Goal: Task Accomplishment & Management: Manage account settings

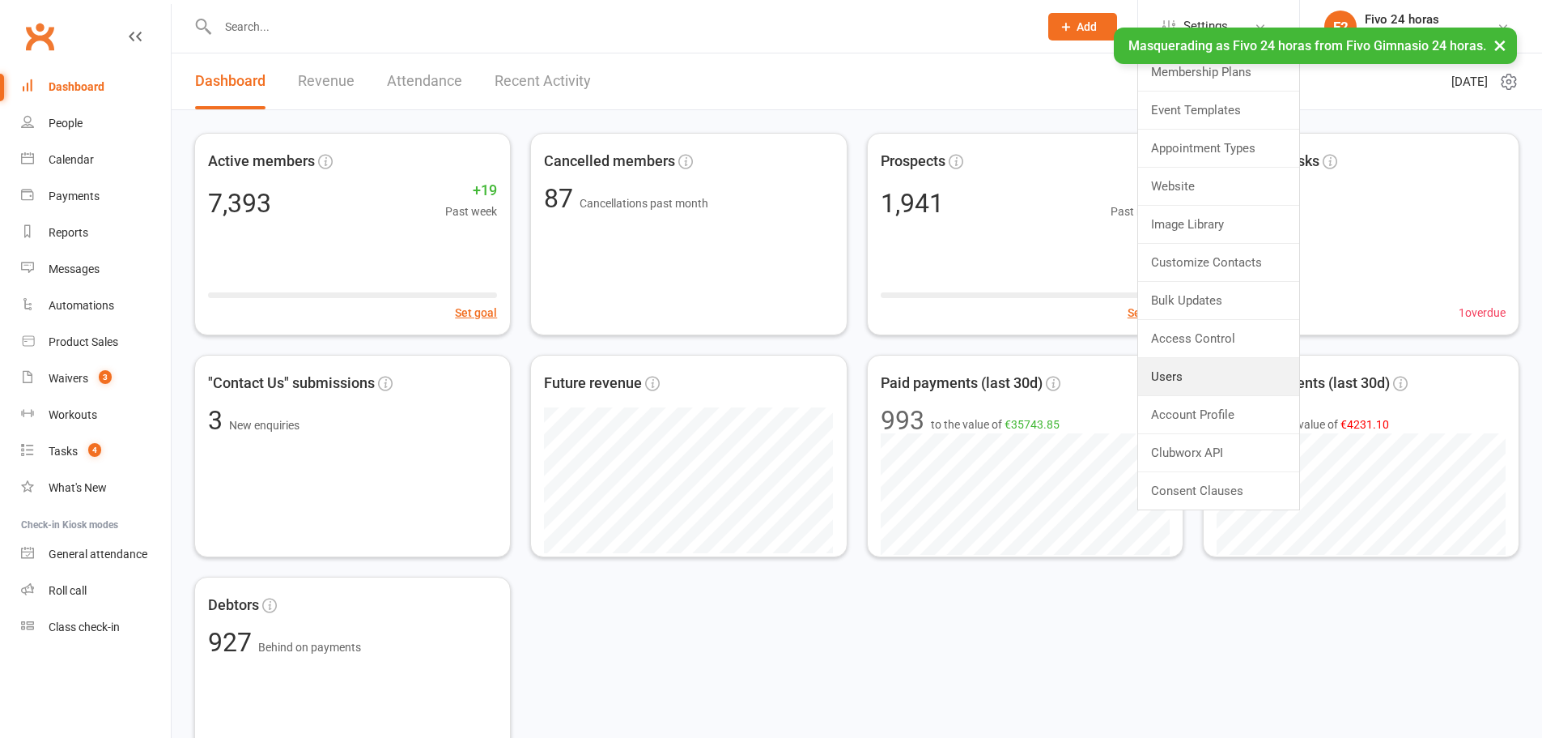
click at [1189, 379] on link "Users" at bounding box center [1218, 376] width 161 height 37
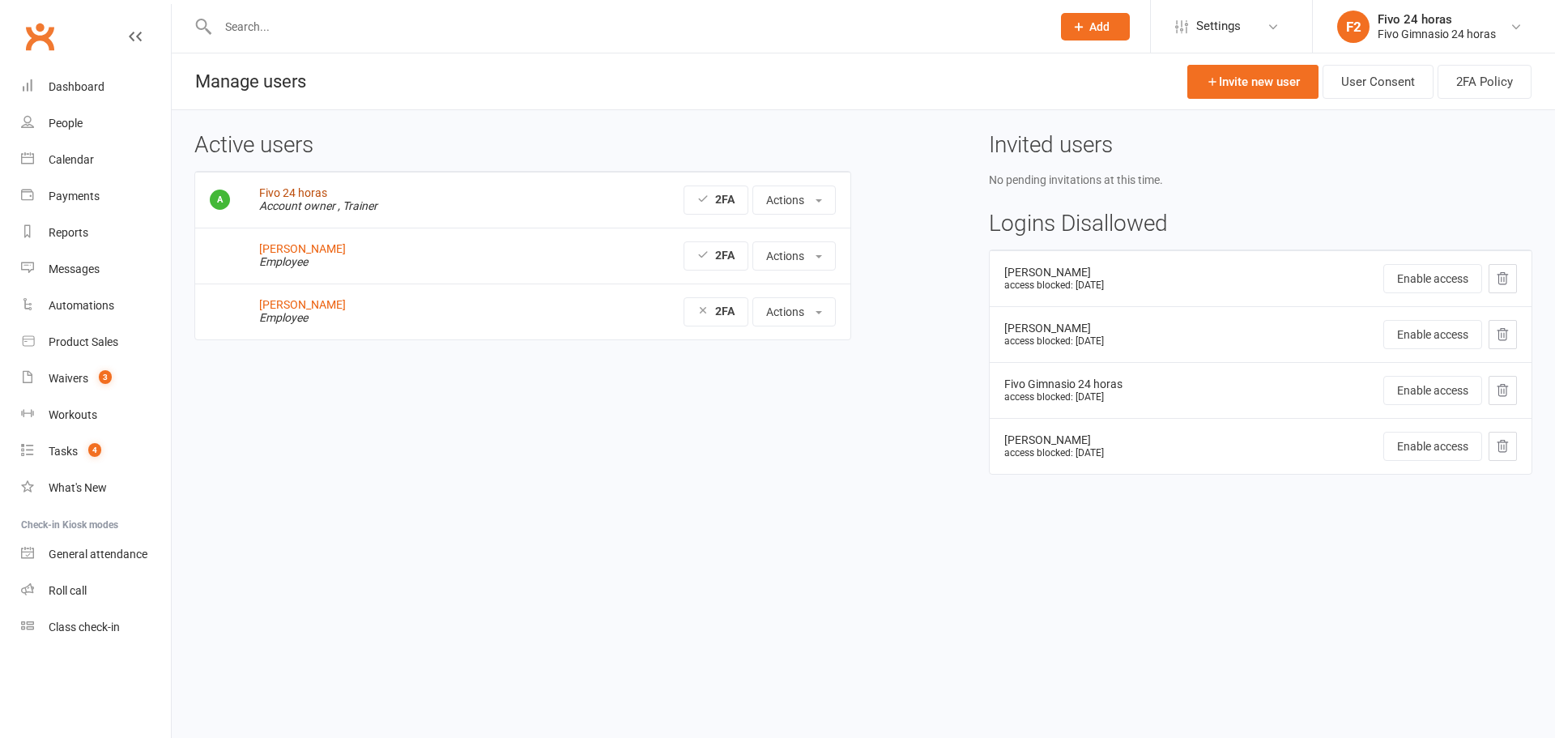
click at [314, 192] on link "Fivo 24 horas" at bounding box center [293, 192] width 68 height 13
click at [54, 261] on link "Messages" at bounding box center [96, 269] width 150 height 36
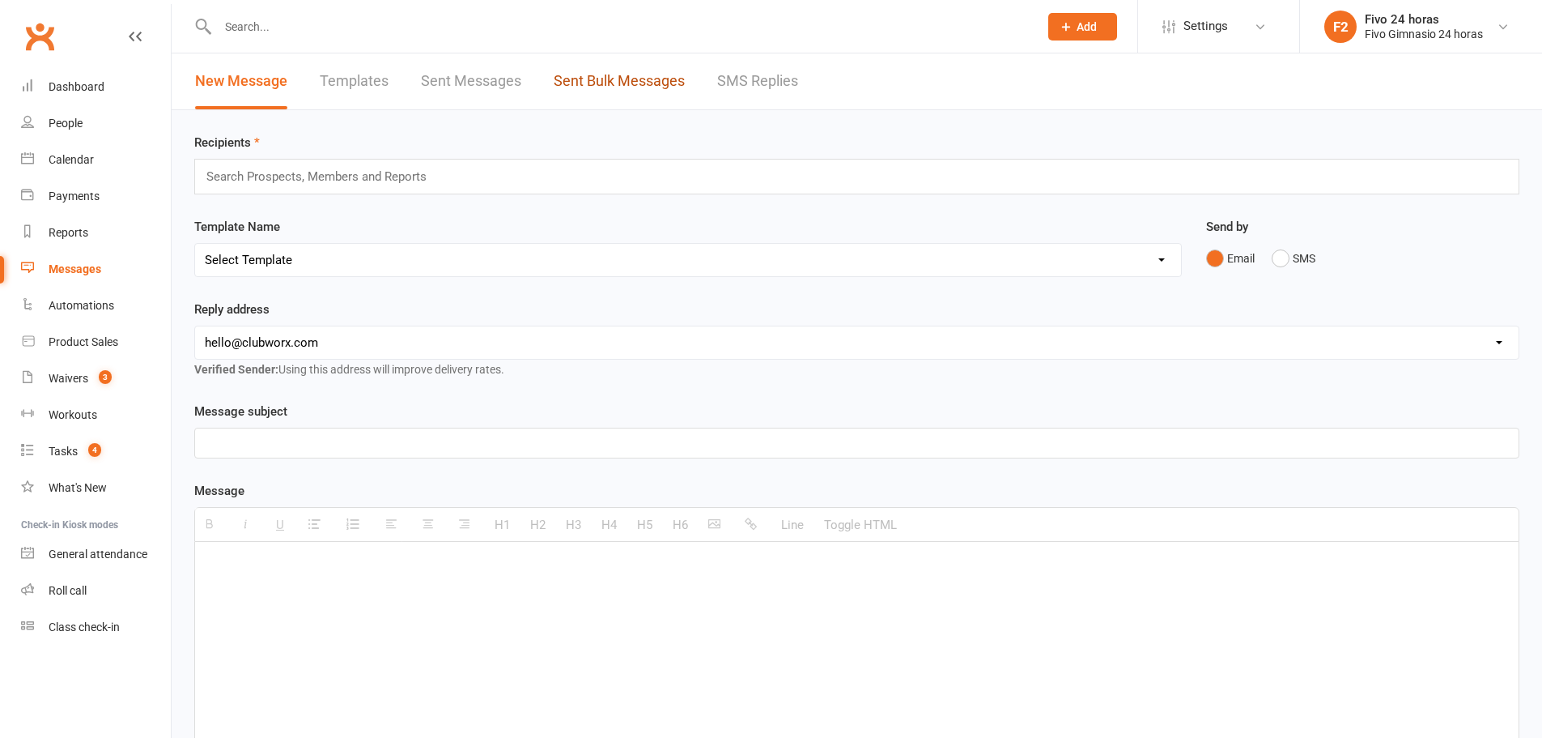
click at [609, 68] on link "Sent Bulk Messages" at bounding box center [619, 81] width 131 height 56
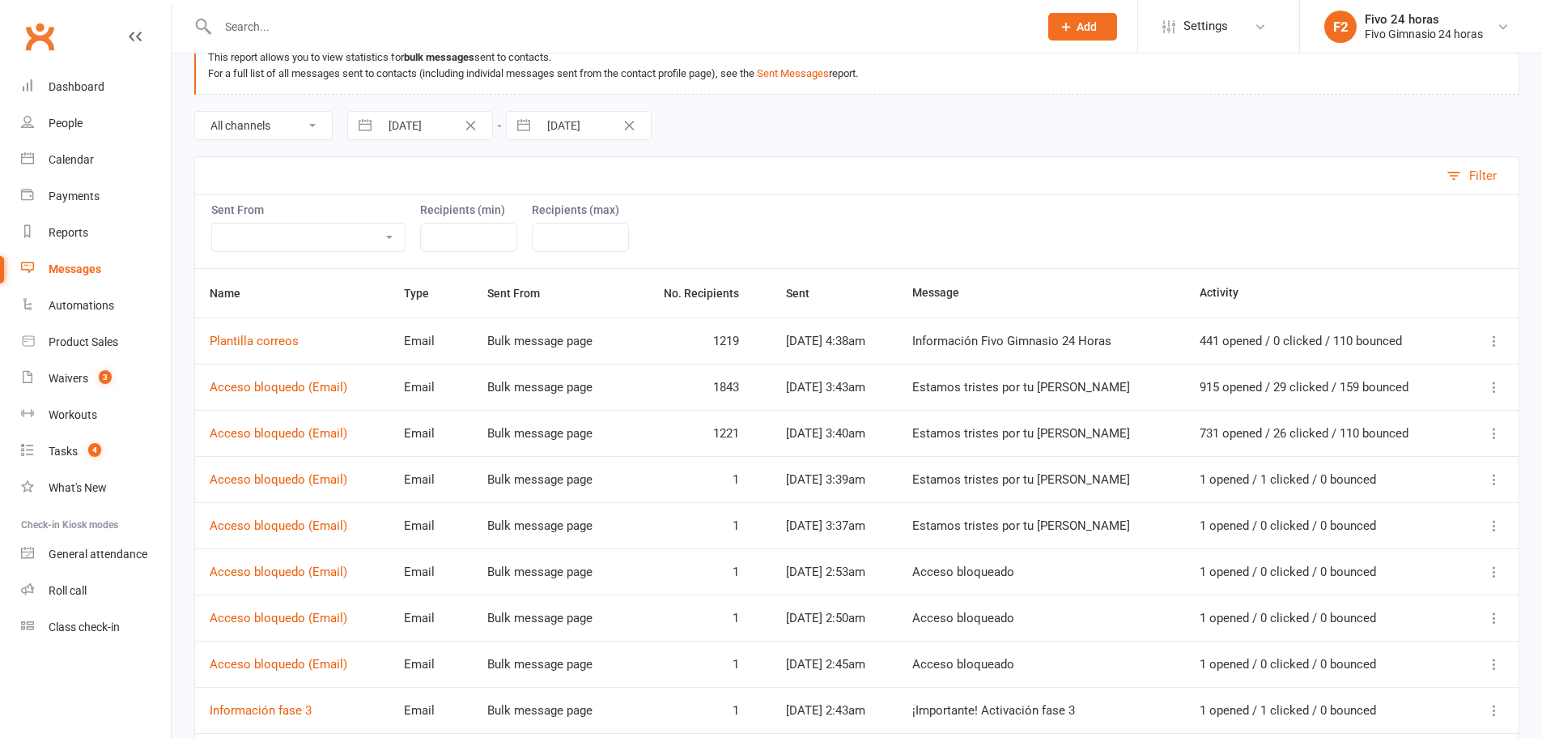
scroll to position [136, 0]
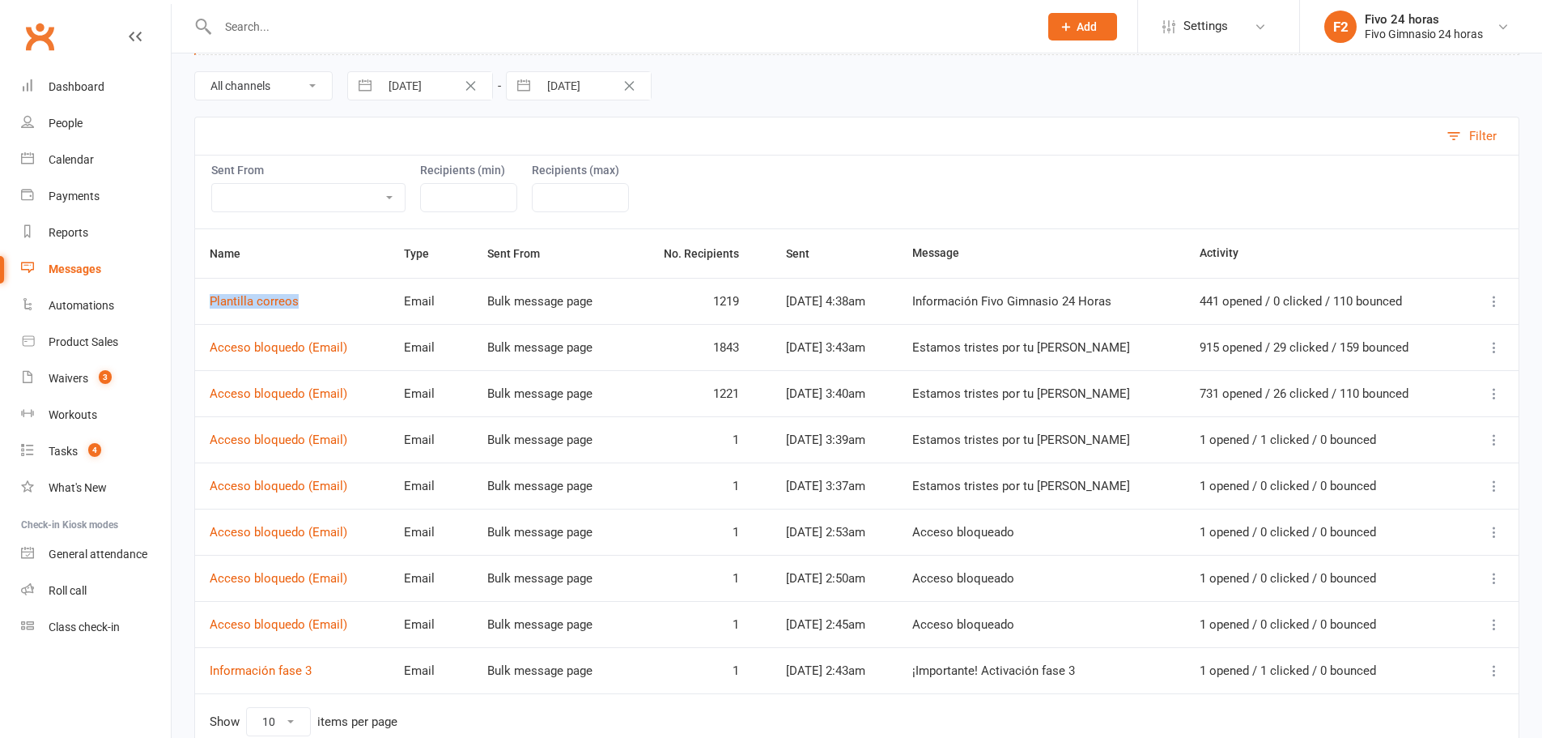
drag, startPoint x: 279, startPoint y: 306, endPoint x: 200, endPoint y: 306, distance: 78.5
click at [200, 306] on td "Plantilla correos" at bounding box center [292, 301] width 194 height 46
copy link "Plantilla correos"
click at [1494, 296] on icon at bounding box center [1495, 301] width 16 height 16
click at [1360, 368] on link "Message Details" at bounding box center [1381, 365] width 222 height 32
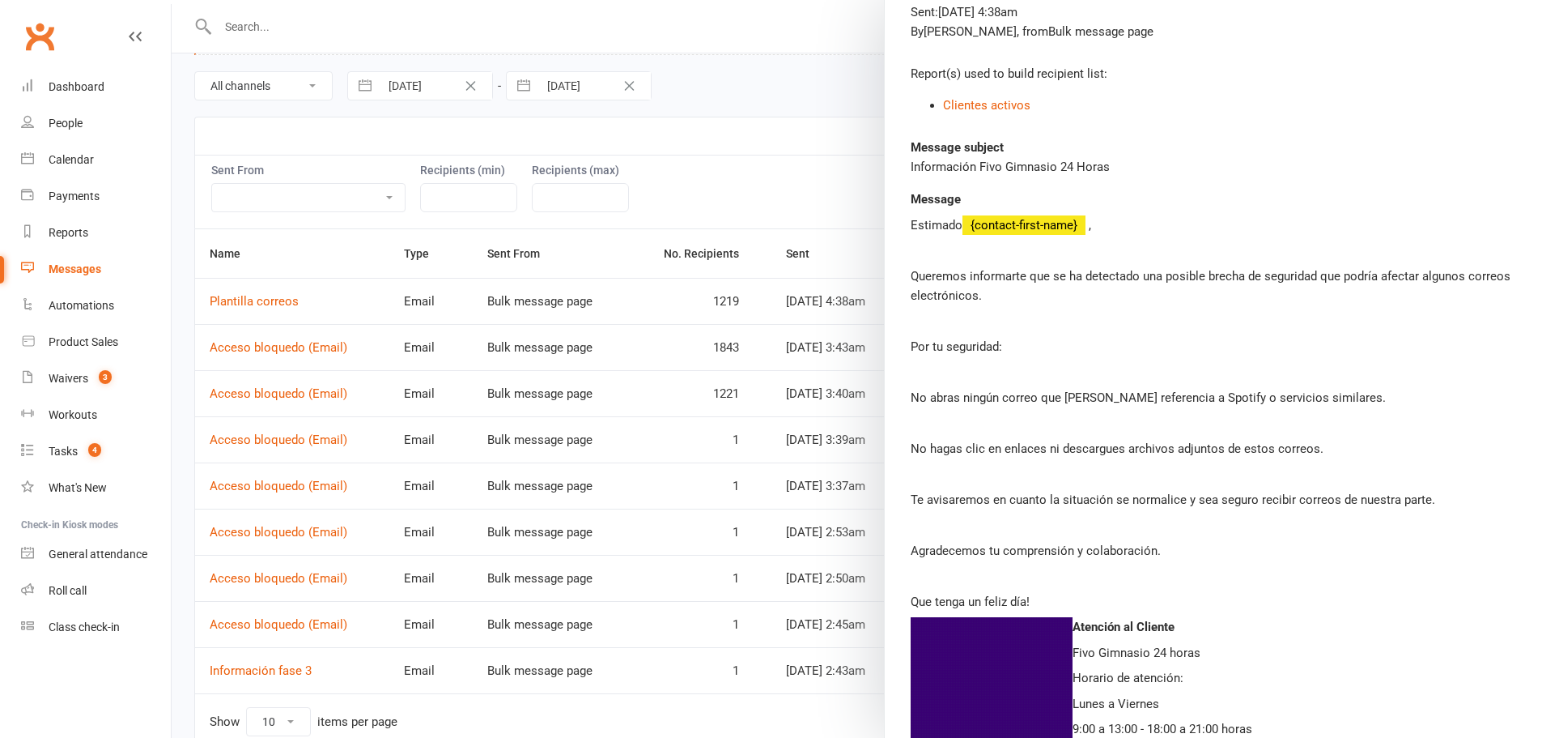
scroll to position [162, 0]
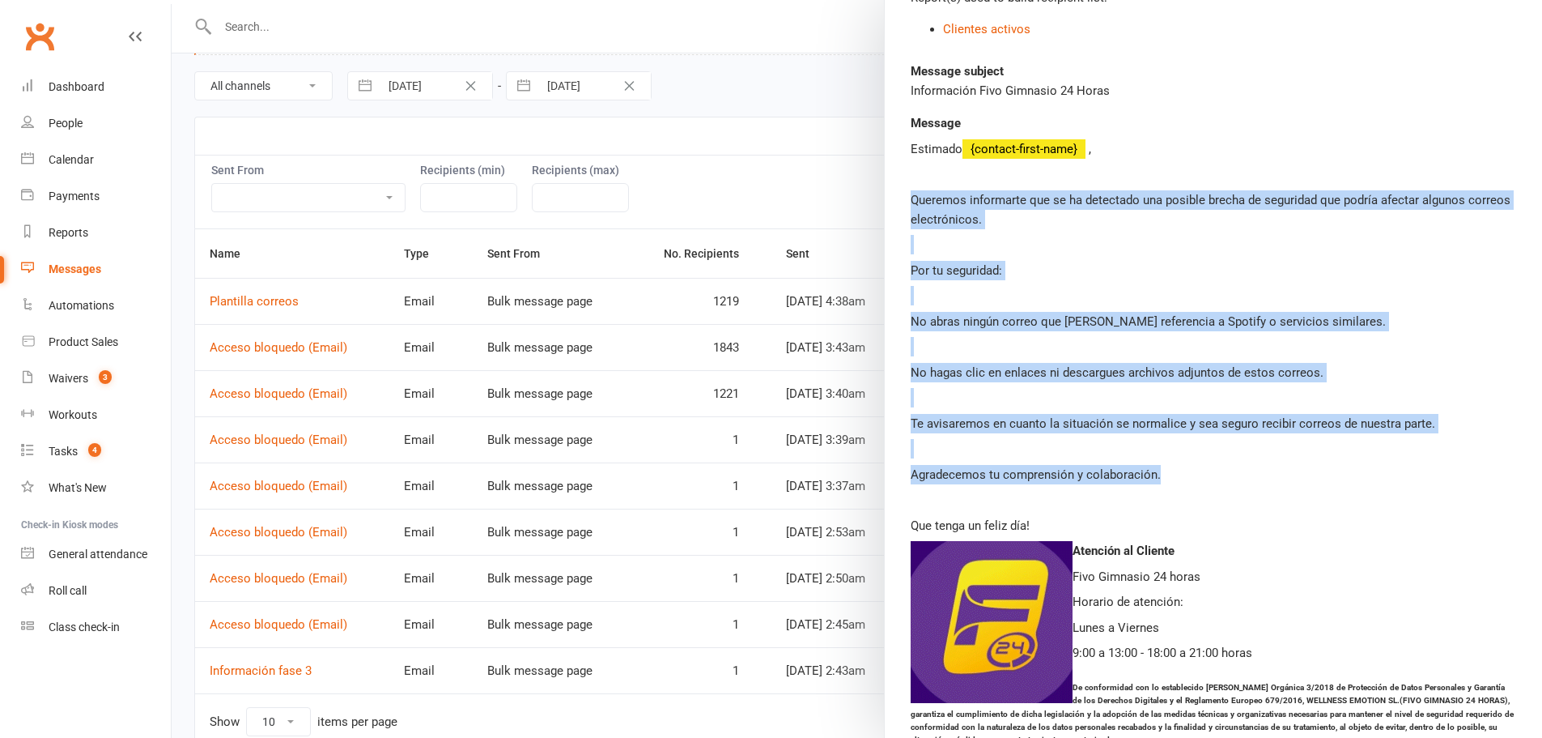
copy div "Queremos informarte que se ha detectado una posible brecha de seguridad que pod…"
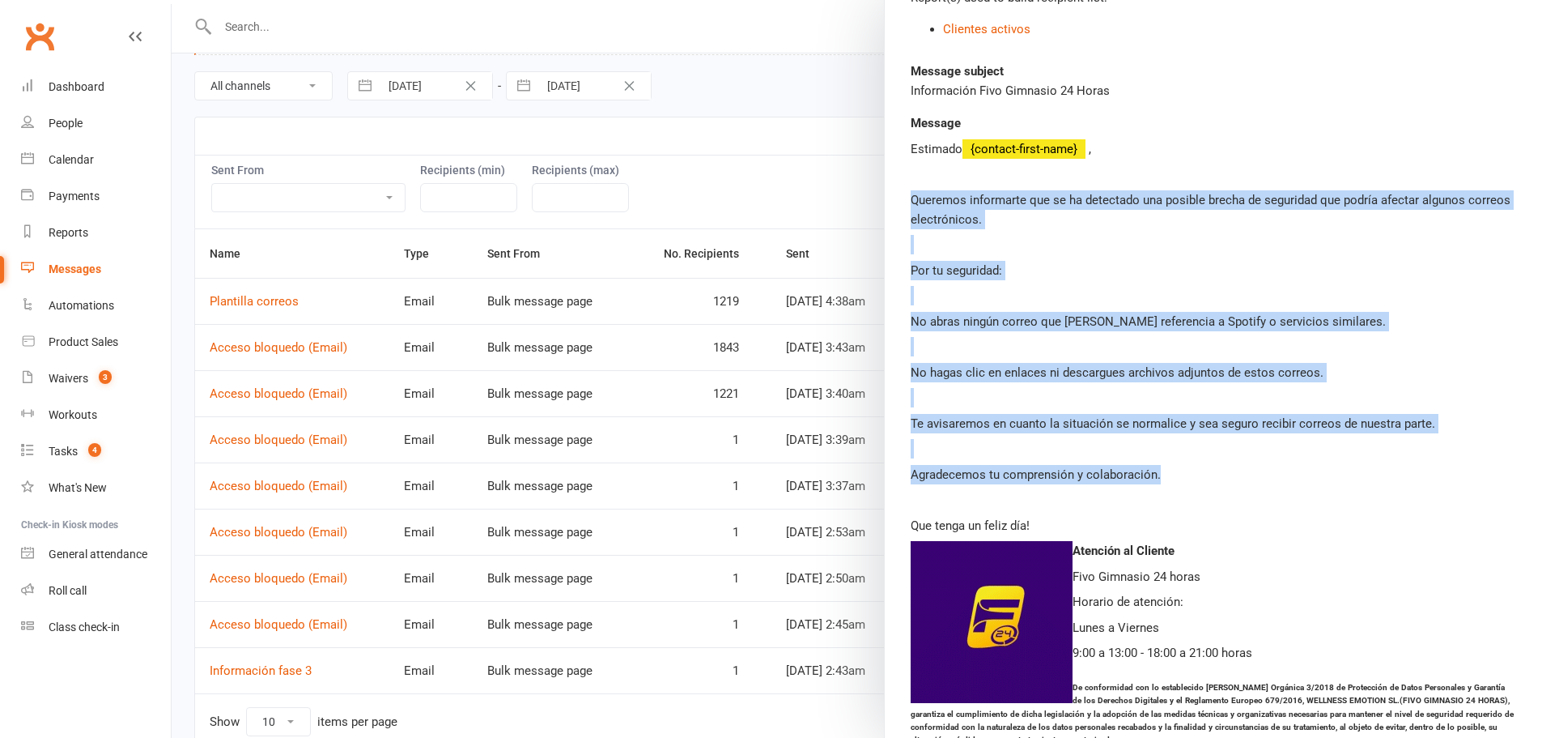
drag, startPoint x: 904, startPoint y: 196, endPoint x: 1262, endPoint y: 432, distance: 429.6
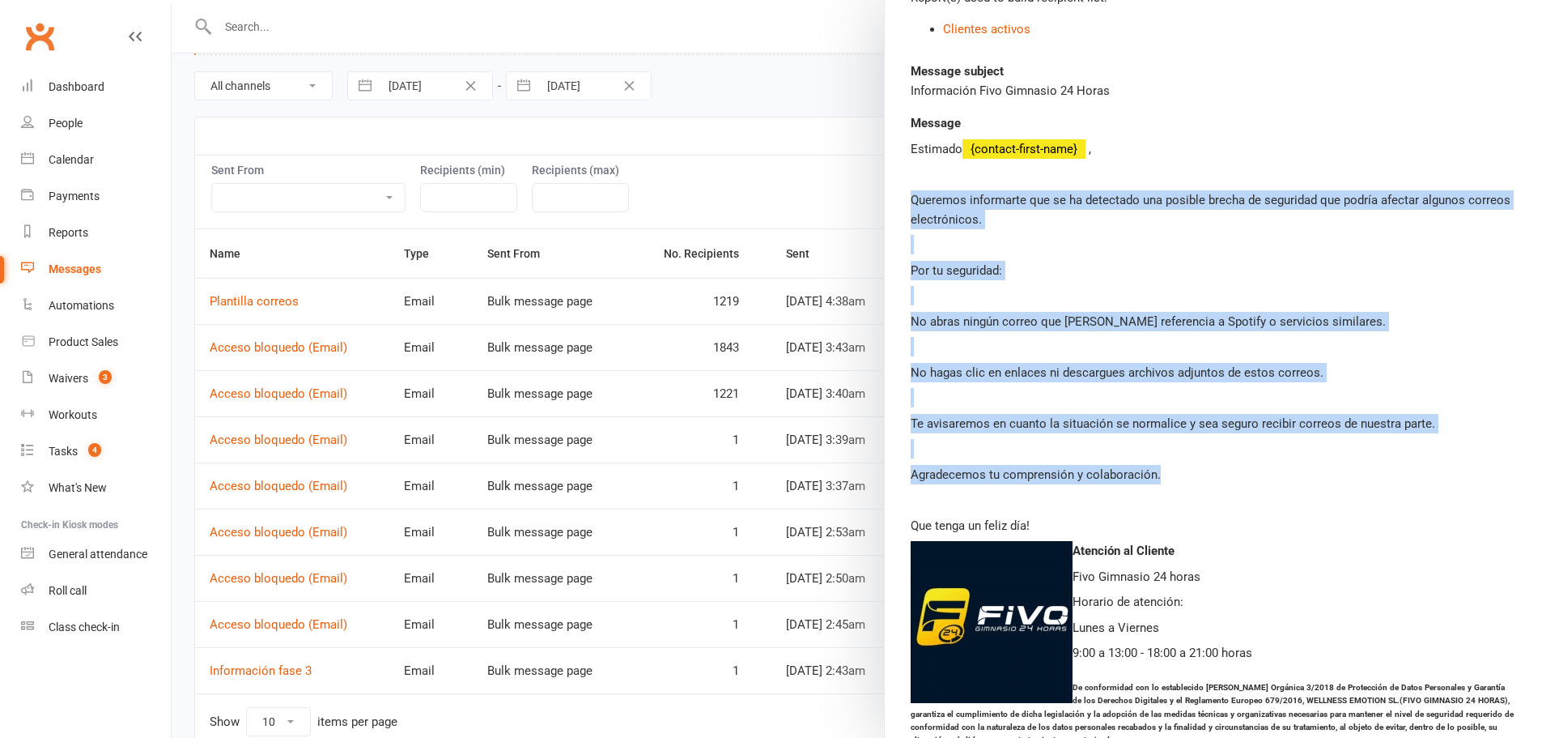
click at [1263, 469] on div "Email ( 1219 recipients ) Sent: Aug 15, 2025 4:38am By Claudio Santos , from Bu…" at bounding box center [1213, 429] width 657 height 1045
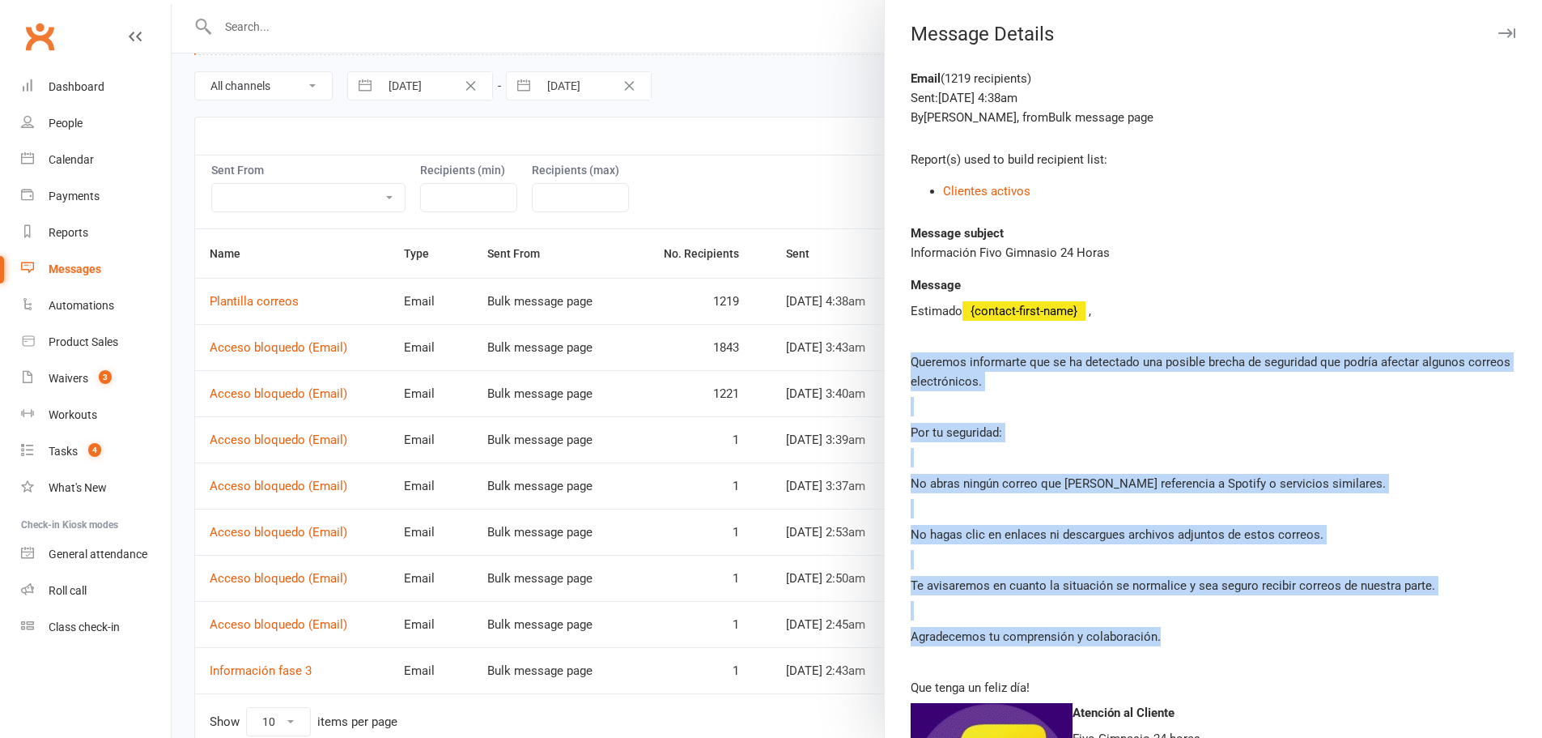
click at [1497, 28] on button "button" at bounding box center [1506, 32] width 19 height 19
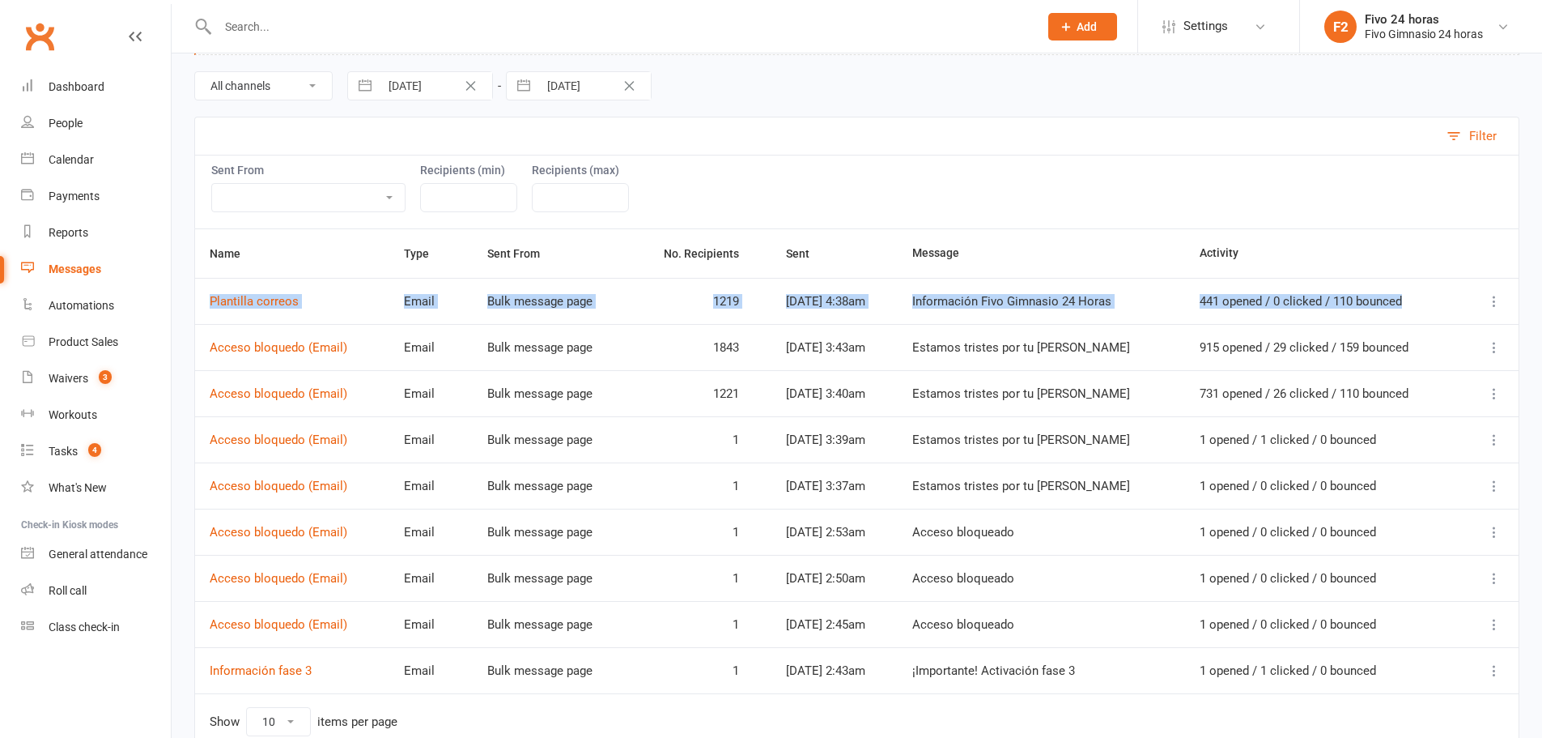
drag, startPoint x: 206, startPoint y: 312, endPoint x: 1405, endPoint y: 233, distance: 1200.9
click at [1448, 302] on tr "Plantilla correos Email Bulk message page 1219 Aug 15, 2025 4:38am Información …" at bounding box center [857, 301] width 1324 height 46
copy tr "Plantilla correos Email Bulk message page 1219 Aug 15, 2025 4:38am Información …"
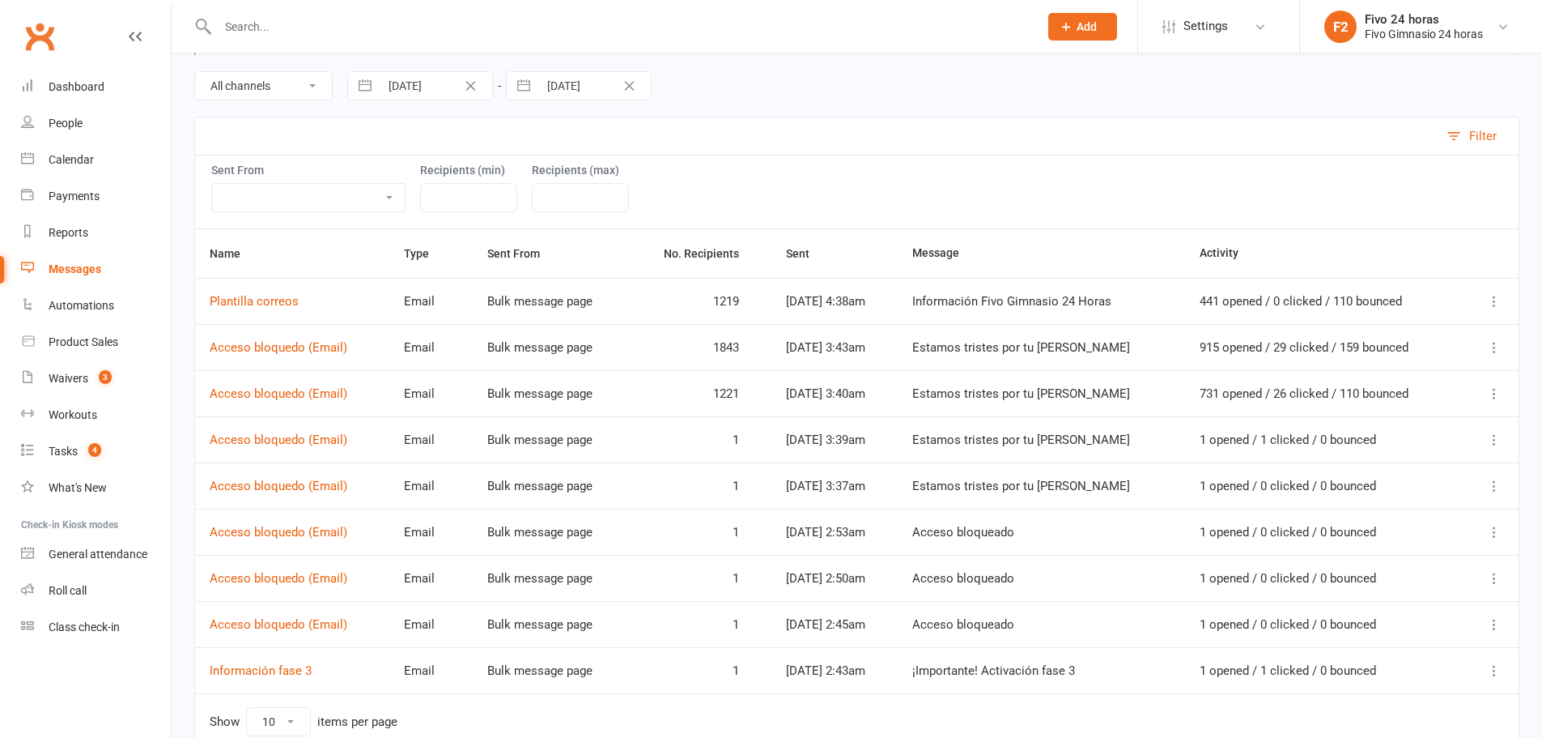
click at [729, 197] on div "Sent From Bulk message page Roll call People list Grading event Internal calend…" at bounding box center [856, 192] width 1325 height 74
copy link "Acceso bloquedo (Email)"
drag, startPoint x: 368, startPoint y: 351, endPoint x: 211, endPoint y: 348, distance: 157.1
click at [211, 348] on td "Acceso bloquedo (Email)" at bounding box center [292, 347] width 194 height 46
click at [1489, 347] on icon at bounding box center [1495, 347] width 16 height 16
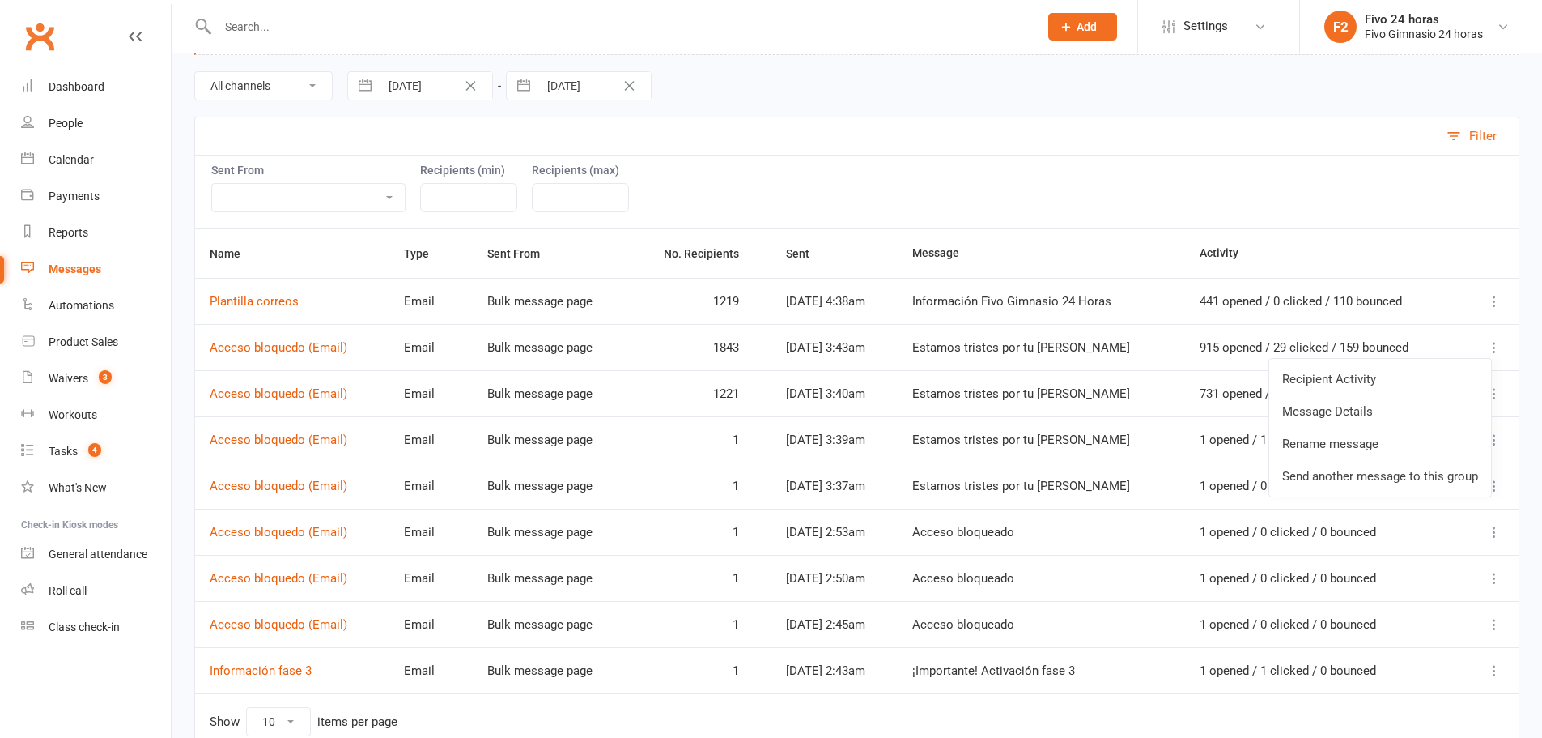
click at [1377, 415] on link "Message Details" at bounding box center [1381, 411] width 222 height 32
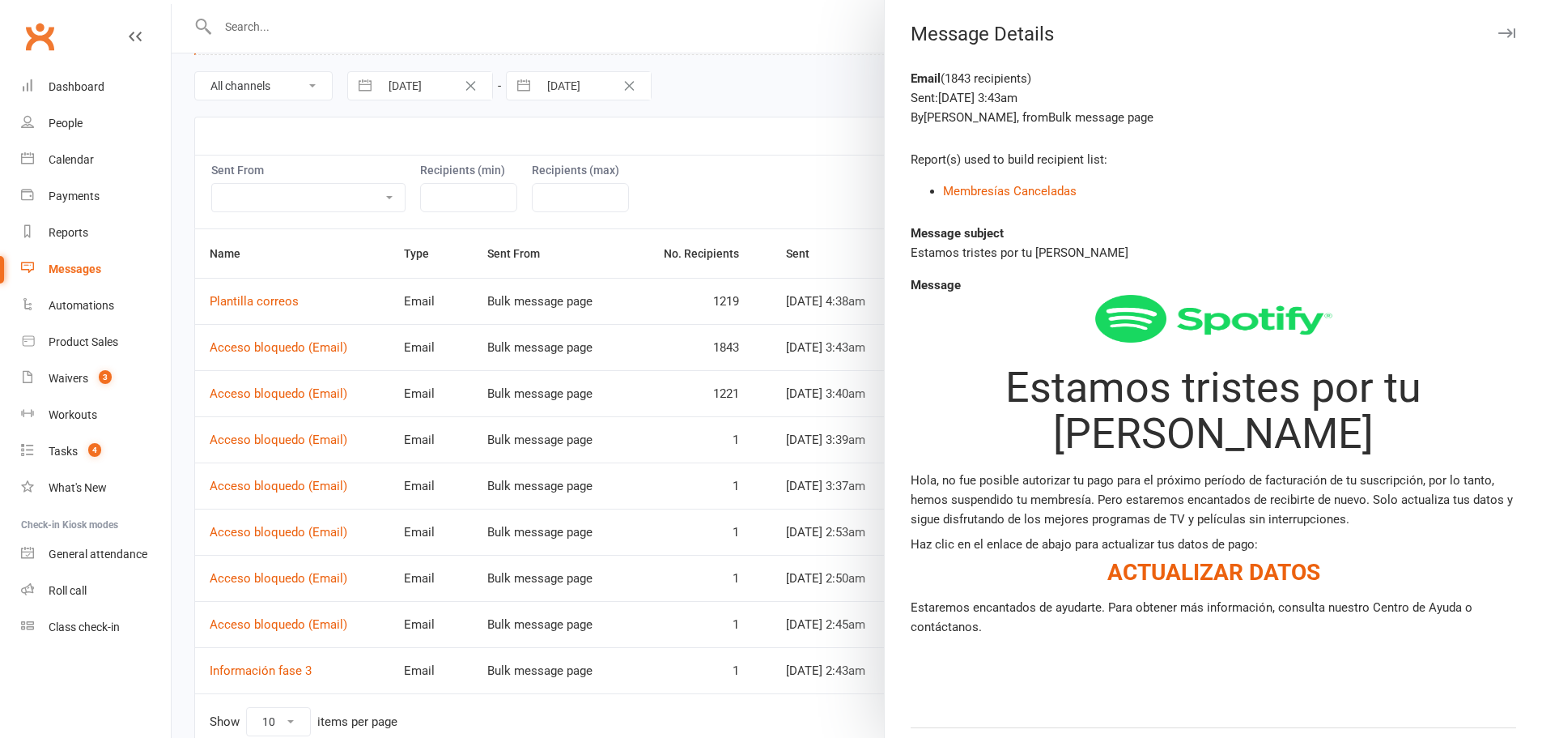
click at [776, 86] on div at bounding box center [857, 369] width 1371 height 738
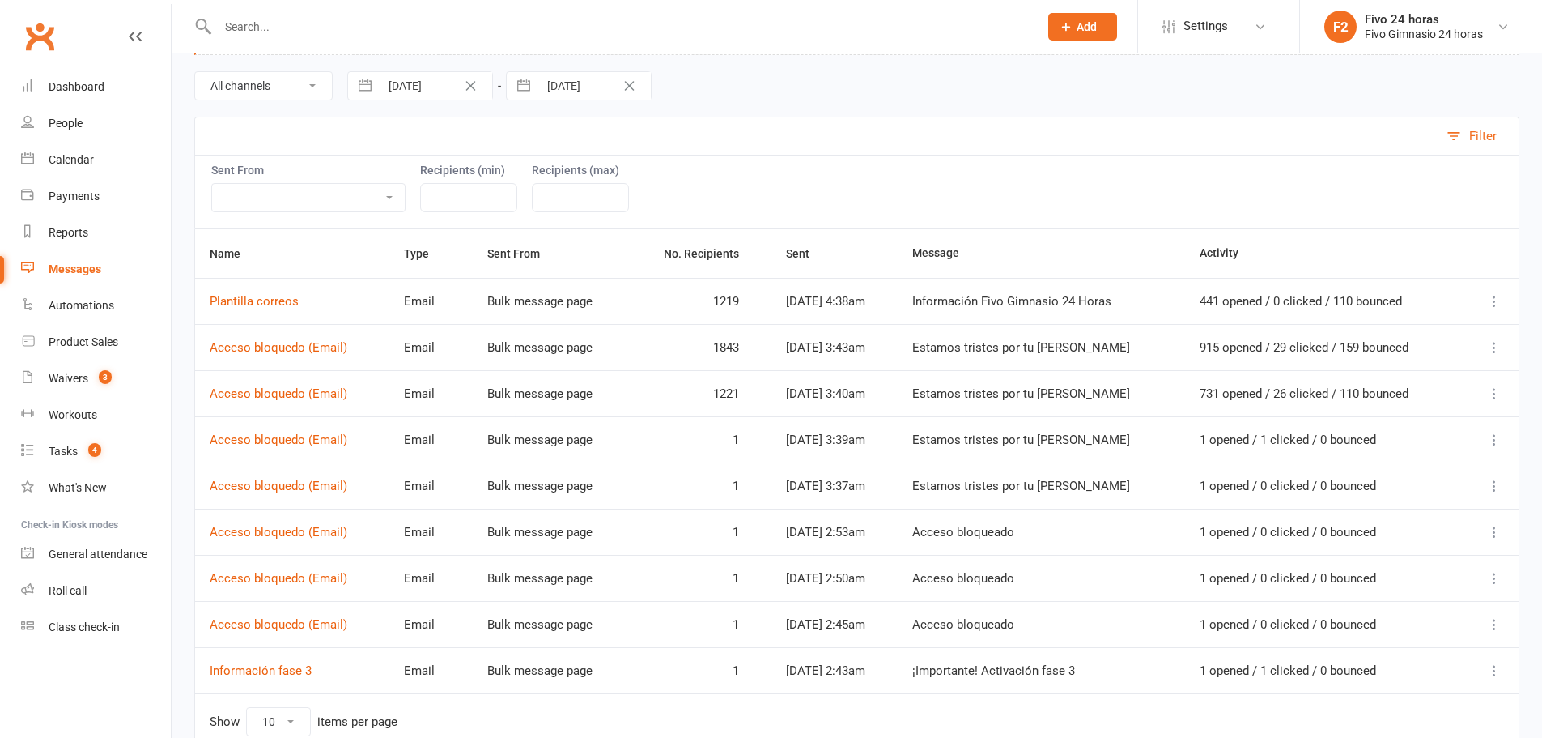
click at [1501, 392] on icon at bounding box center [1495, 393] width 16 height 16
click at [1393, 462] on link "Message Details" at bounding box center [1381, 457] width 222 height 32
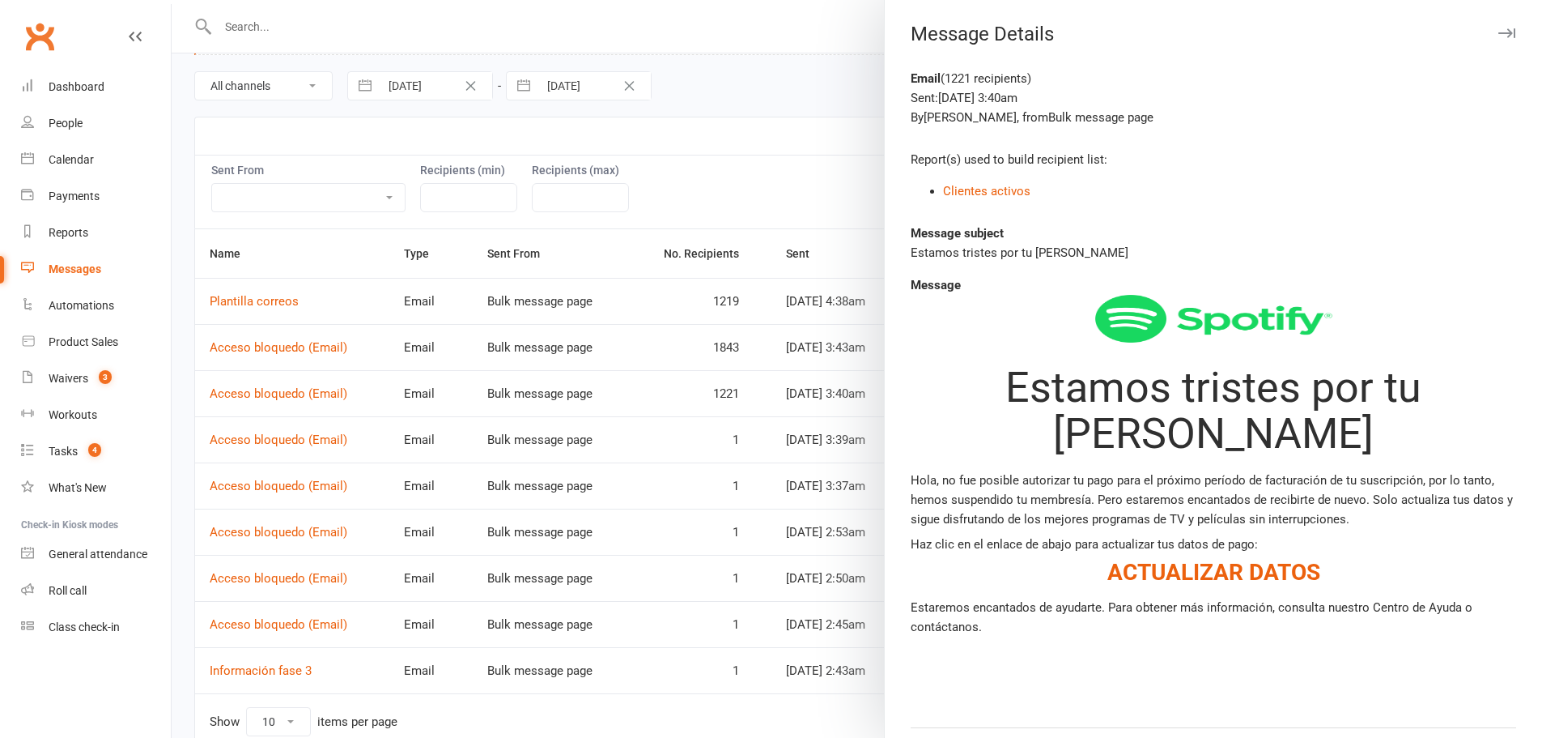
click at [716, 183] on div at bounding box center [857, 369] width 1371 height 738
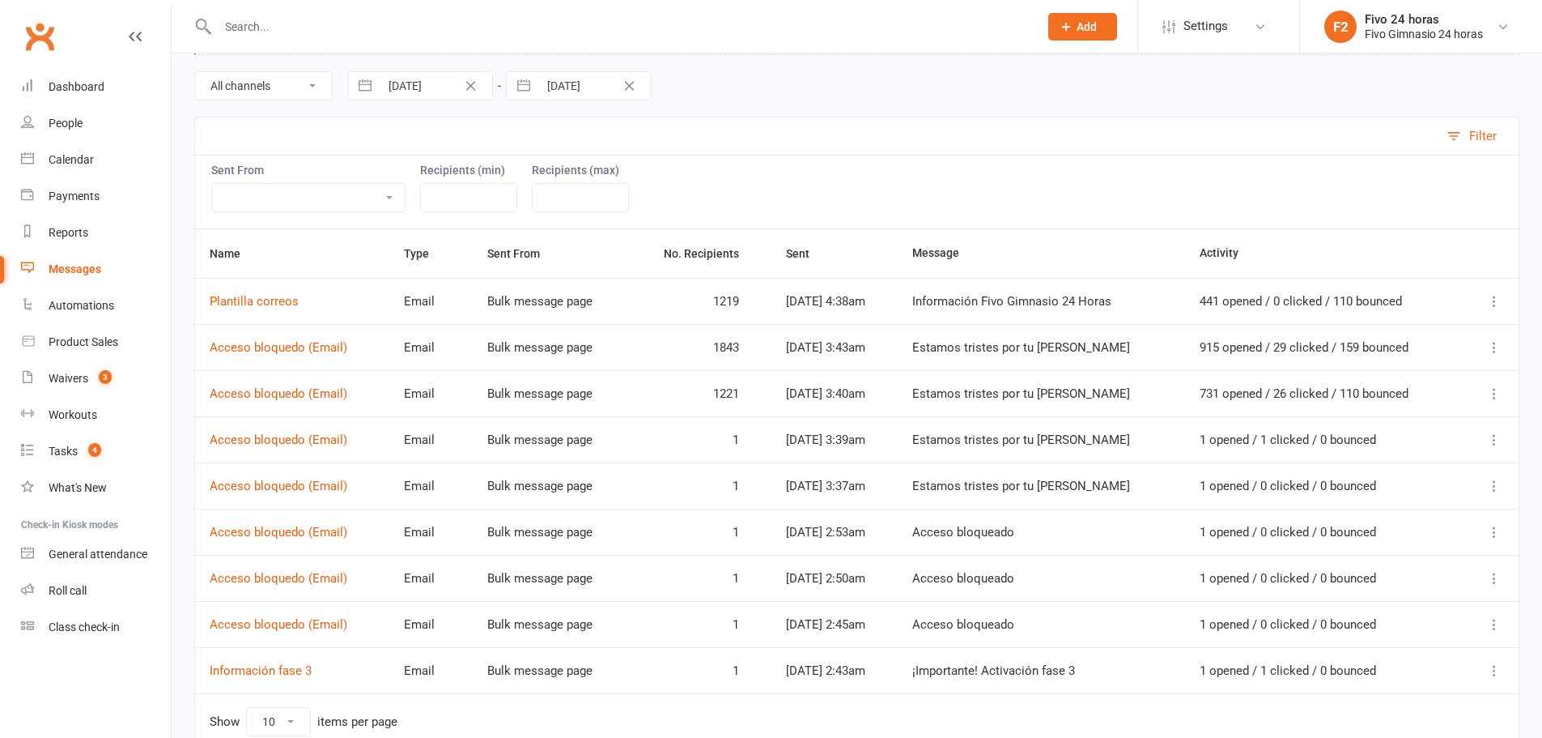
click at [1484, 439] on div at bounding box center [1491, 439] width 28 height 19
click at [1494, 439] on icon at bounding box center [1495, 440] width 16 height 16
click at [1381, 497] on link "Message Details" at bounding box center [1381, 503] width 222 height 32
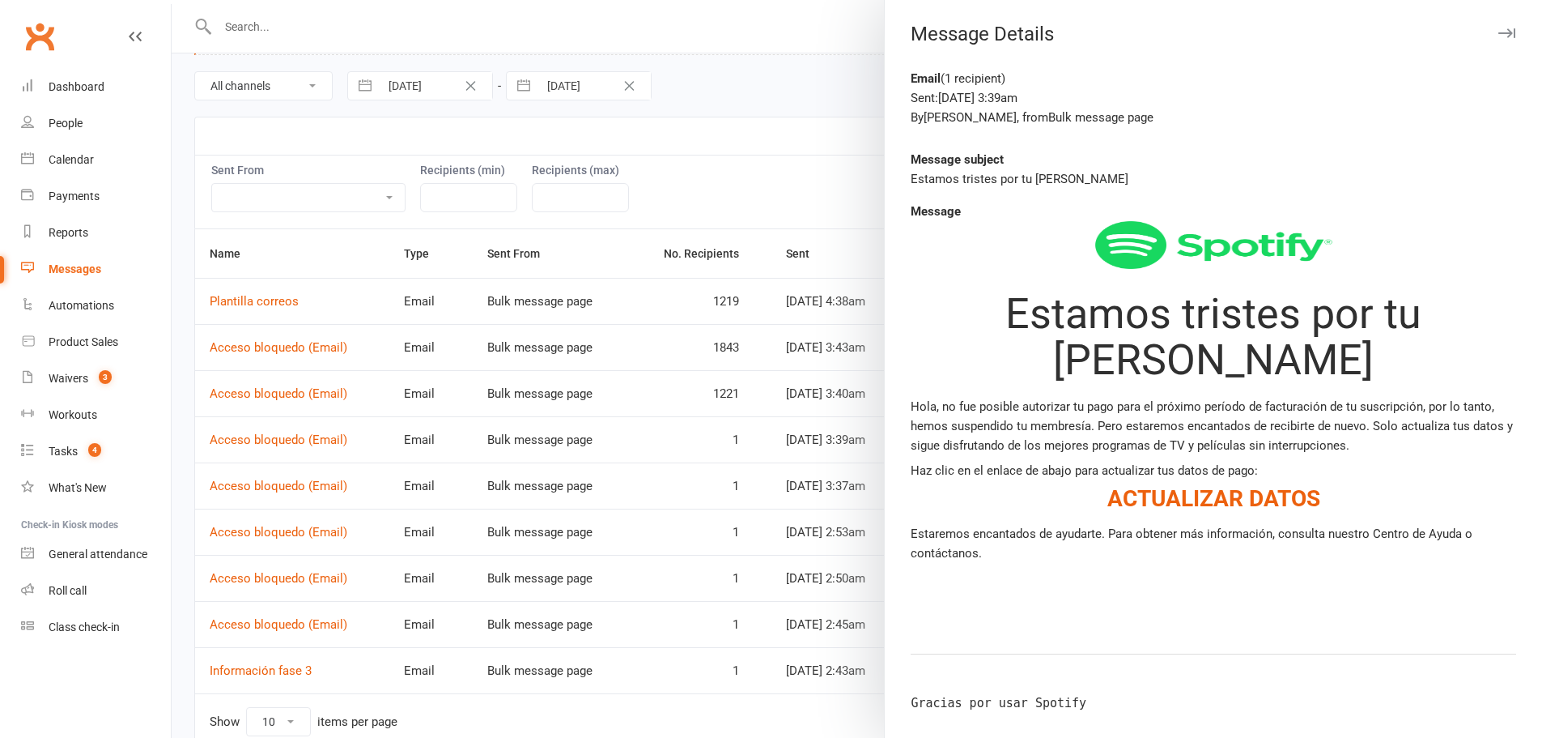
click at [848, 121] on div at bounding box center [857, 369] width 1371 height 738
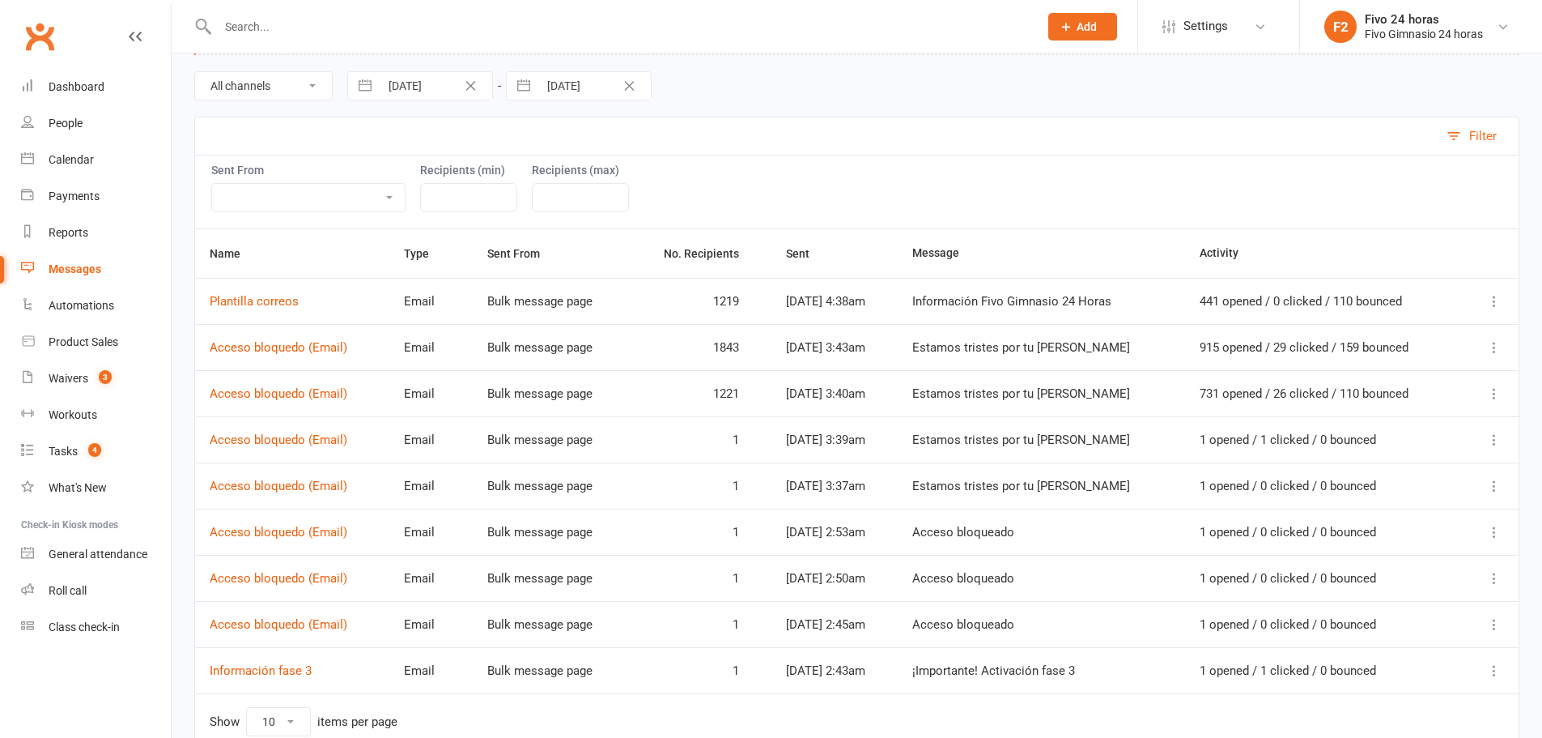
scroll to position [217, 0]
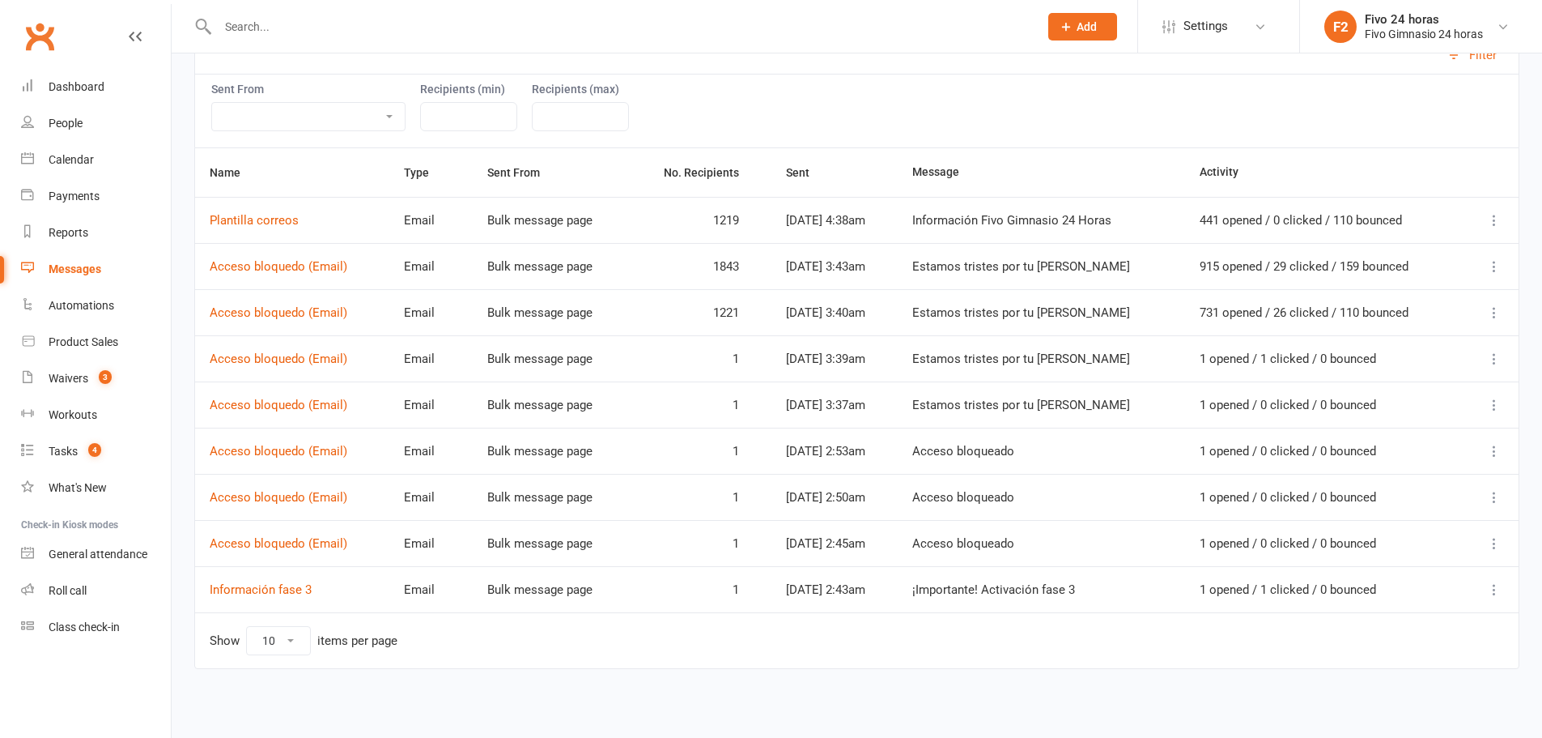
click at [1501, 588] on icon at bounding box center [1495, 589] width 16 height 16
click at [1372, 654] on link "Message Details" at bounding box center [1381, 653] width 222 height 32
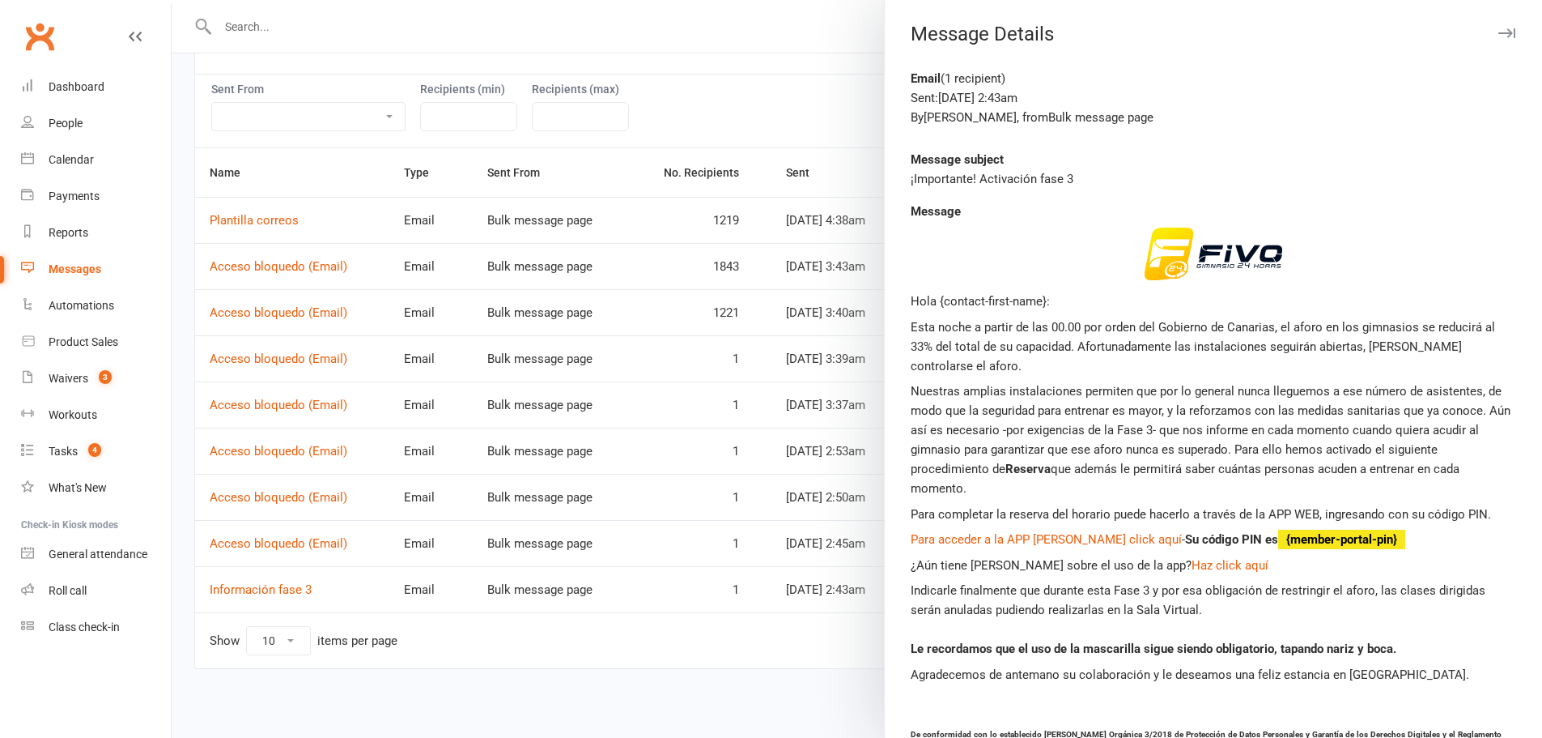
click at [660, 709] on div at bounding box center [857, 369] width 1371 height 738
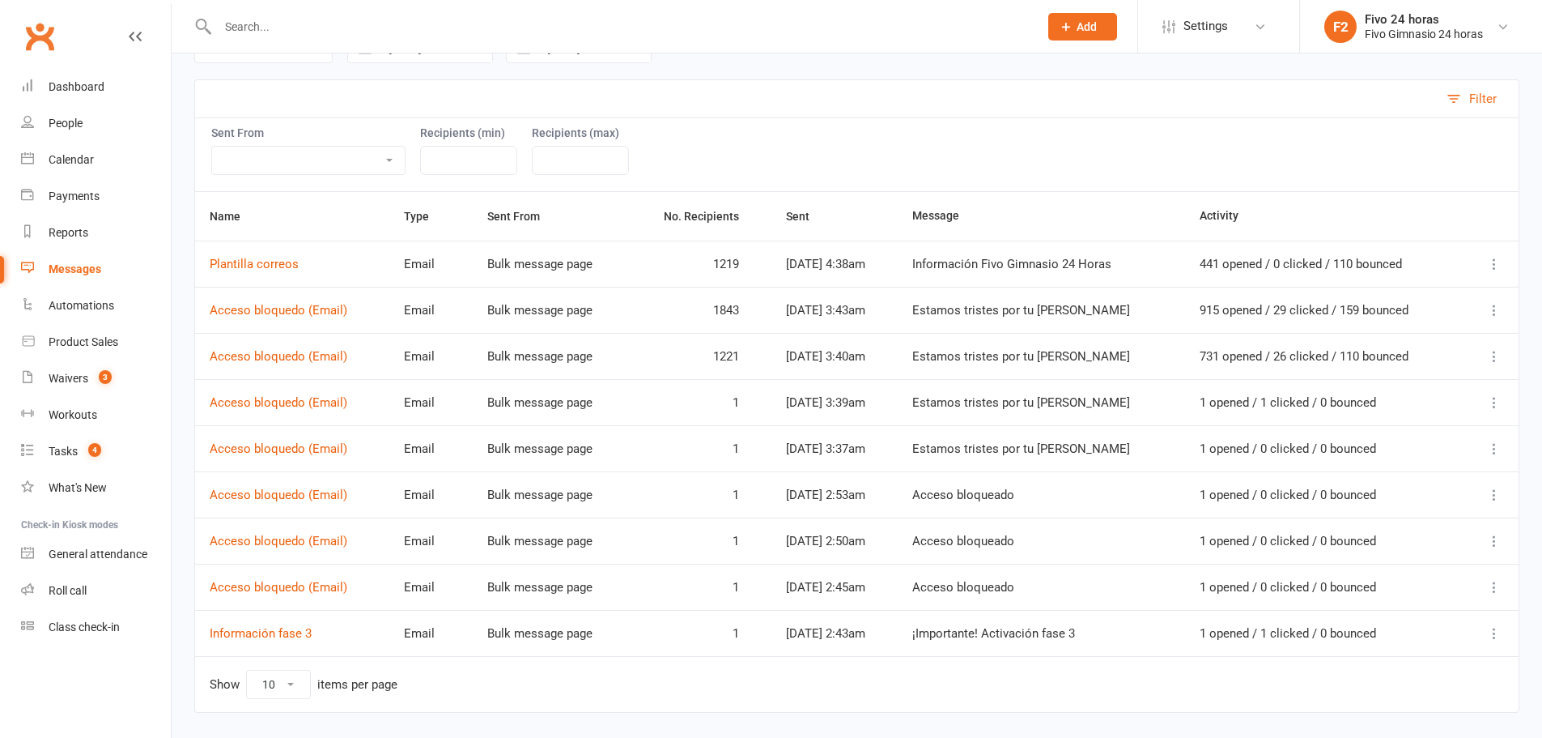
scroll to position [136, 0]
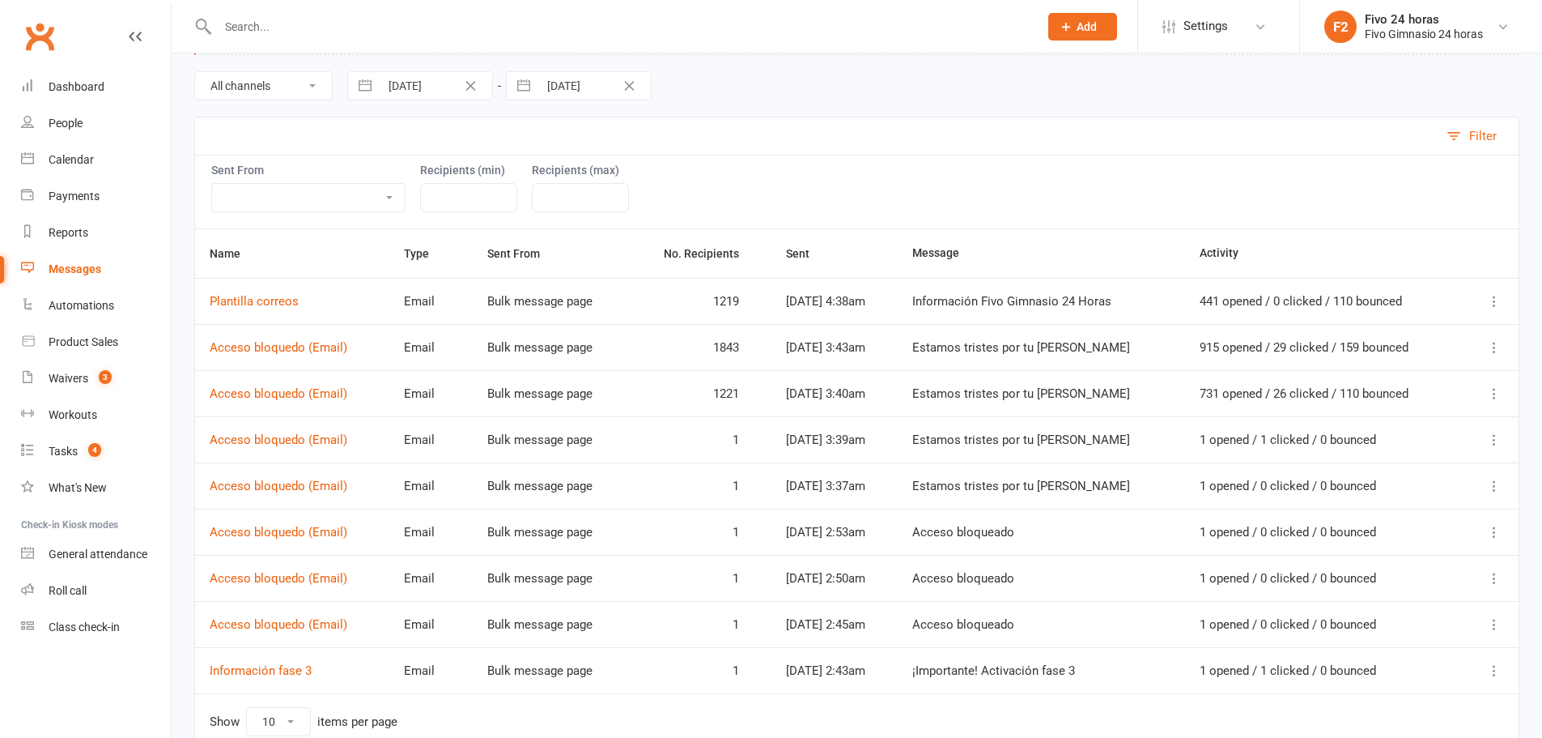
click at [1496, 398] on icon at bounding box center [1495, 393] width 16 height 16
click at [1343, 458] on link "Message Details" at bounding box center [1381, 457] width 222 height 32
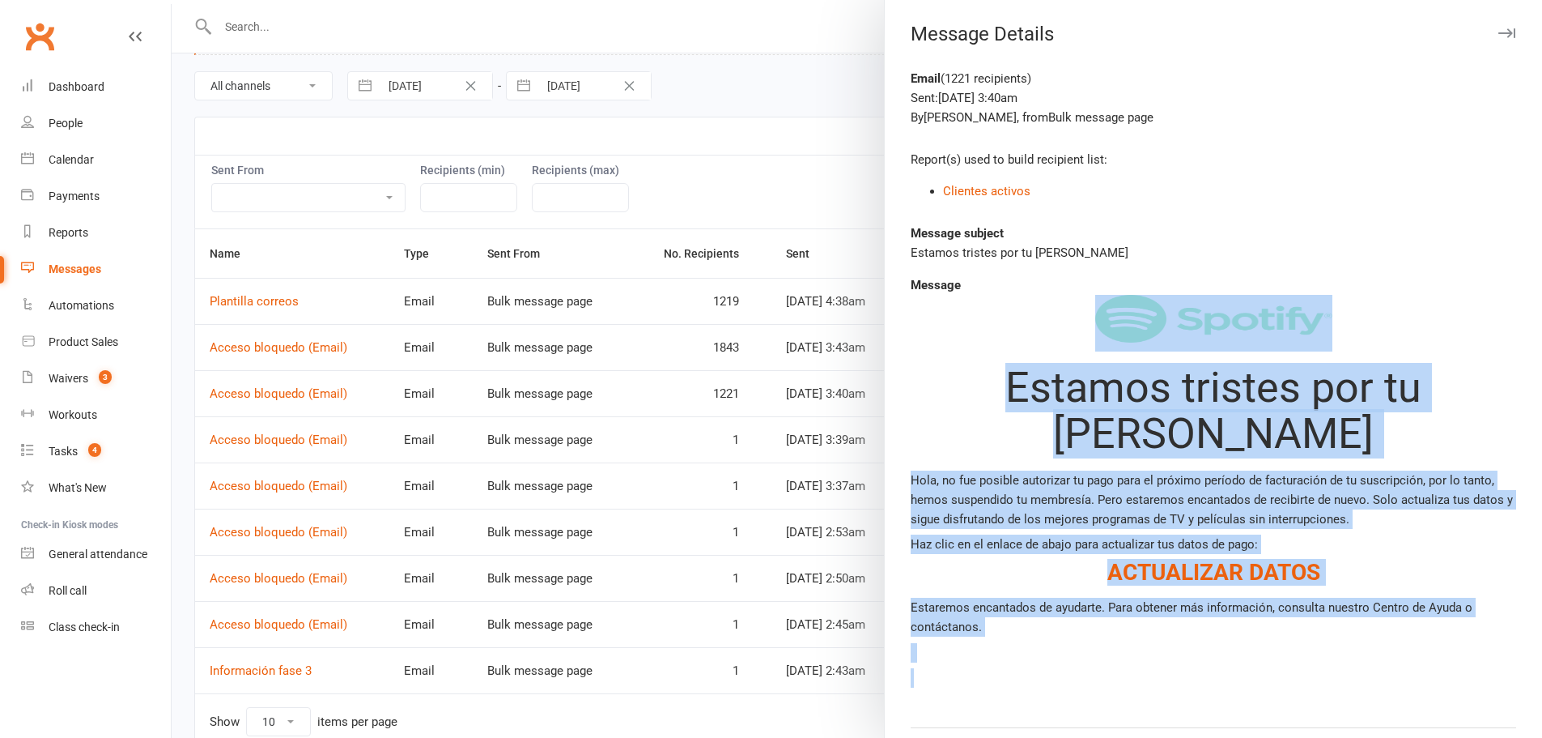
copy div "Estamos tristes por tu partida Hola, no fue posible autorizar tu pago para el p…"
drag, startPoint x: 928, startPoint y: 308, endPoint x: 1232, endPoint y: 617, distance: 433.4
click at [1232, 617] on div "Estamos tristes por tu partida Hola, no fue posible autorizar tu pago para el p…" at bounding box center [1214, 700] width 606 height 811
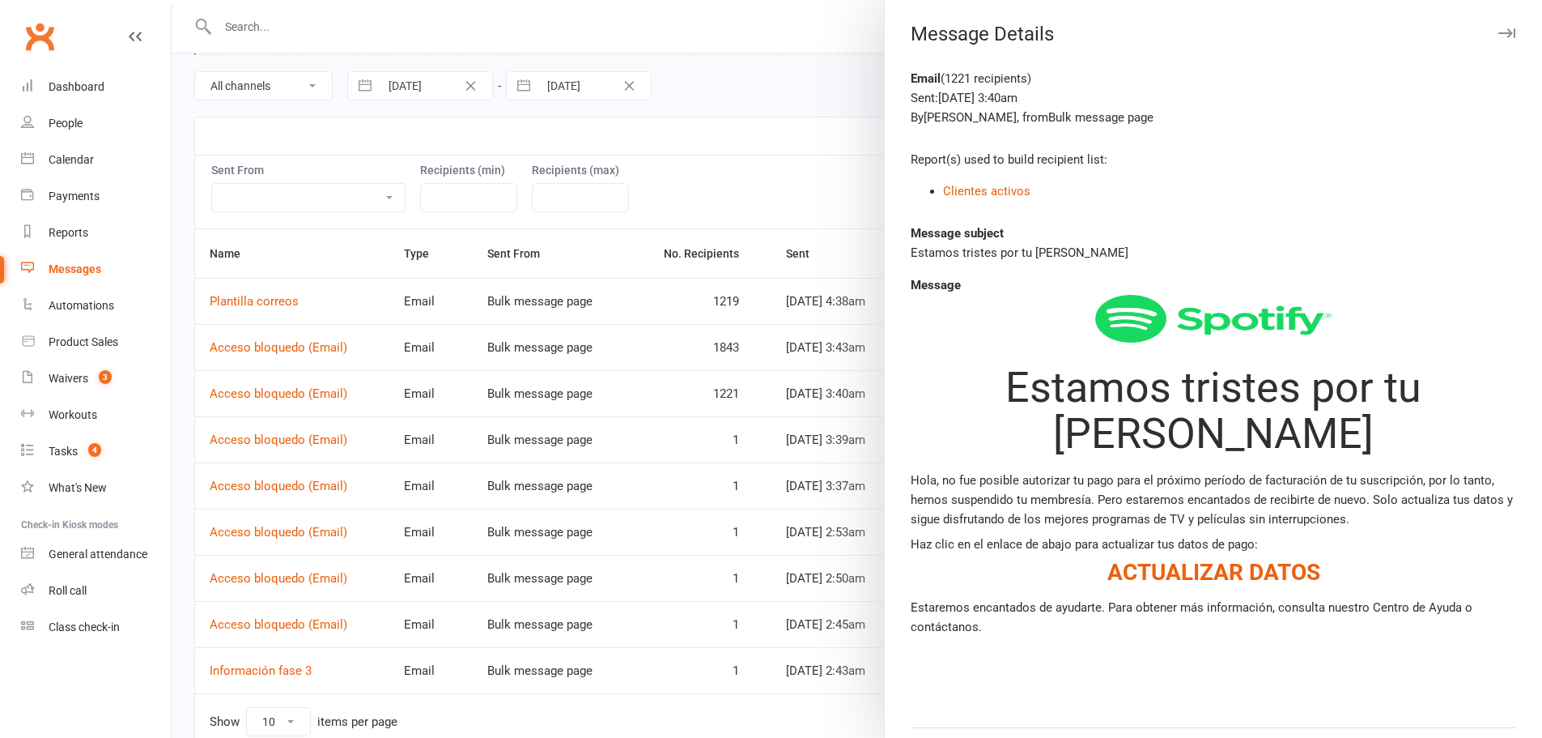
click at [840, 145] on div at bounding box center [857, 369] width 1371 height 738
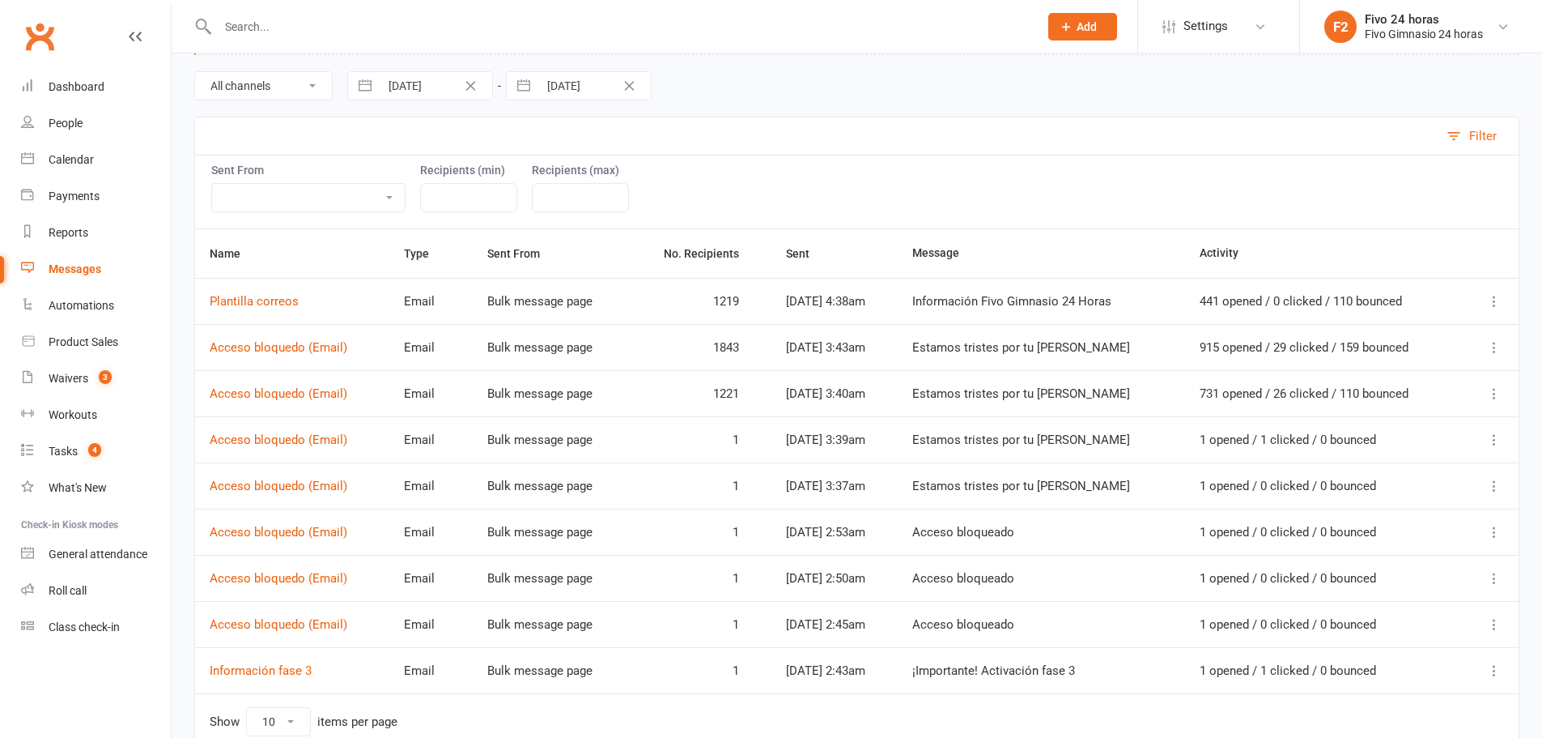
click at [1359, 15] on link "F2 Fivo 24 horas Fivo Gimnasio 24 horas" at bounding box center [1422, 27] width 194 height 32
drag, startPoint x: 1209, startPoint y: 59, endPoint x: 1207, endPoint y: 40, distance: 18.7
click at [1209, 55] on div "All channels Emails SMSes Push Notifications 15 Jul 2025 Navigate forward to in…" at bounding box center [856, 86] width 1325 height 62
click at [1201, 19] on span "Settings" at bounding box center [1206, 26] width 45 height 36
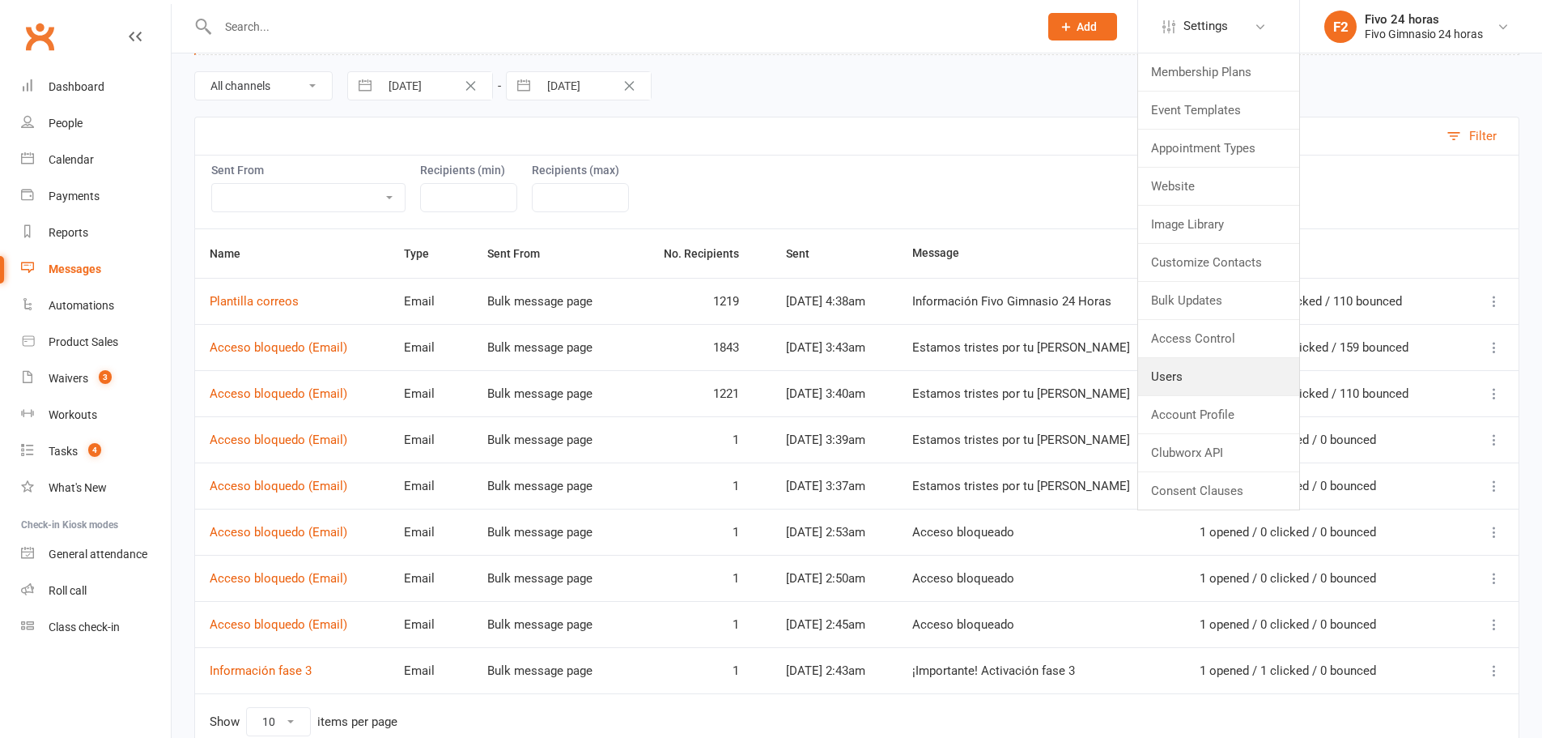
click at [1185, 384] on link "Users" at bounding box center [1218, 376] width 161 height 37
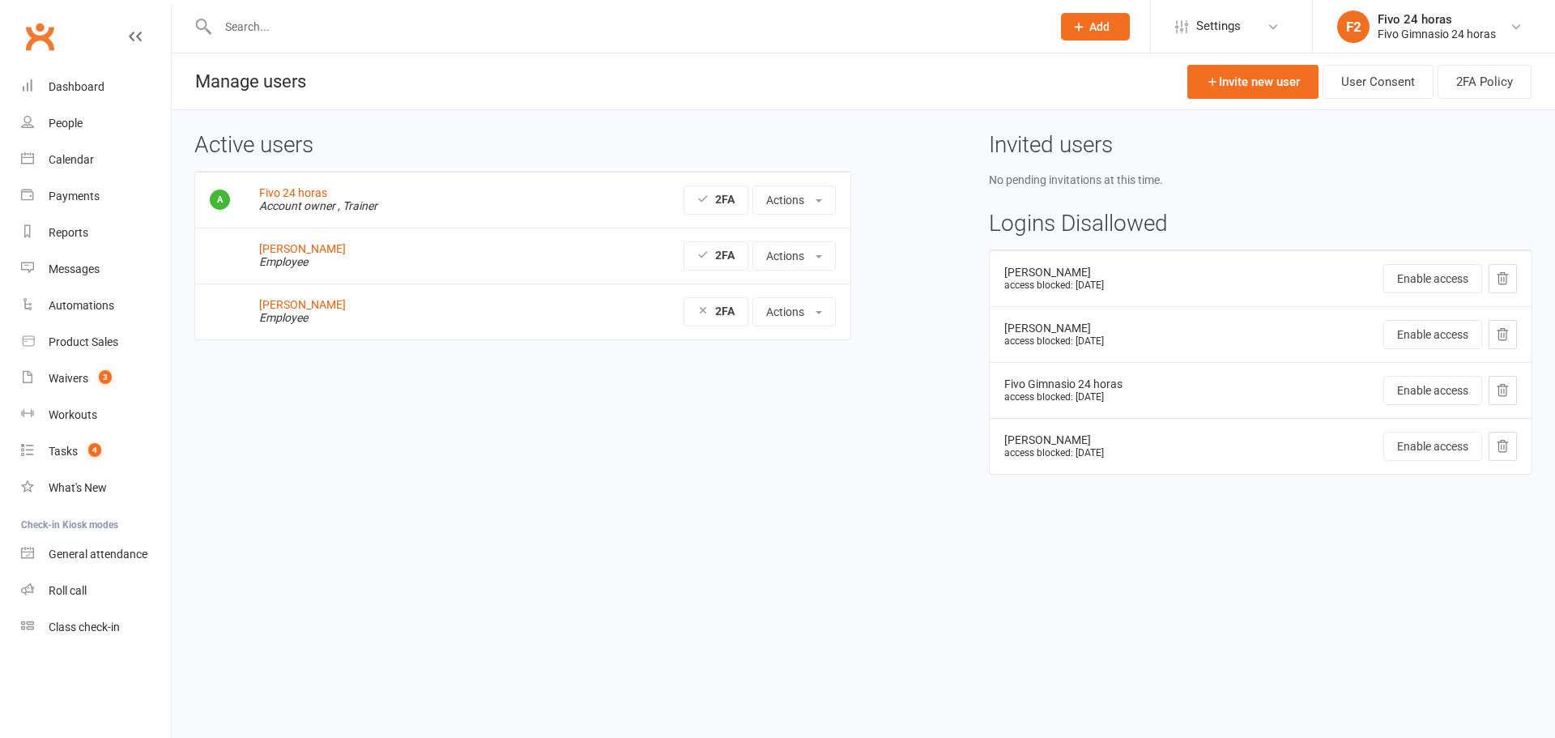
click at [1408, 24] on div "Fivo 24 horas" at bounding box center [1436, 19] width 118 height 15
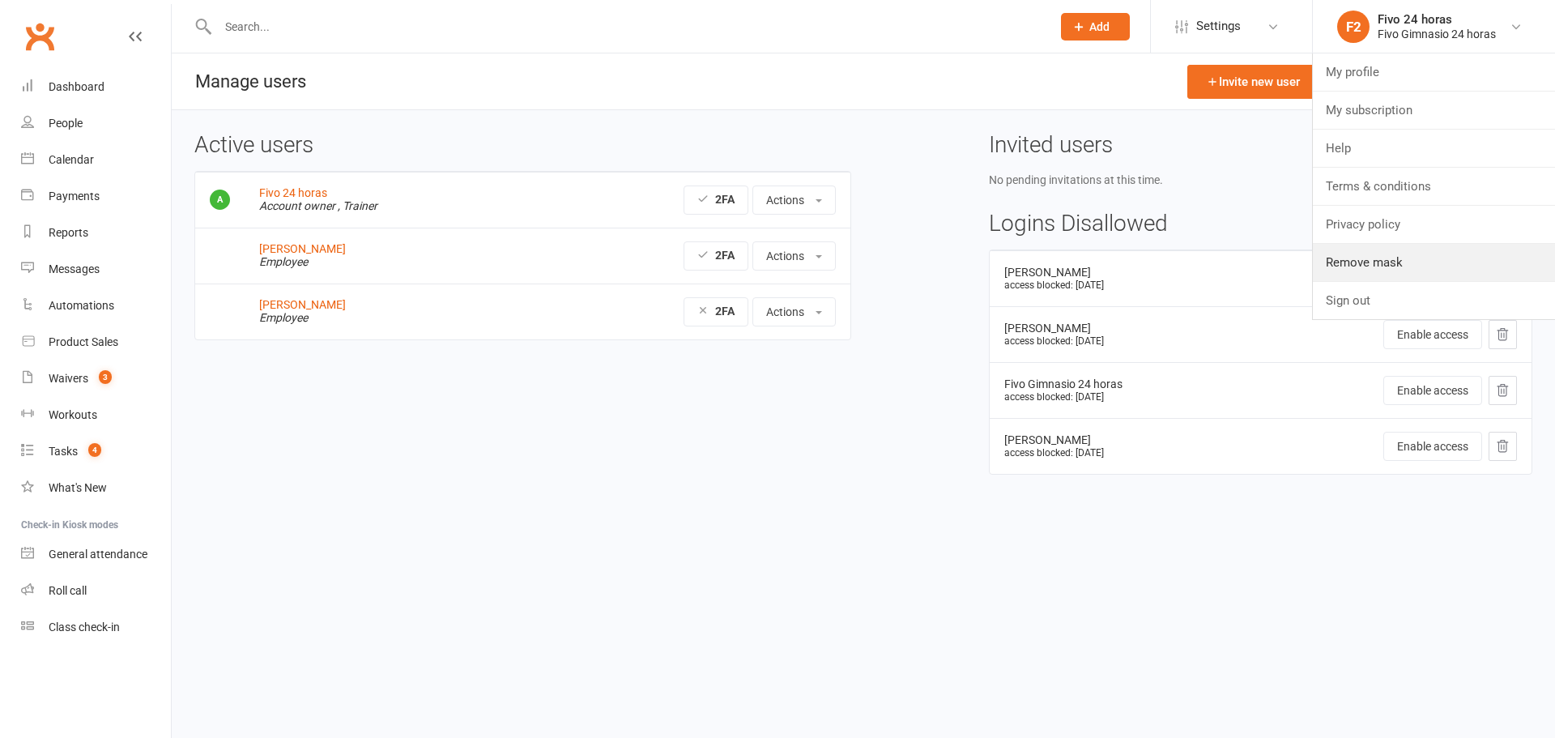
click at [1374, 270] on link "Remove mask" at bounding box center [1434, 262] width 242 height 37
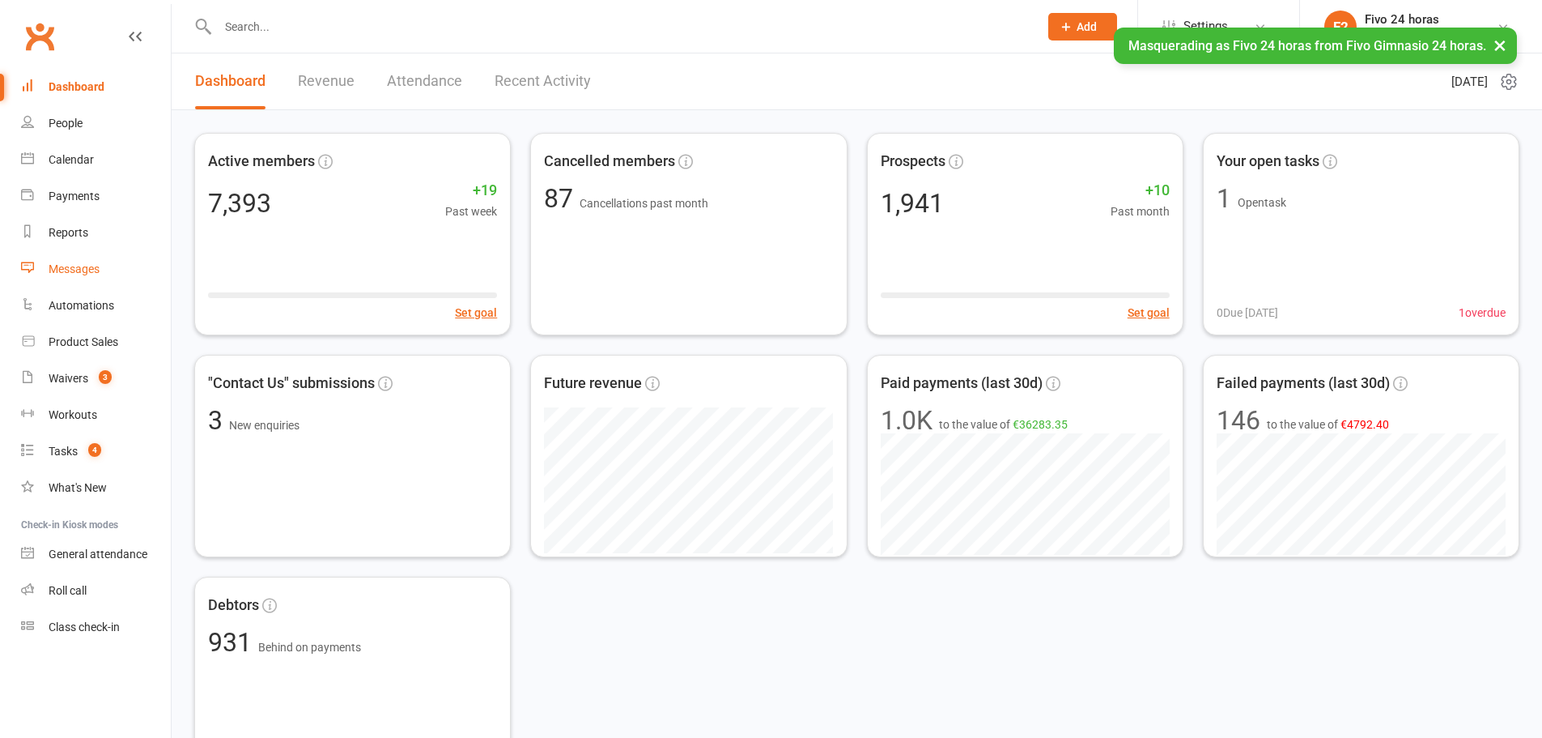
drag, startPoint x: 62, startPoint y: 266, endPoint x: 139, endPoint y: 223, distance: 88.5
click at [63, 266] on div "Messages" at bounding box center [74, 268] width 51 height 13
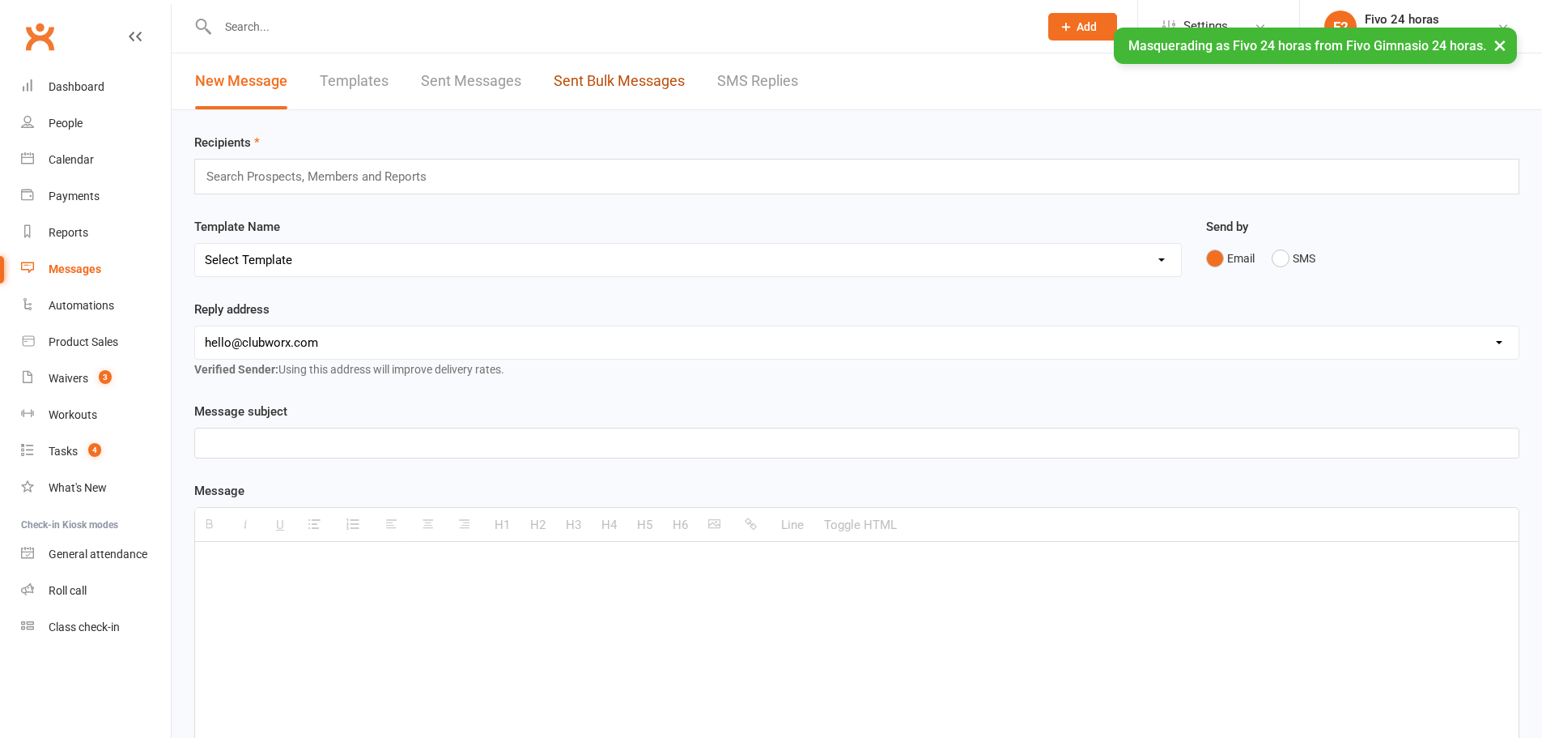
click at [587, 79] on link "Sent Bulk Messages" at bounding box center [619, 81] width 131 height 56
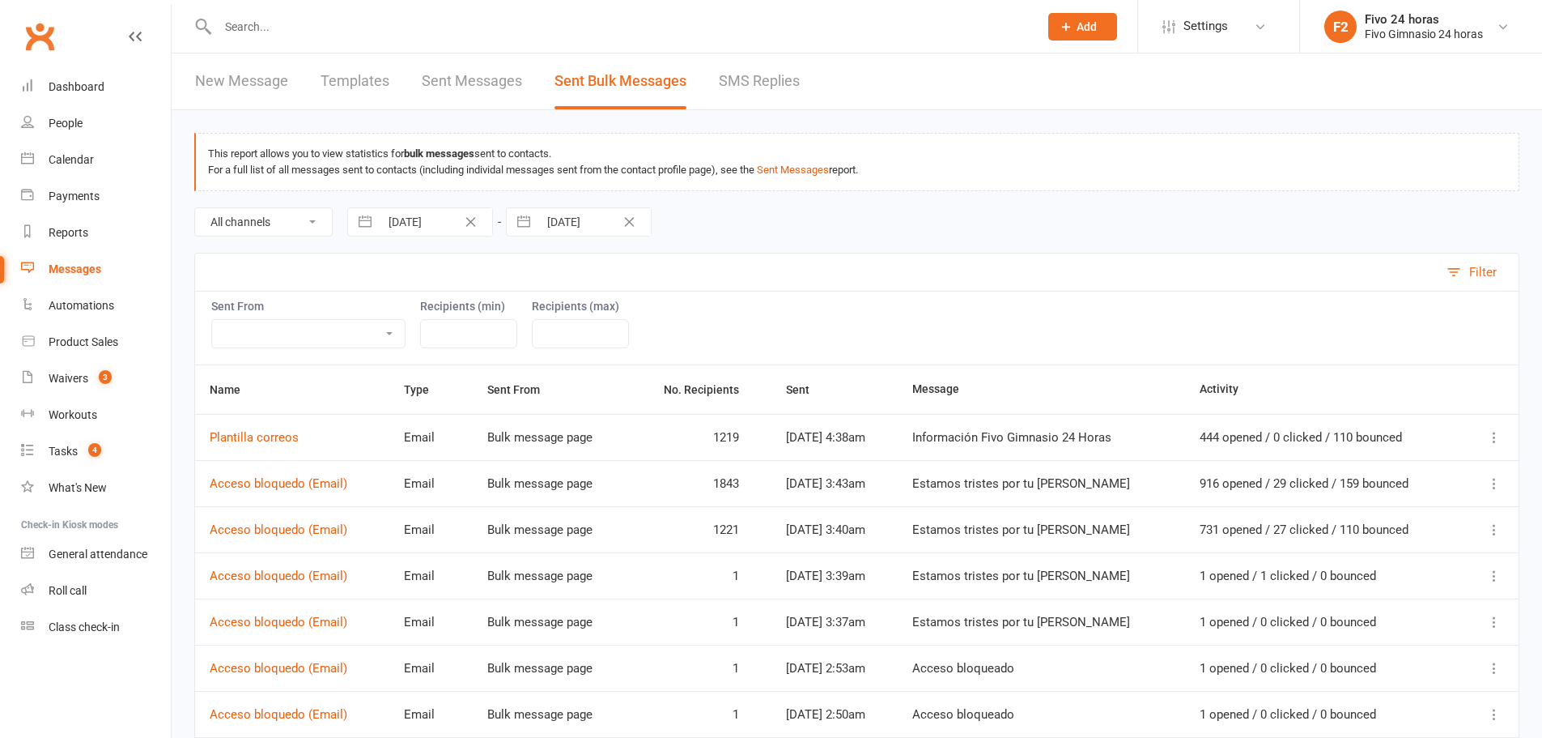
click at [1444, 35] on div "Fivo Gimnasio 24 horas" at bounding box center [1424, 34] width 118 height 15
click at [1415, 261] on link "Remove mask" at bounding box center [1421, 262] width 242 height 37
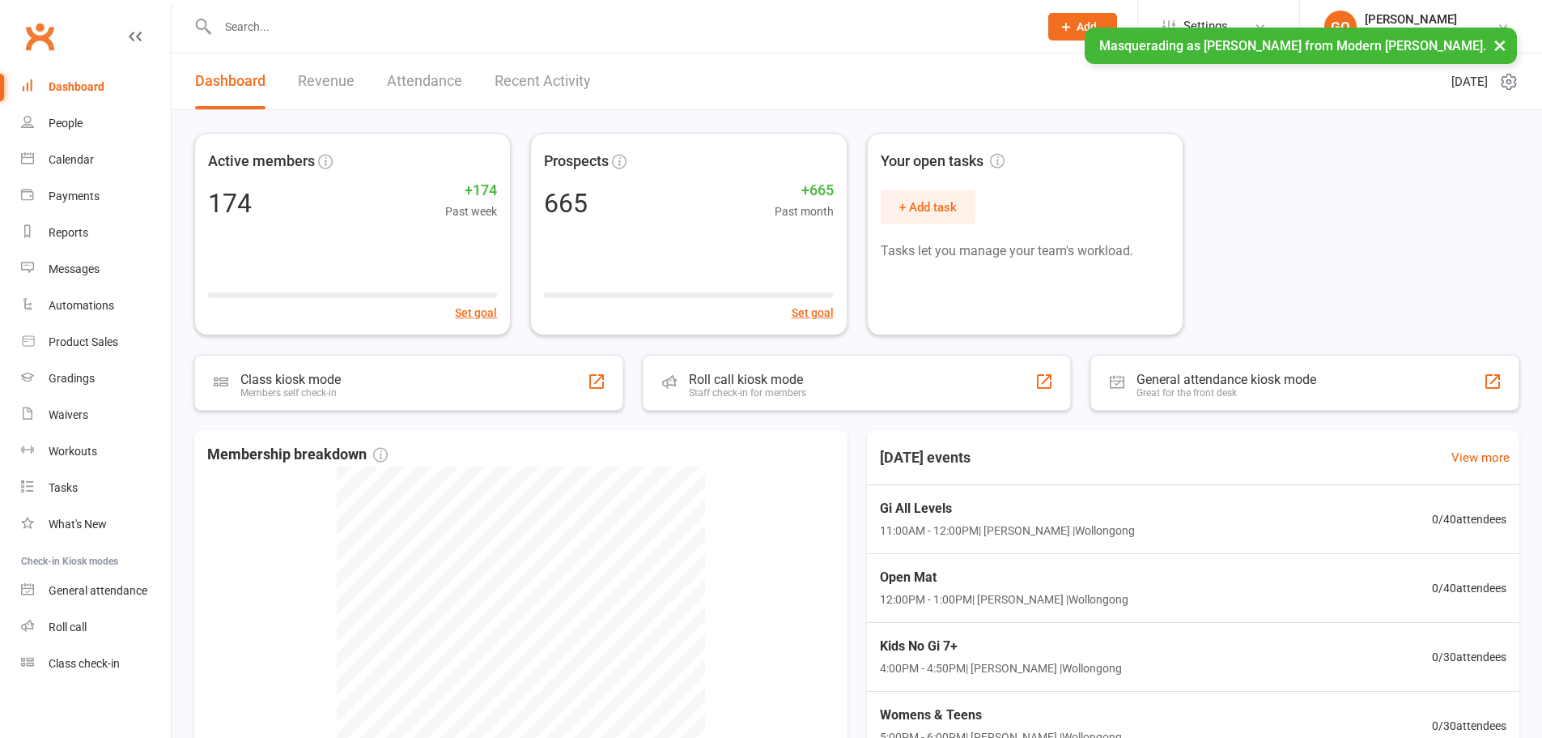
click at [1192, 8] on span "Settings" at bounding box center [1206, 26] width 45 height 36
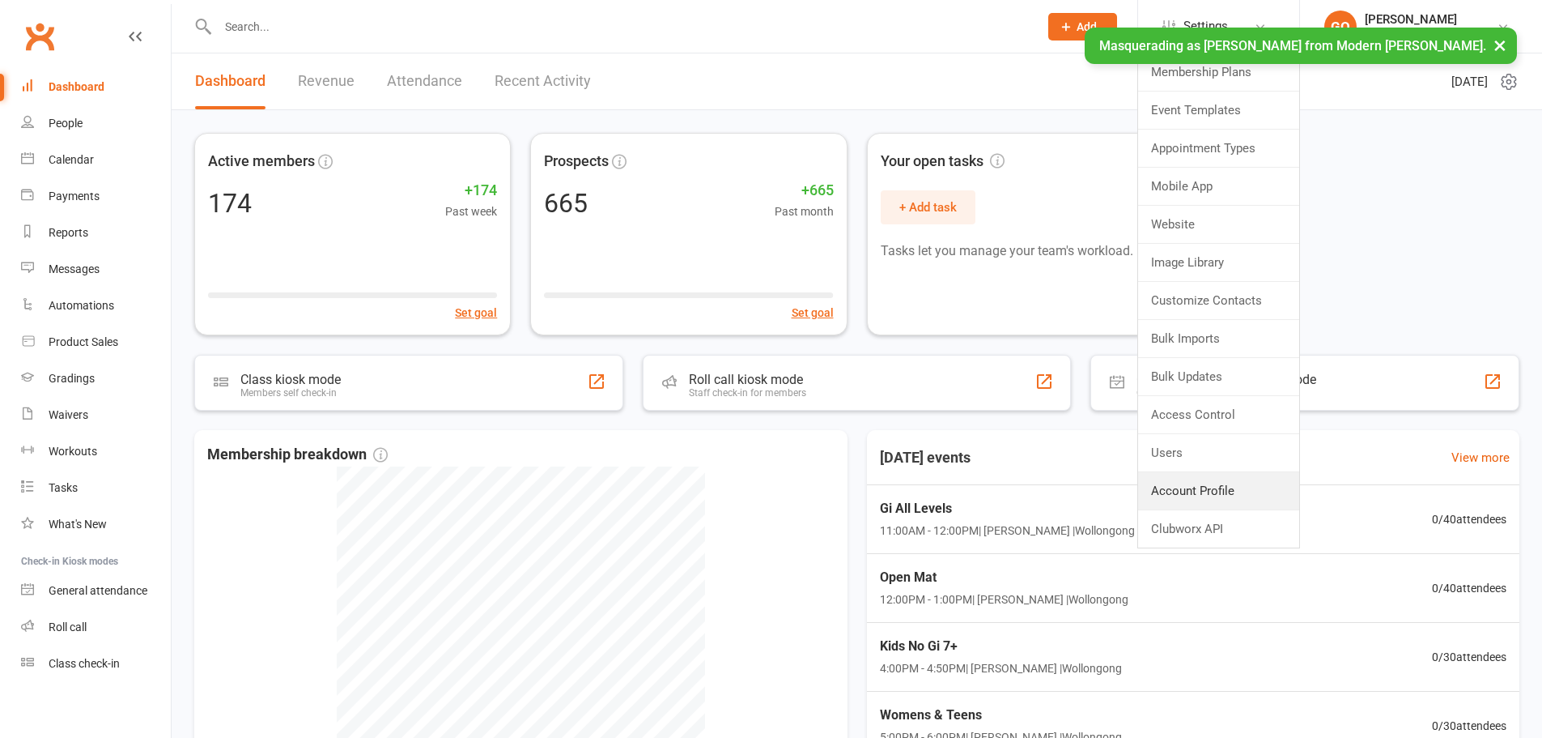
click at [1159, 486] on link "Account Profile" at bounding box center [1218, 490] width 161 height 37
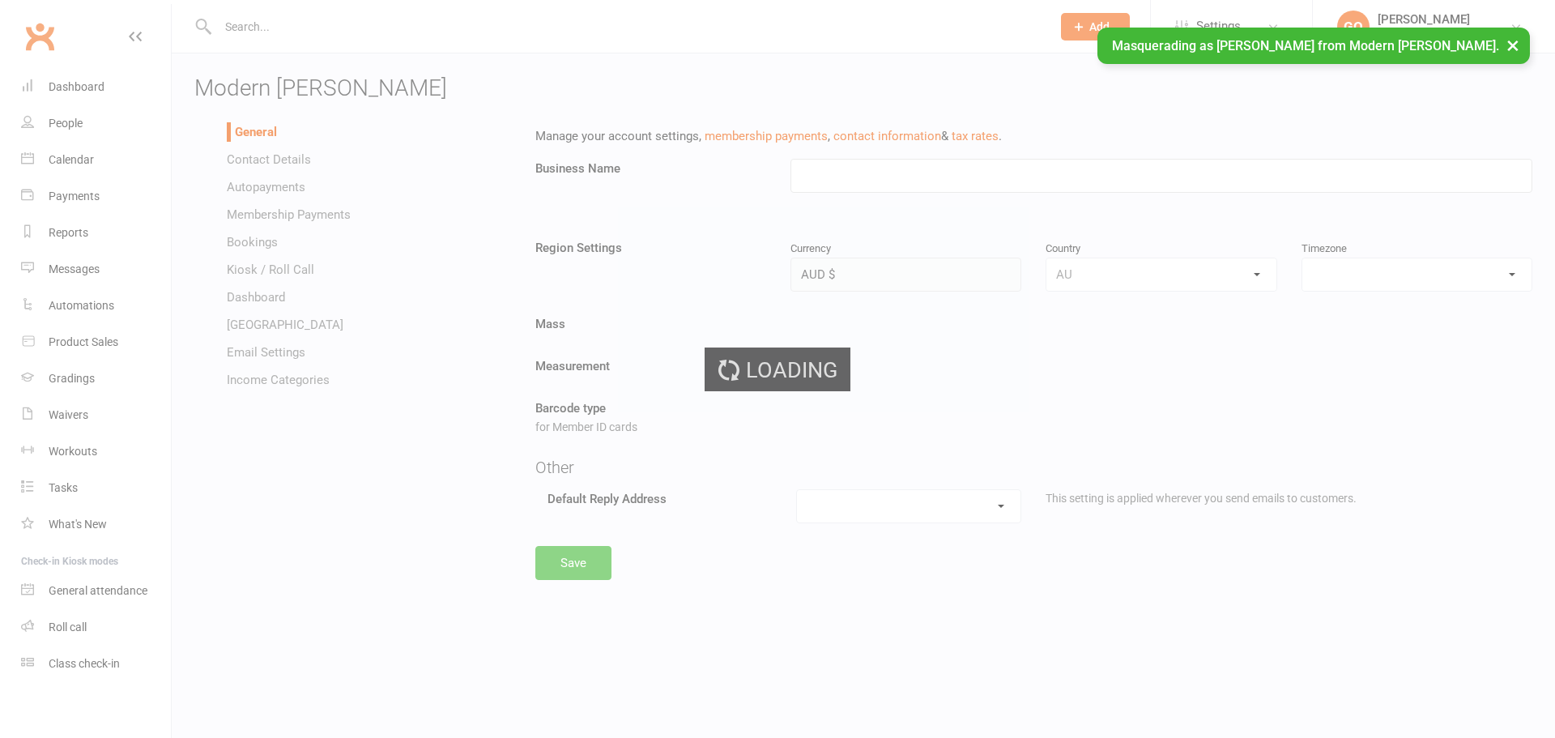
type input "Modern [PERSON_NAME]"
select select "[GEOGRAPHIC_DATA]/[GEOGRAPHIC_DATA]"
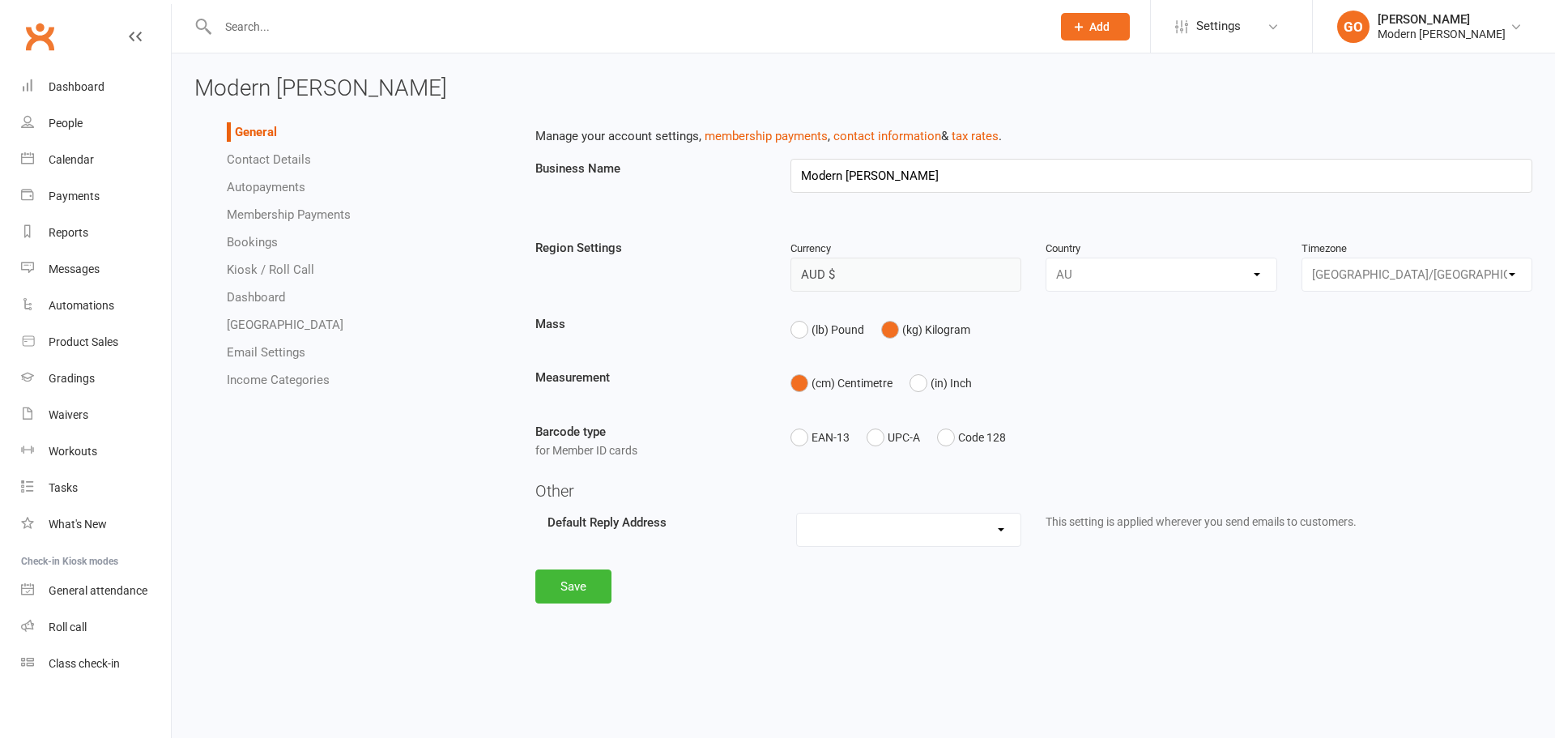
click at [253, 180] on link "Autopayments" at bounding box center [266, 187] width 79 height 15
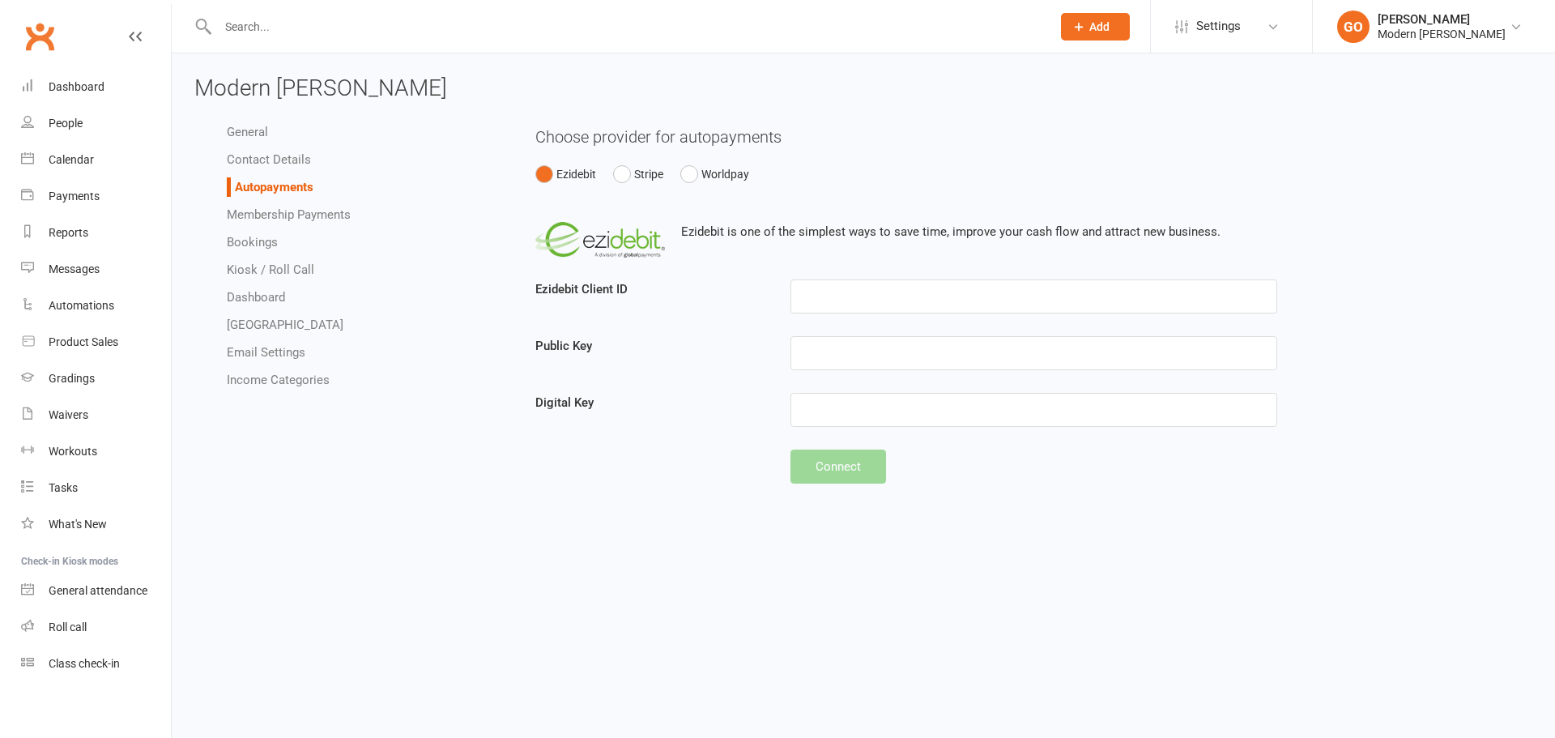
click at [1380, 41] on link "GO Gabriel Oliveira Modern Musashi Wollongong" at bounding box center [1434, 27] width 194 height 32
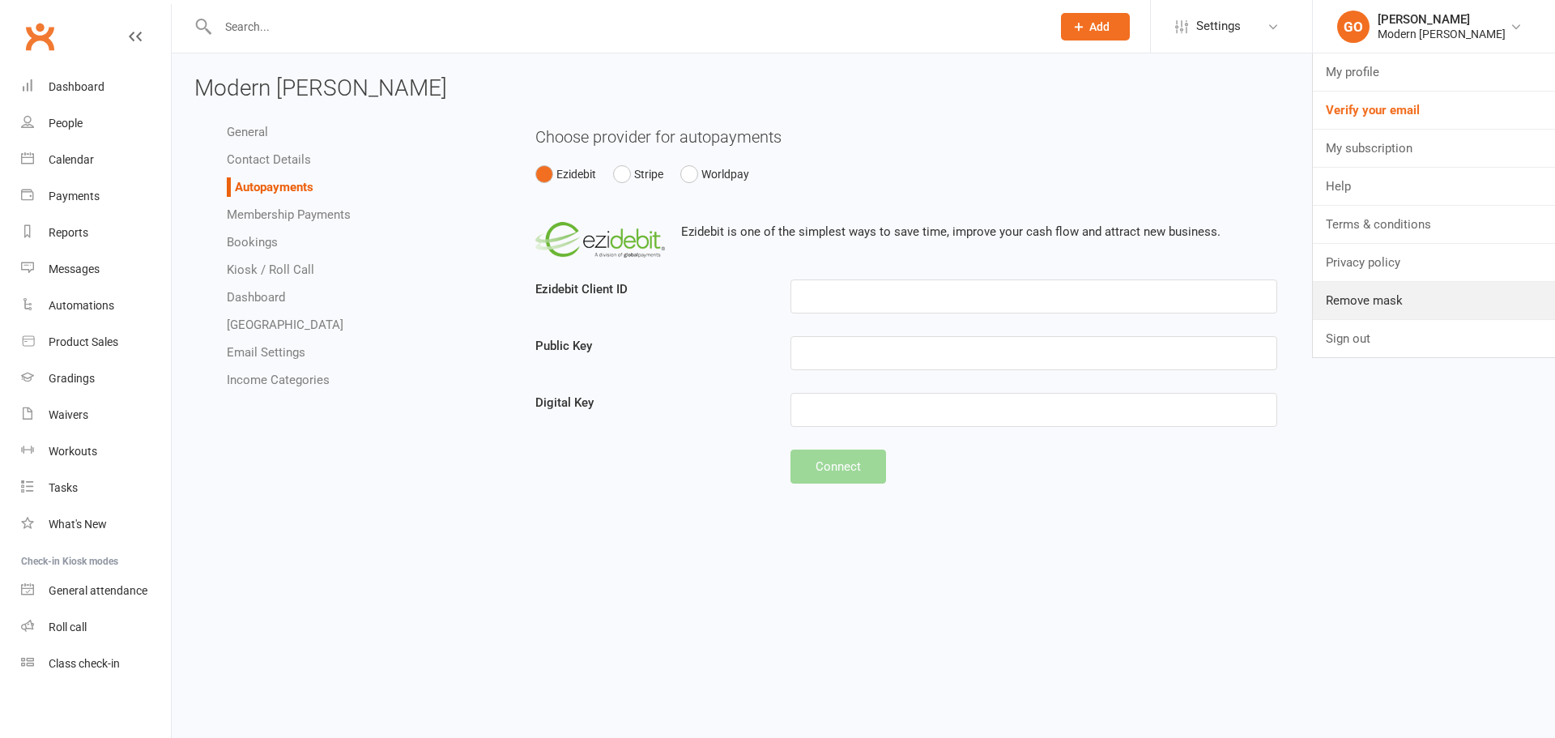
click at [1361, 308] on link "Remove mask" at bounding box center [1434, 300] width 242 height 37
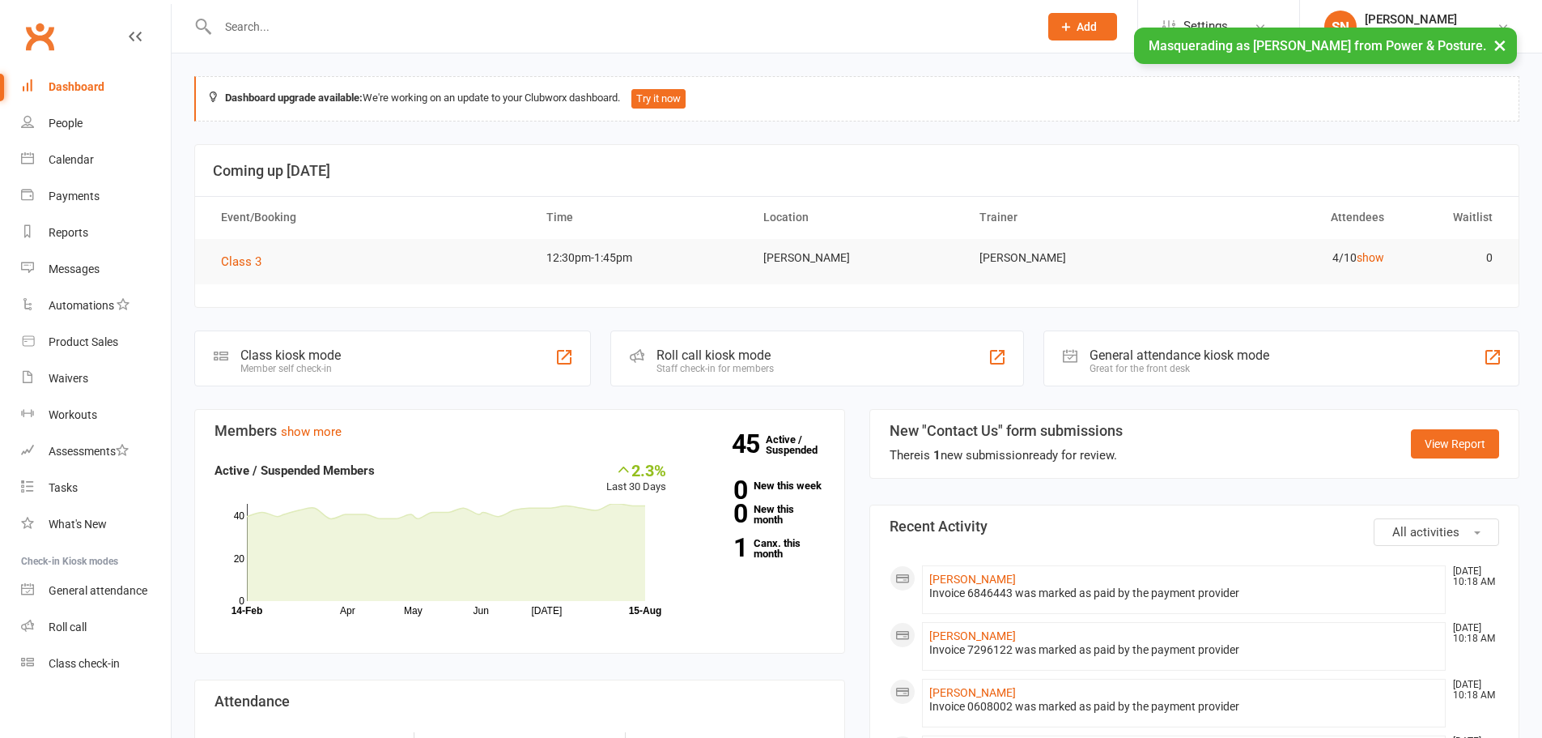
click at [1183, 11] on link "Settings" at bounding box center [1219, 26] width 113 height 36
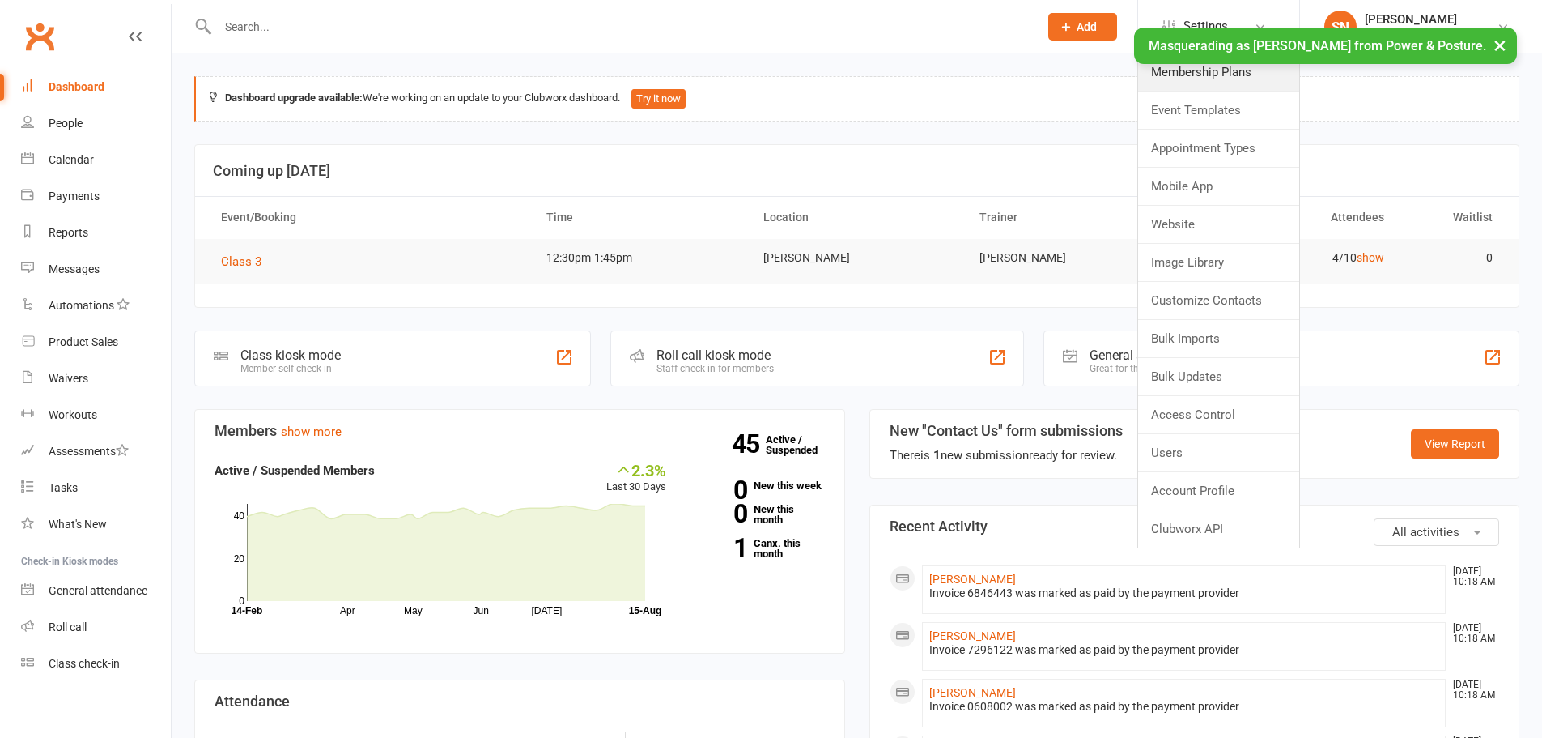
click at [1189, 68] on link "Membership Plans" at bounding box center [1218, 71] width 161 height 37
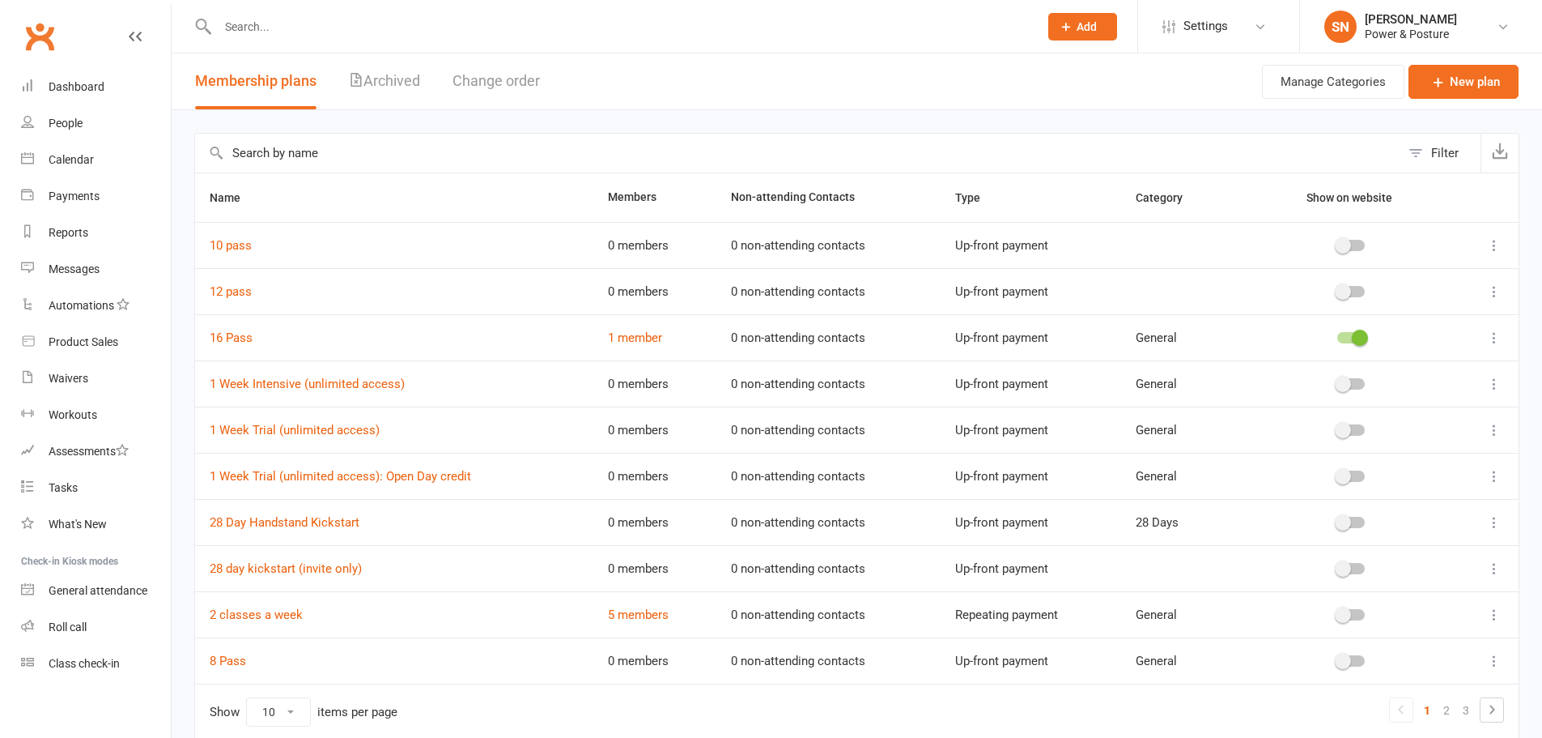
click at [1195, 18] on span "Settings" at bounding box center [1206, 26] width 45 height 36
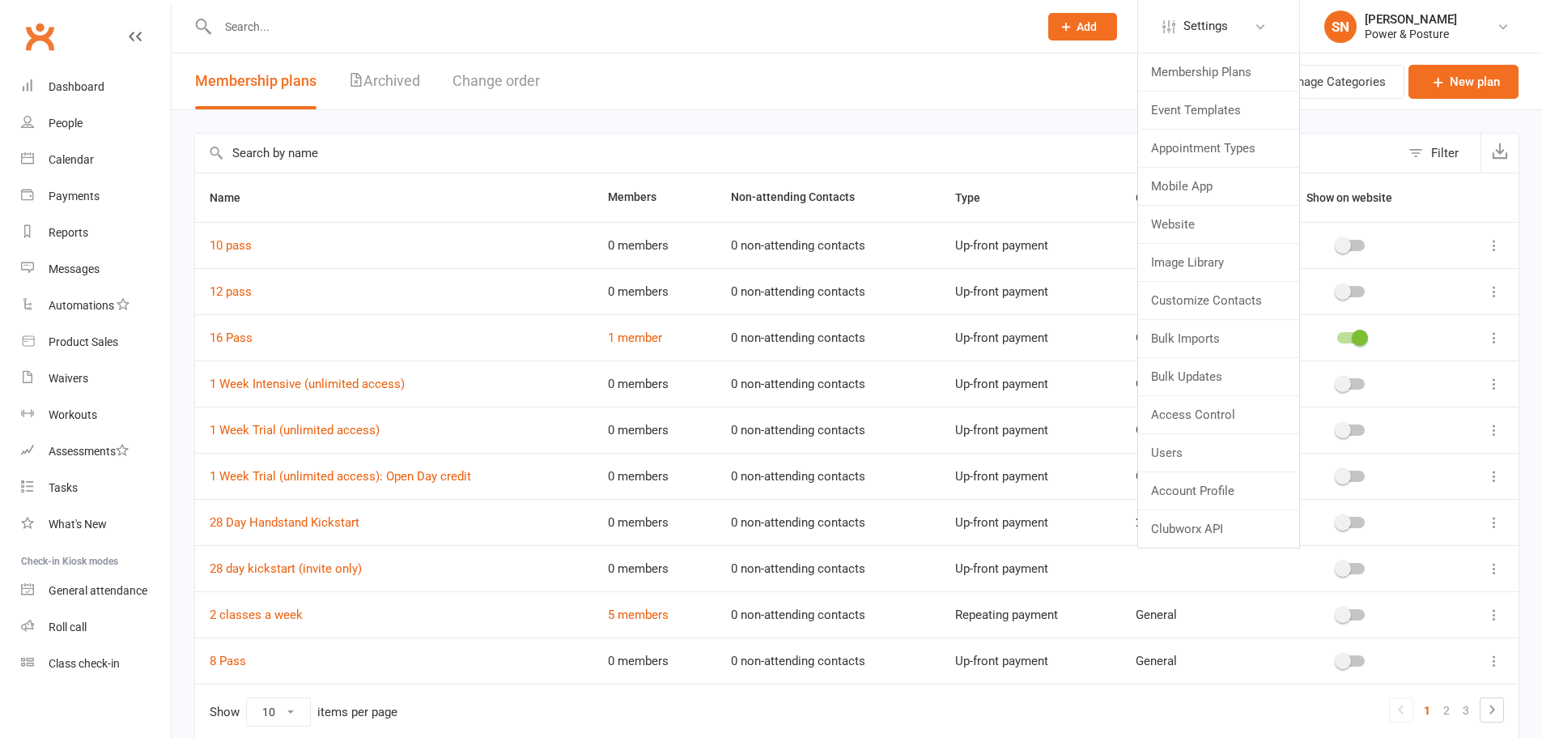
click at [1413, 32] on div "Power & Posture" at bounding box center [1411, 34] width 92 height 15
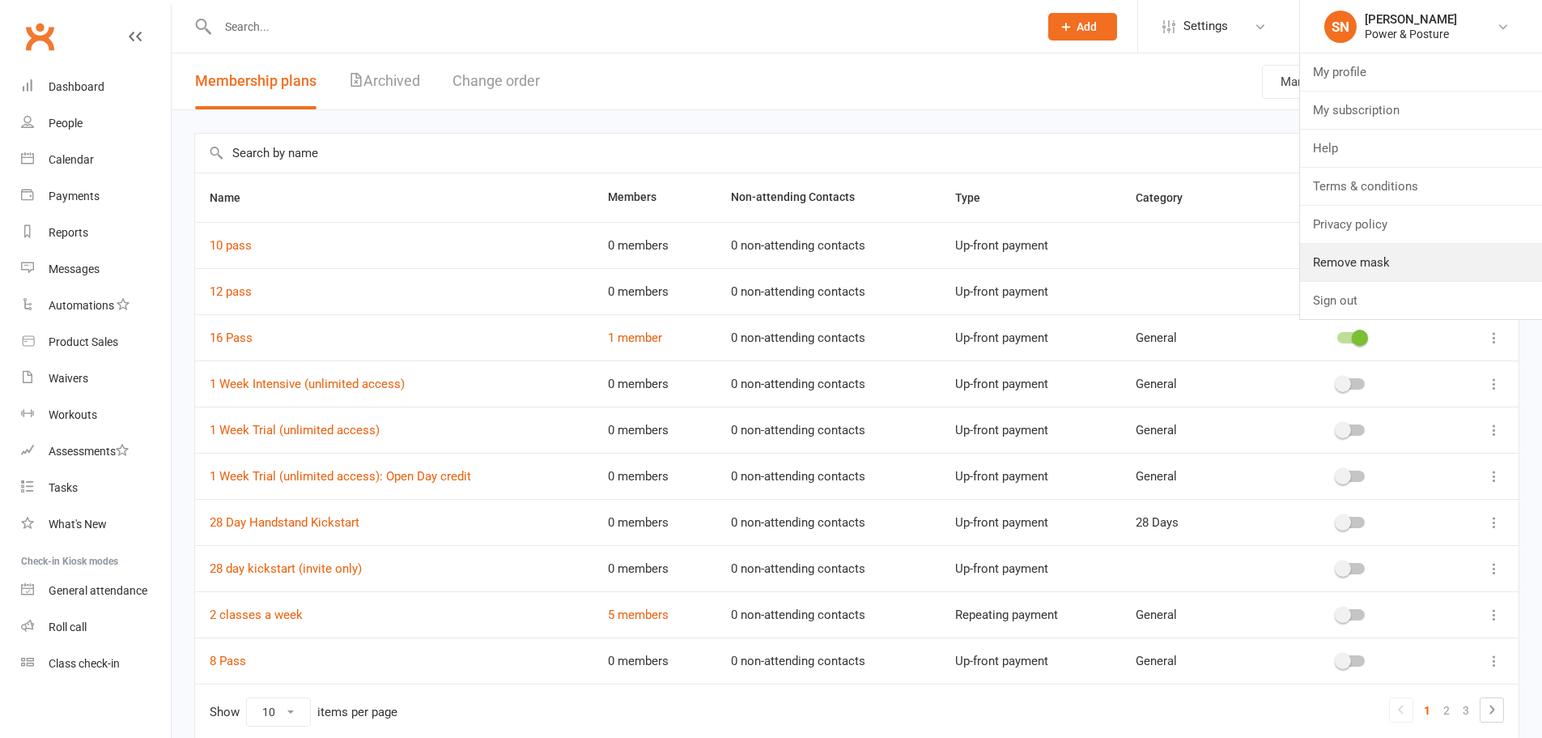
click at [1409, 267] on link "Remove mask" at bounding box center [1421, 262] width 242 height 37
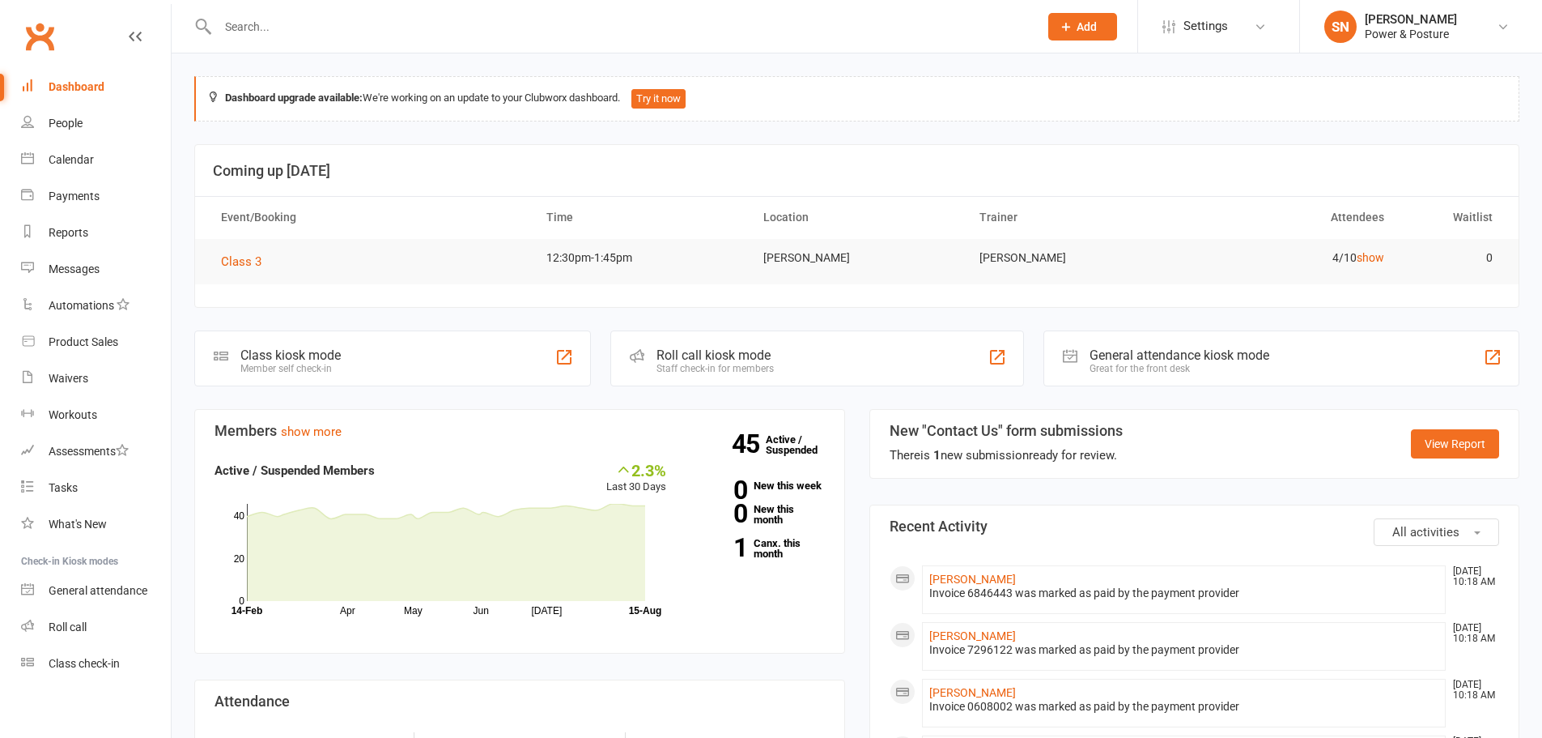
click at [1223, 23] on span "Settings" at bounding box center [1206, 26] width 45 height 36
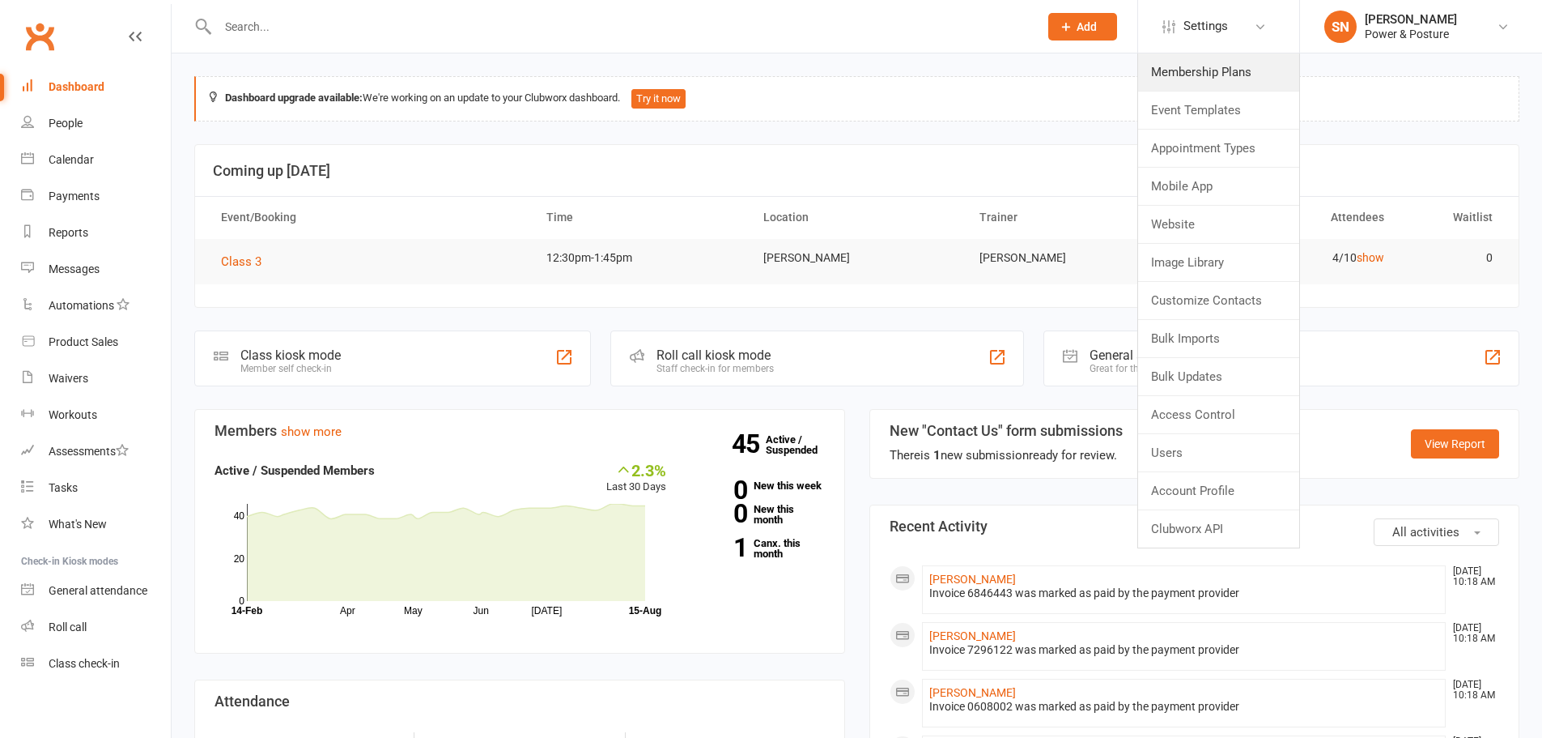
click at [1182, 69] on link "Membership Plans" at bounding box center [1218, 71] width 161 height 37
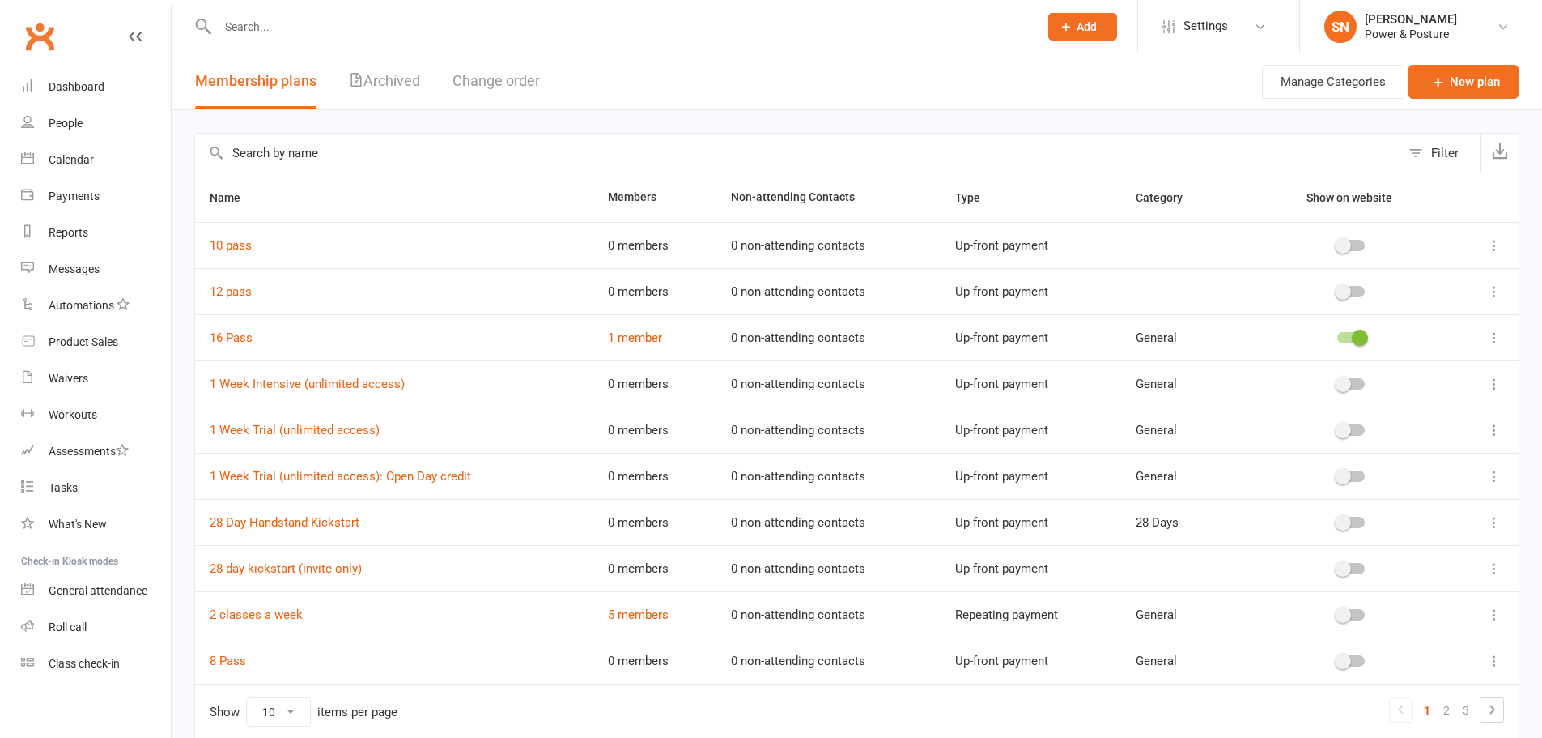
scroll to position [72, 0]
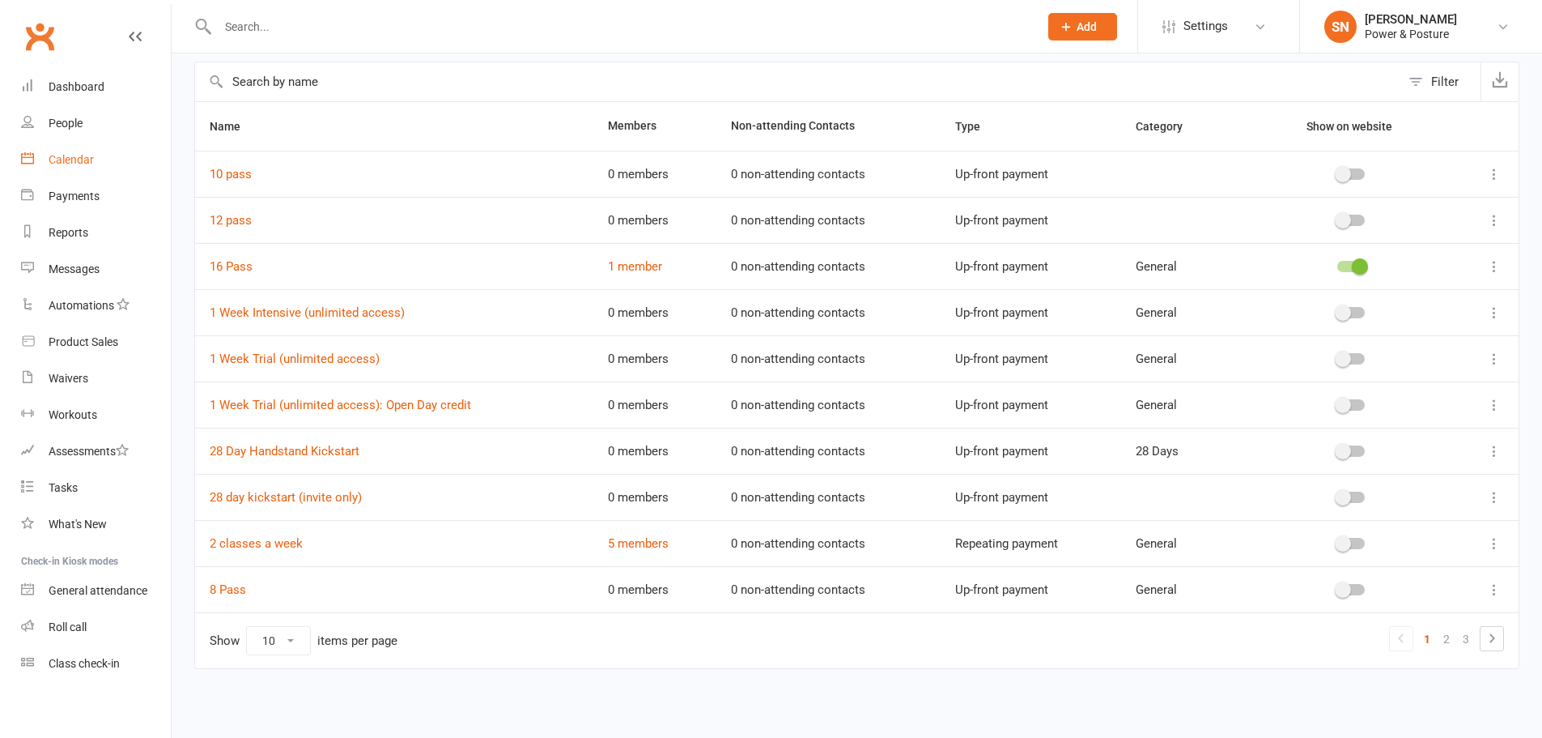
click at [69, 174] on link "Calendar" at bounding box center [96, 160] width 150 height 36
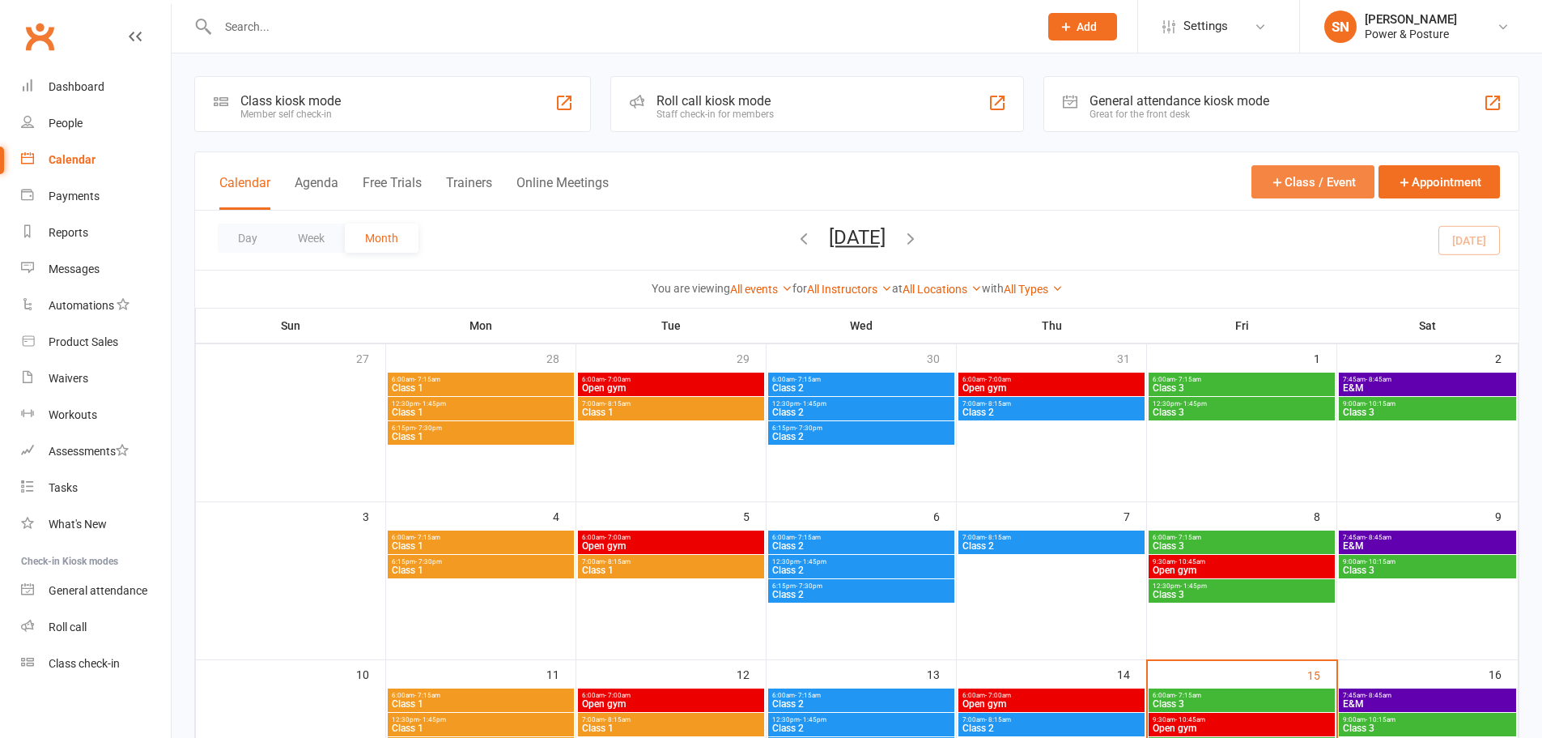
click at [1353, 172] on button "Class / Event" at bounding box center [1313, 181] width 123 height 33
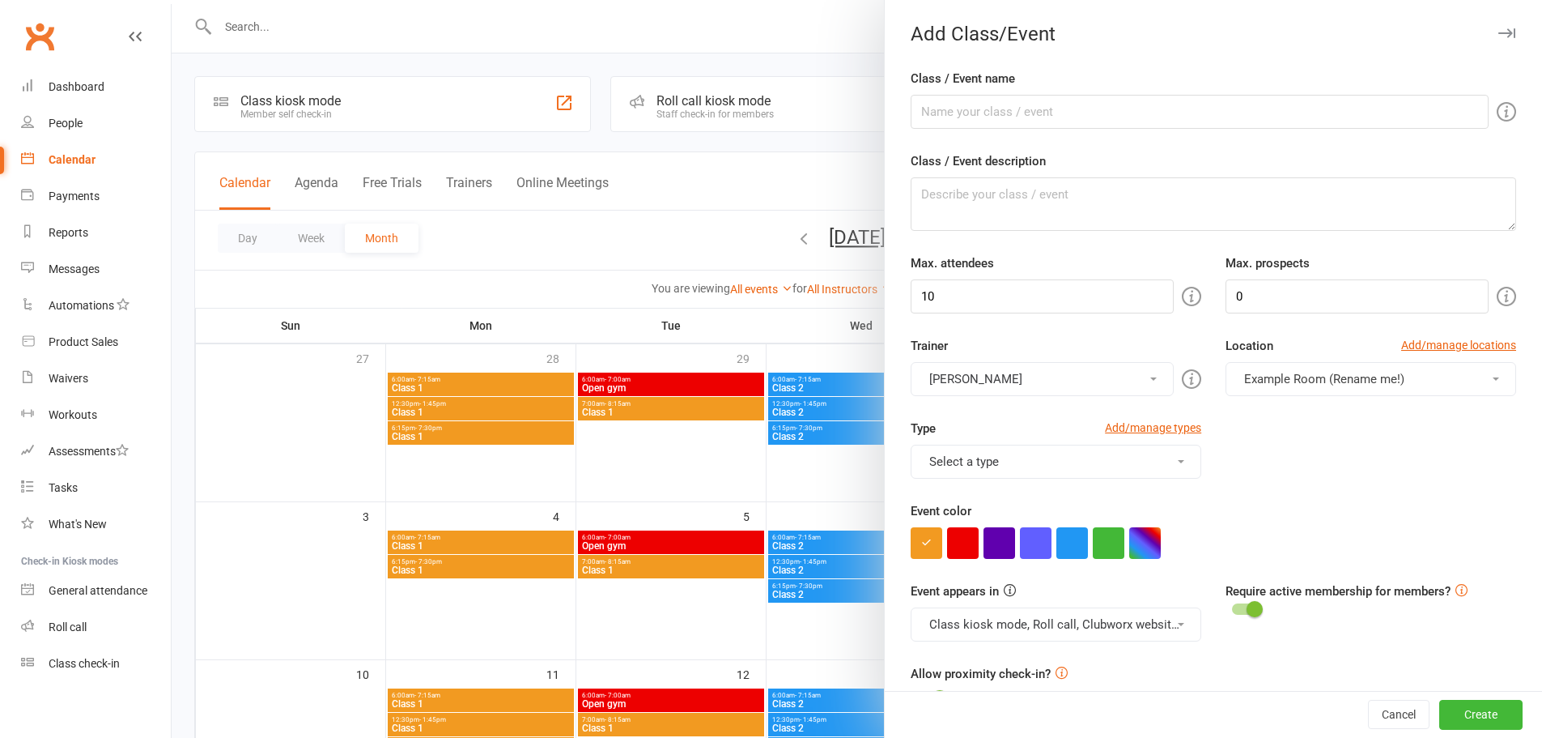
click at [1042, 462] on button "Select a type" at bounding box center [1056, 462] width 291 height 34
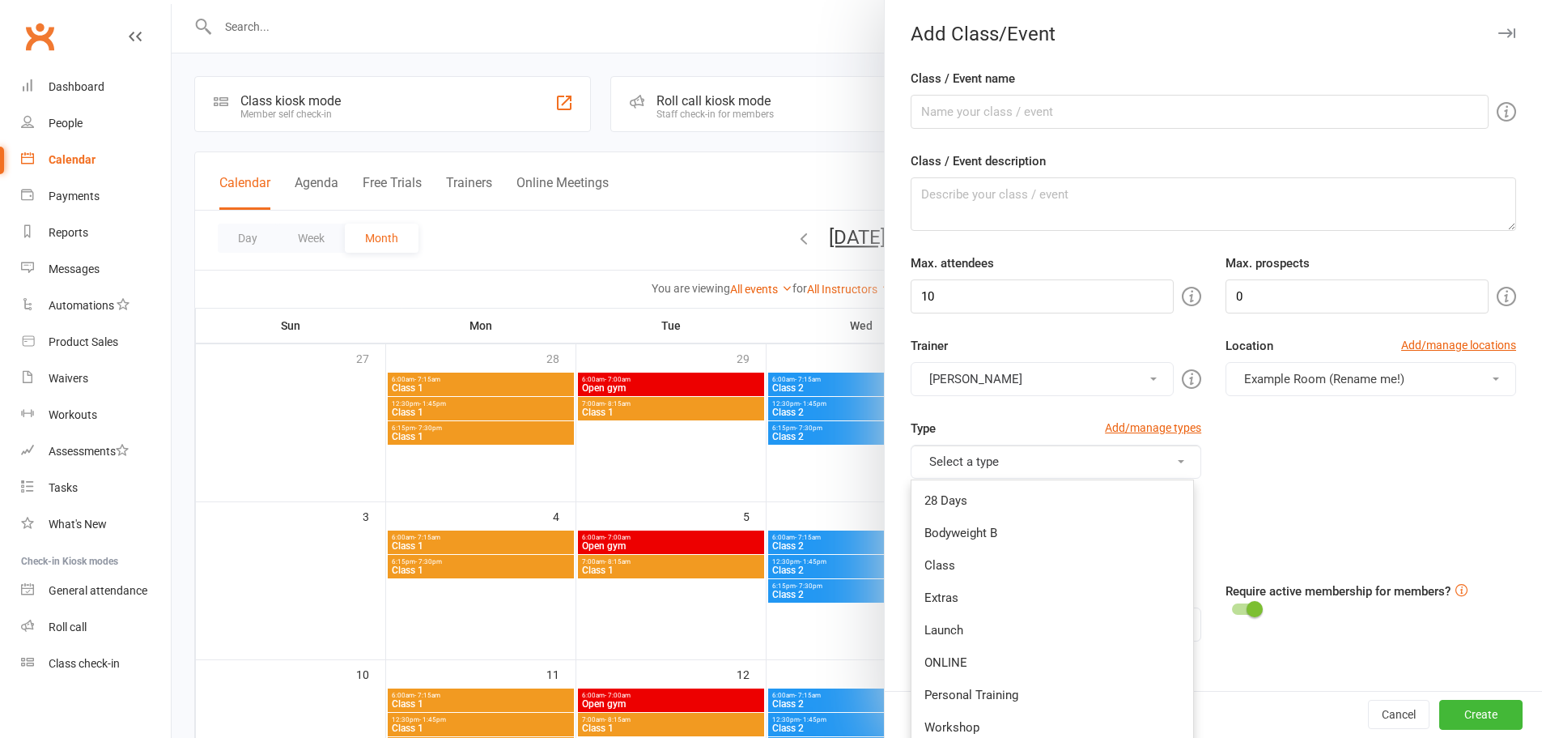
click at [1021, 385] on button "Shimi Nadaraja" at bounding box center [1042, 379] width 263 height 34
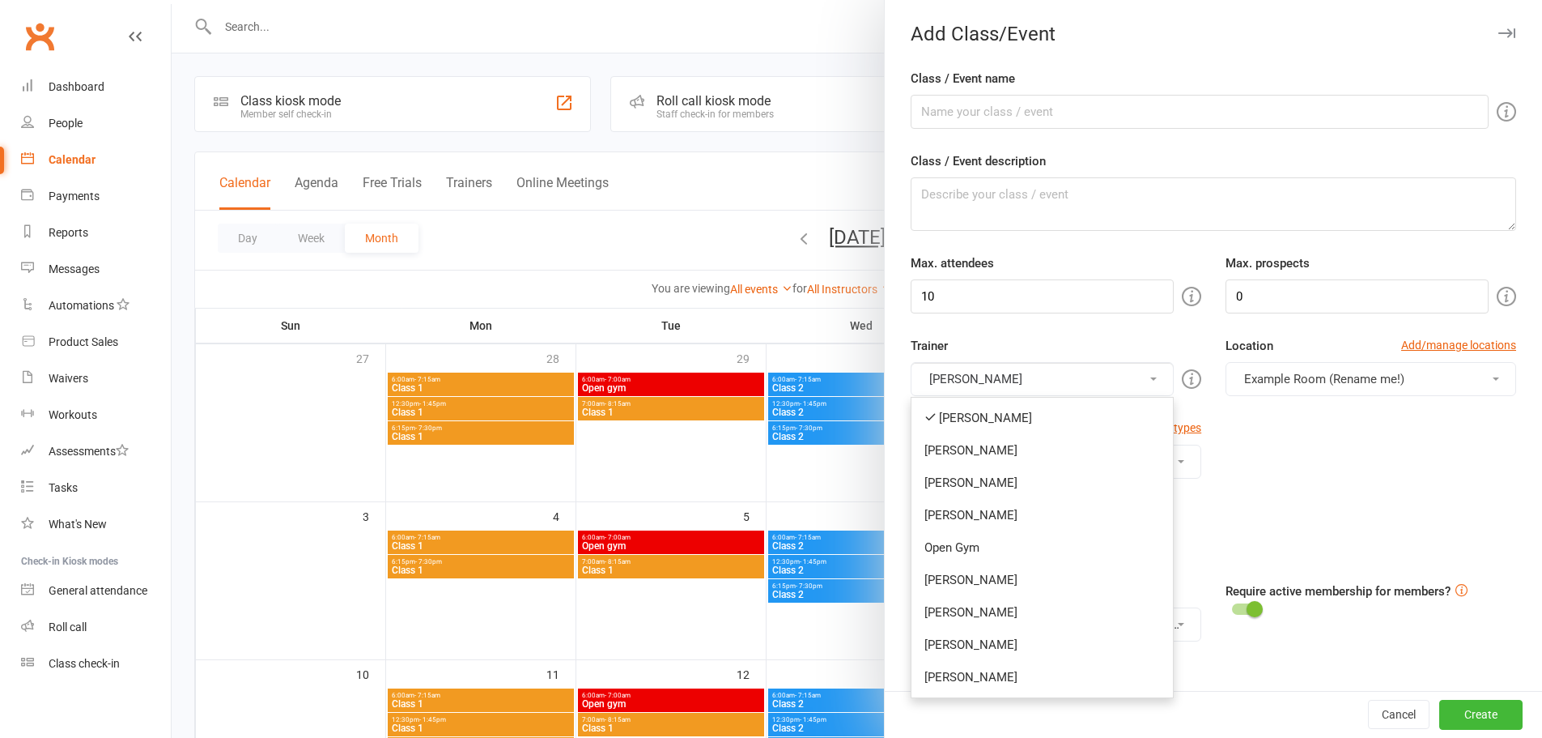
click at [1392, 440] on div "Type Add/manage types Select a type 28 Days Bodyweight B Class Extras Launch ON…" at bounding box center [1214, 460] width 630 height 83
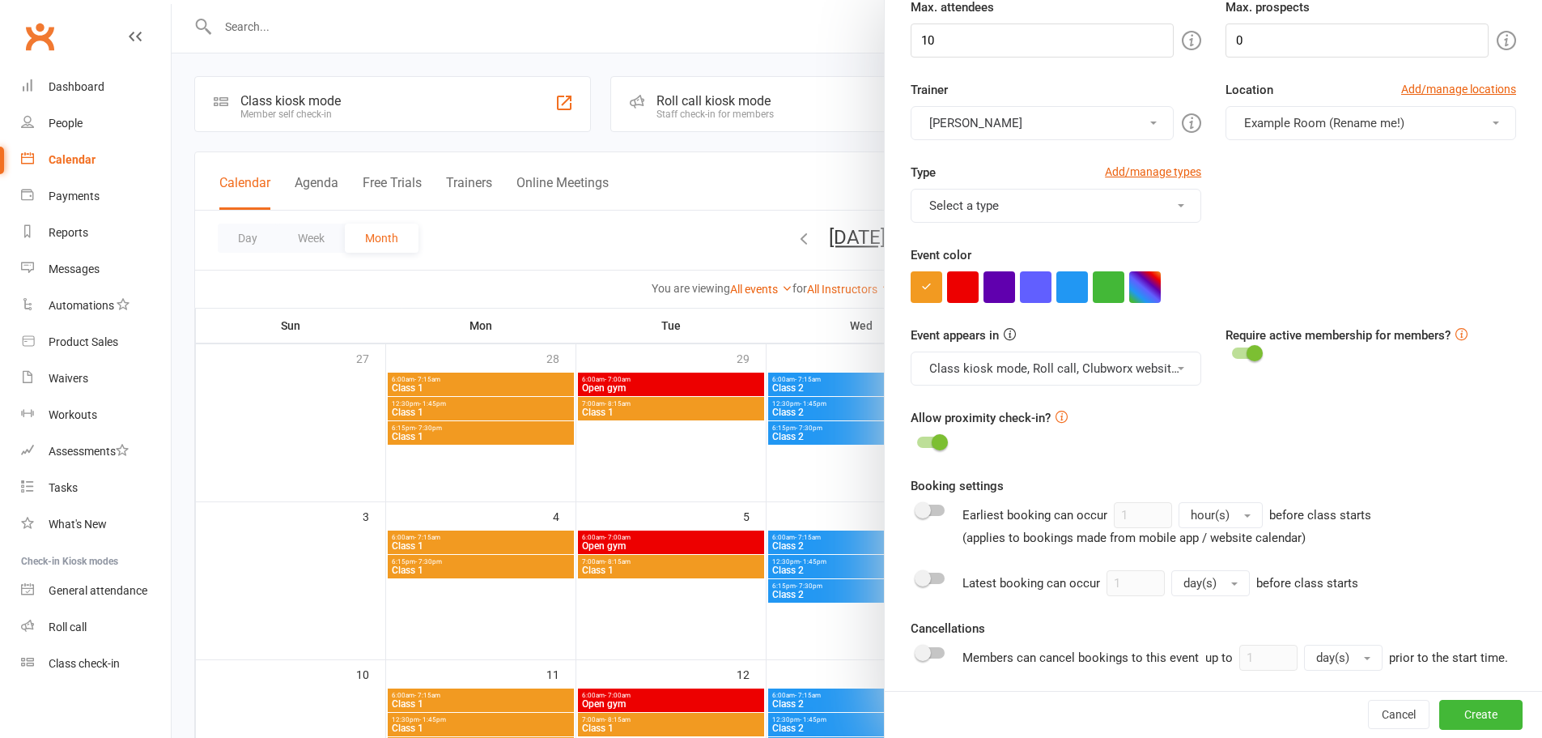
scroll to position [405, 0]
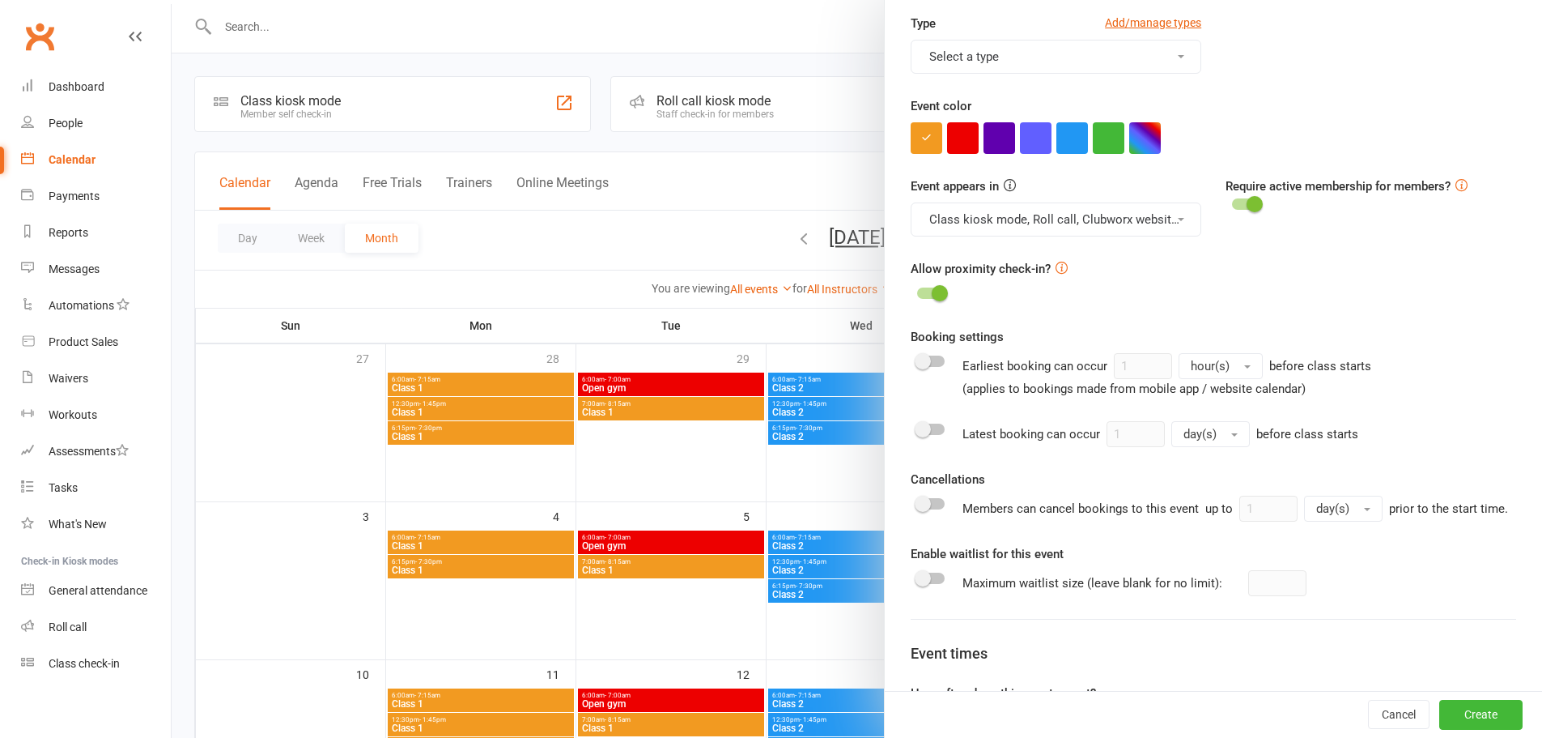
click at [1027, 231] on button "Class kiosk mode, Roll call, Clubworx website calendar and Mobile app" at bounding box center [1056, 219] width 291 height 34
click at [1402, 270] on div "Allow proximity check-in?" at bounding box center [1214, 281] width 606 height 45
click at [827, 141] on div at bounding box center [857, 369] width 1371 height 738
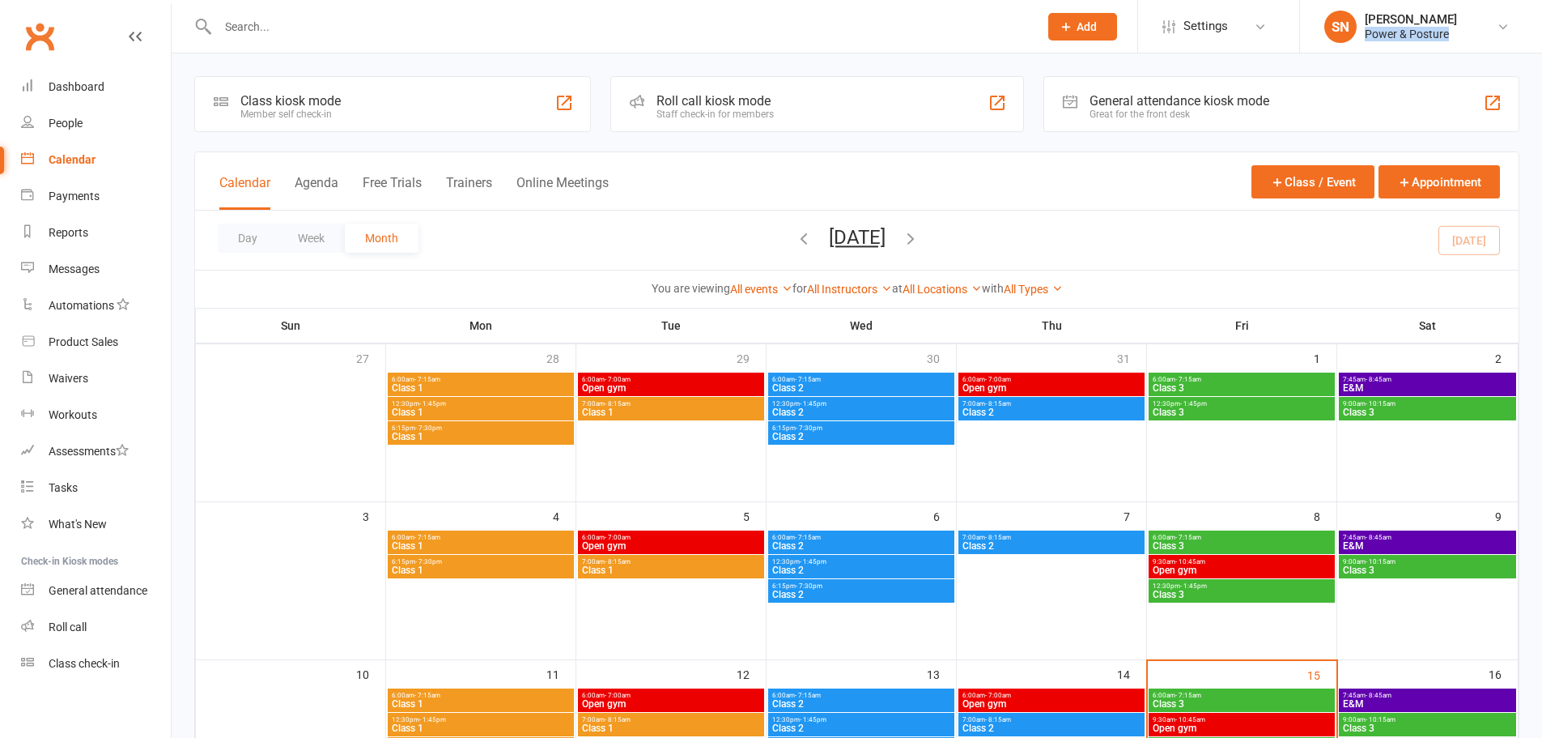
copy div "Power & Posture"
drag, startPoint x: 1368, startPoint y: 45, endPoint x: 1472, endPoint y: 45, distance: 104.5
click at [1472, 45] on li "SN Shimi Nadaraja Power & Posture My profile My subscription Help Terms & condi…" at bounding box center [1421, 26] width 243 height 53
drag, startPoint x: 1206, startPoint y: 28, endPoint x: 1212, endPoint y: 40, distance: 14.1
click at [1208, 33] on span "Settings" at bounding box center [1206, 26] width 45 height 36
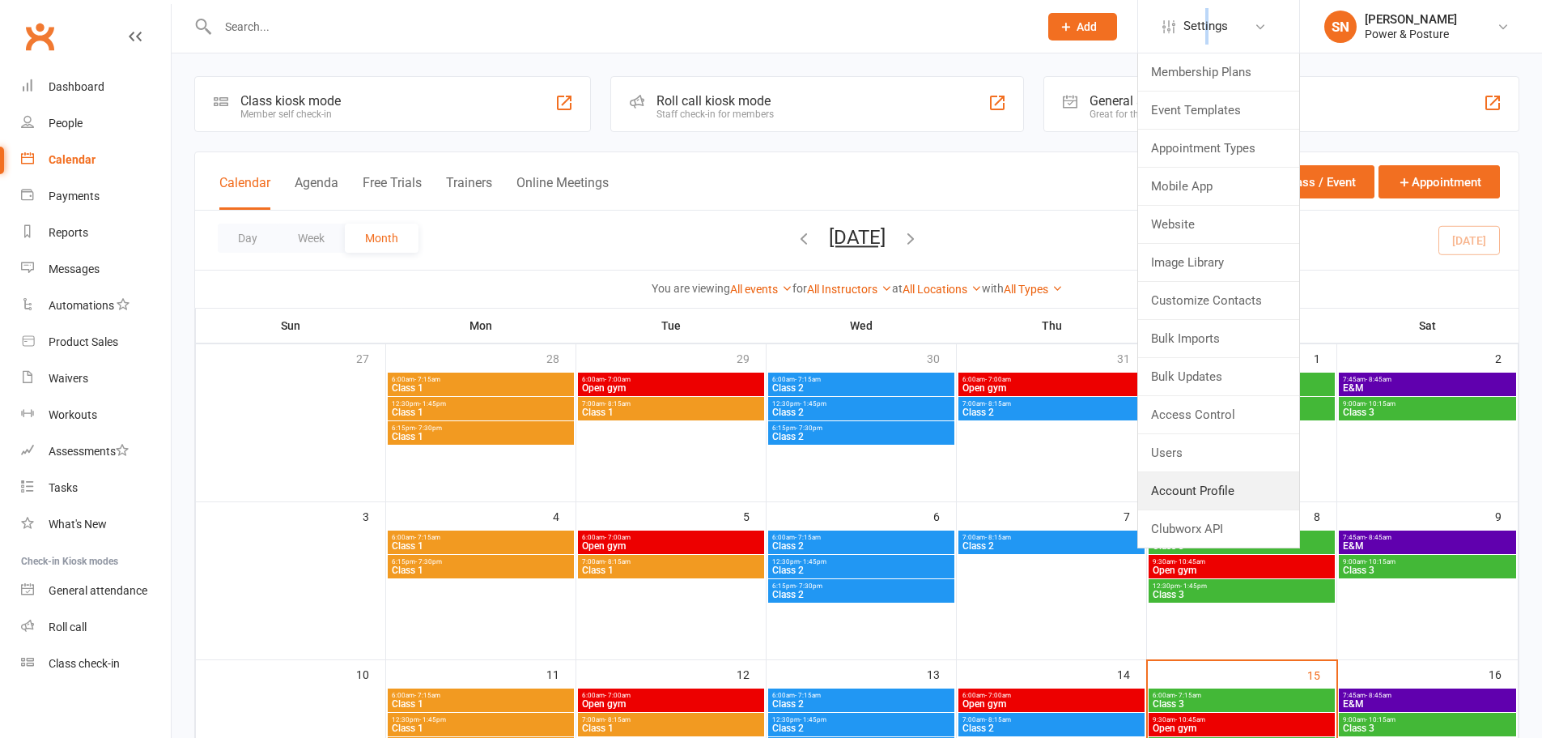
click at [1227, 495] on link "Account Profile" at bounding box center [1218, 490] width 161 height 37
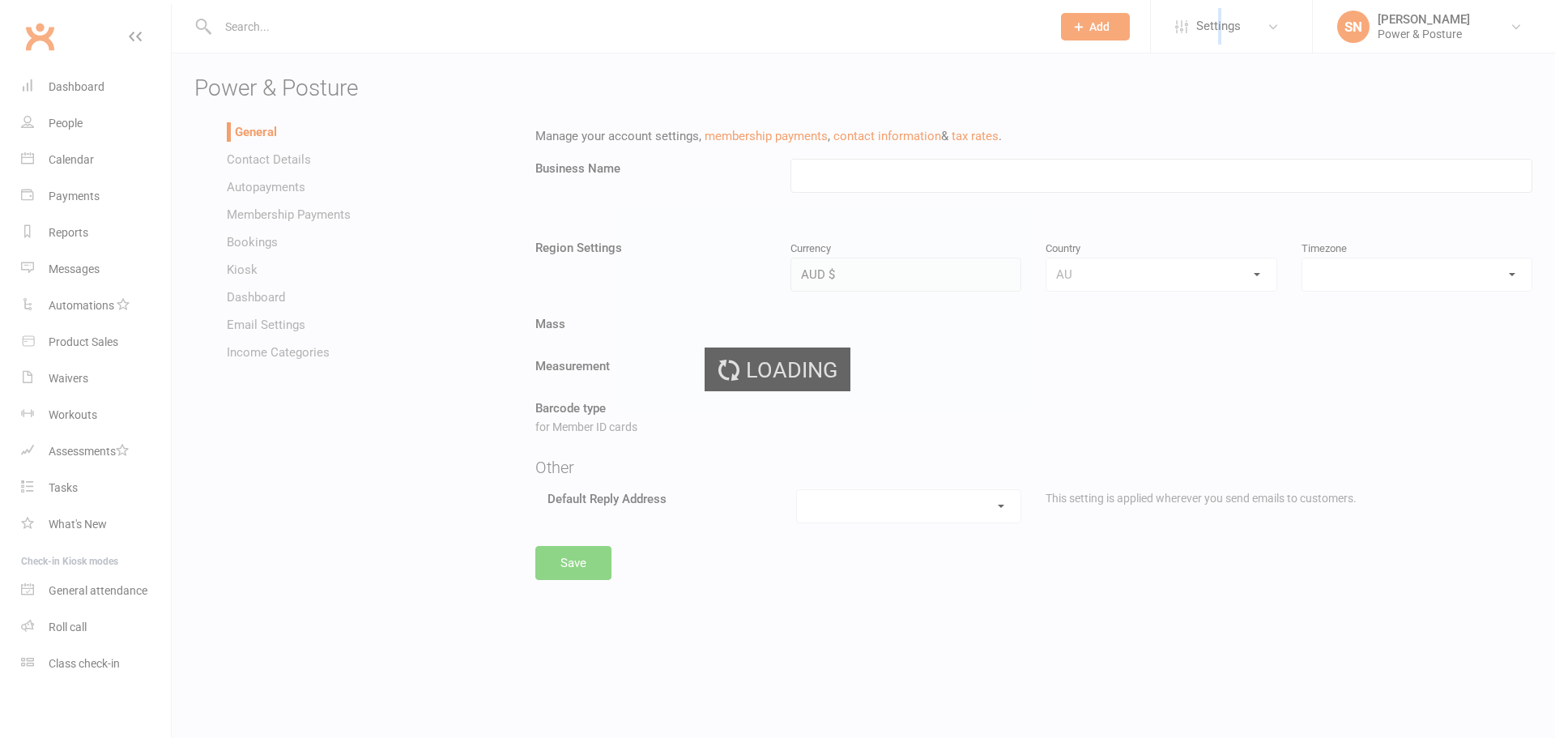
type input "Power & Posture"
select select "Australia/Melbourne"
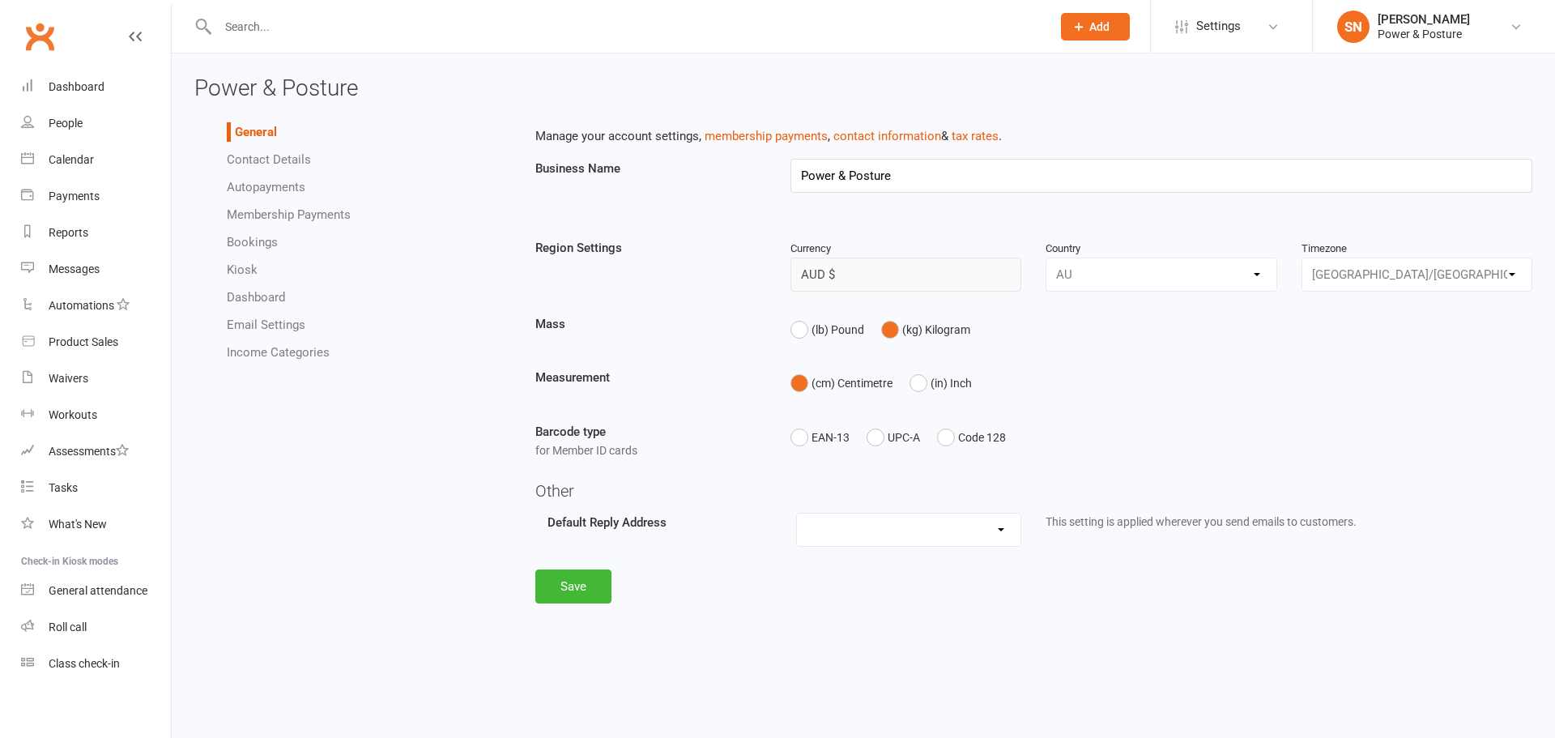
click at [274, 185] on link "Autopayments" at bounding box center [266, 187] width 79 height 15
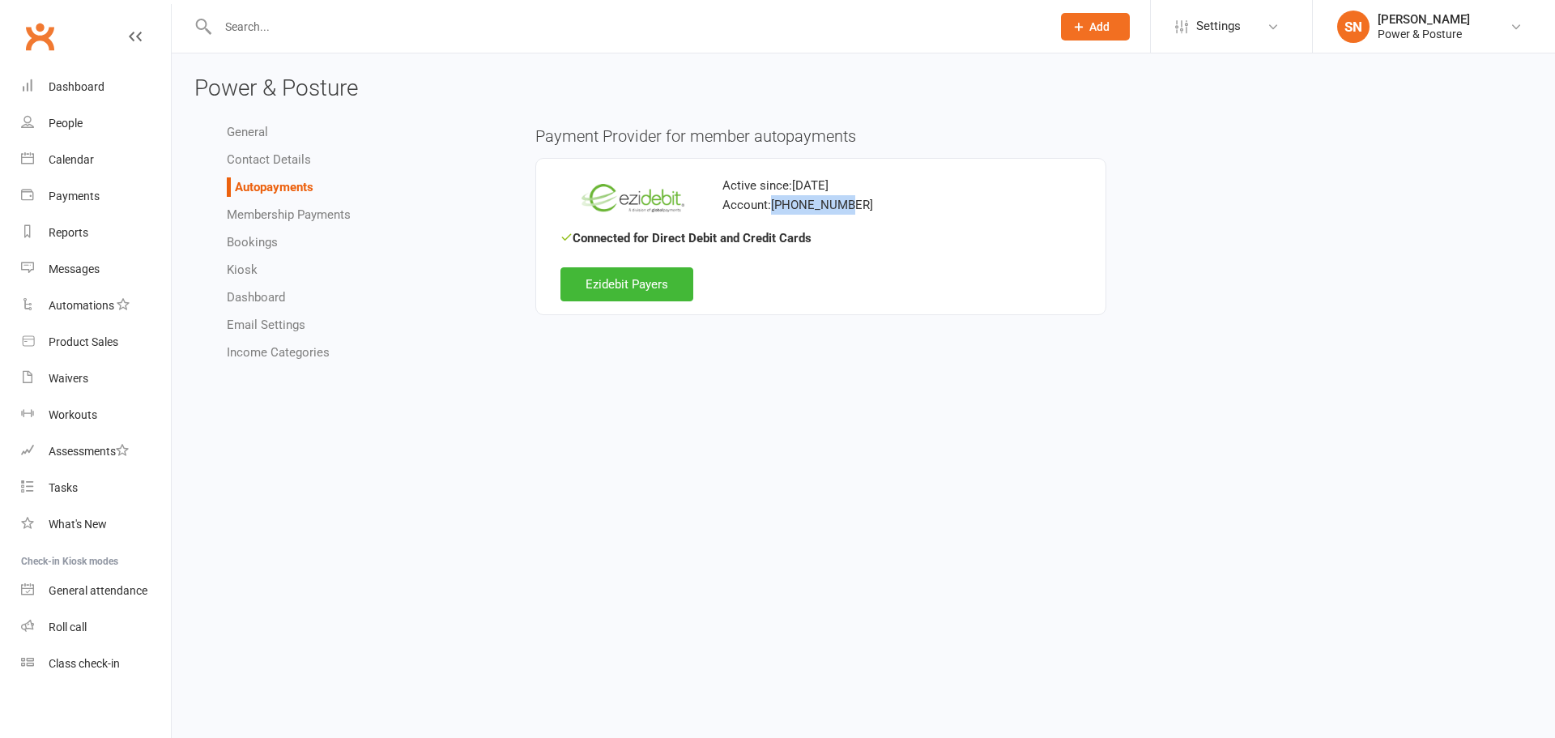
drag, startPoint x: 819, startPoint y: 207, endPoint x: 772, endPoint y: 209, distance: 47.0
click at [772, 209] on div "Account: 100-987-348" at bounding box center [820, 204] width 521 height 19
click at [66, 125] on div "People" at bounding box center [66, 123] width 34 height 13
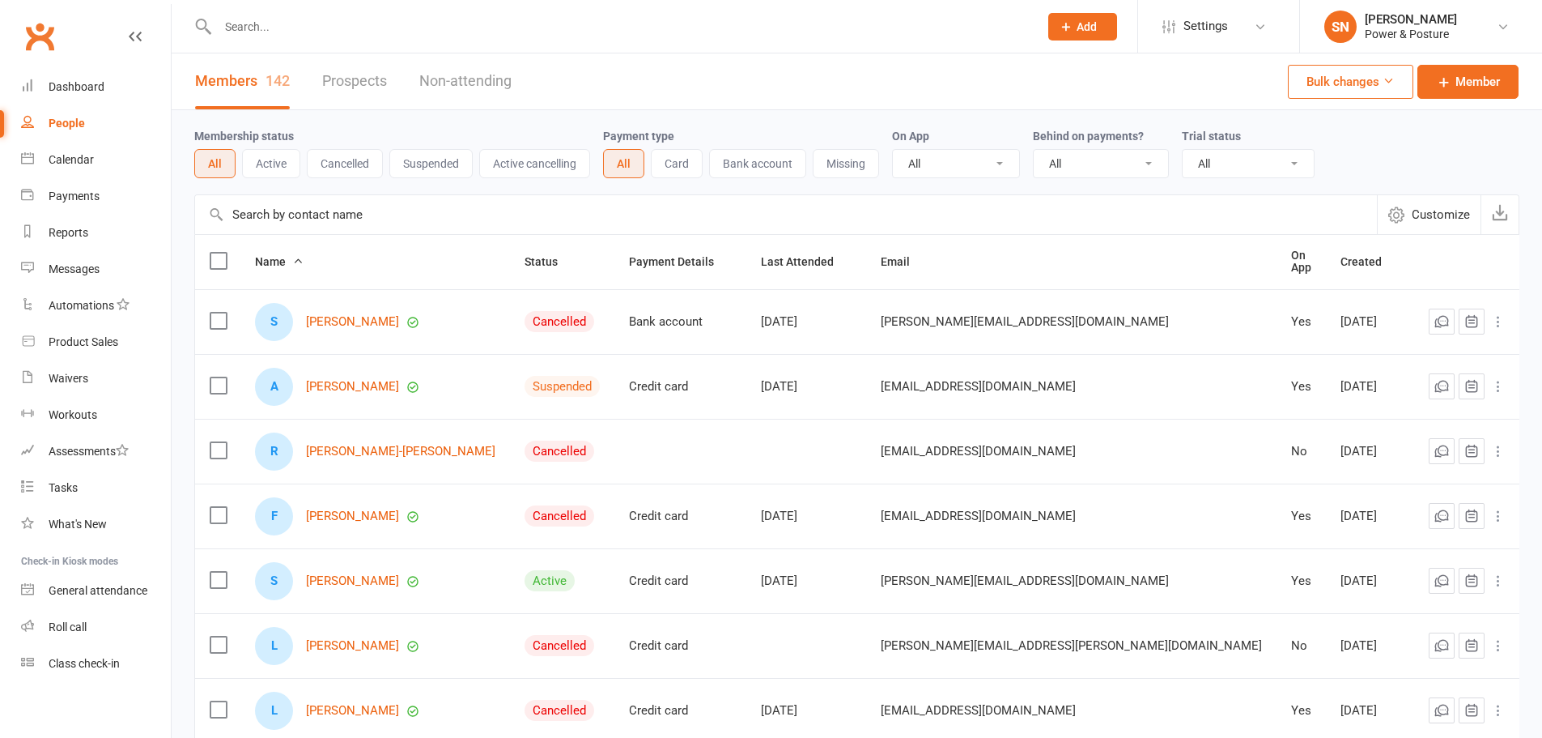
click at [290, 161] on button "Active" at bounding box center [271, 163] width 58 height 29
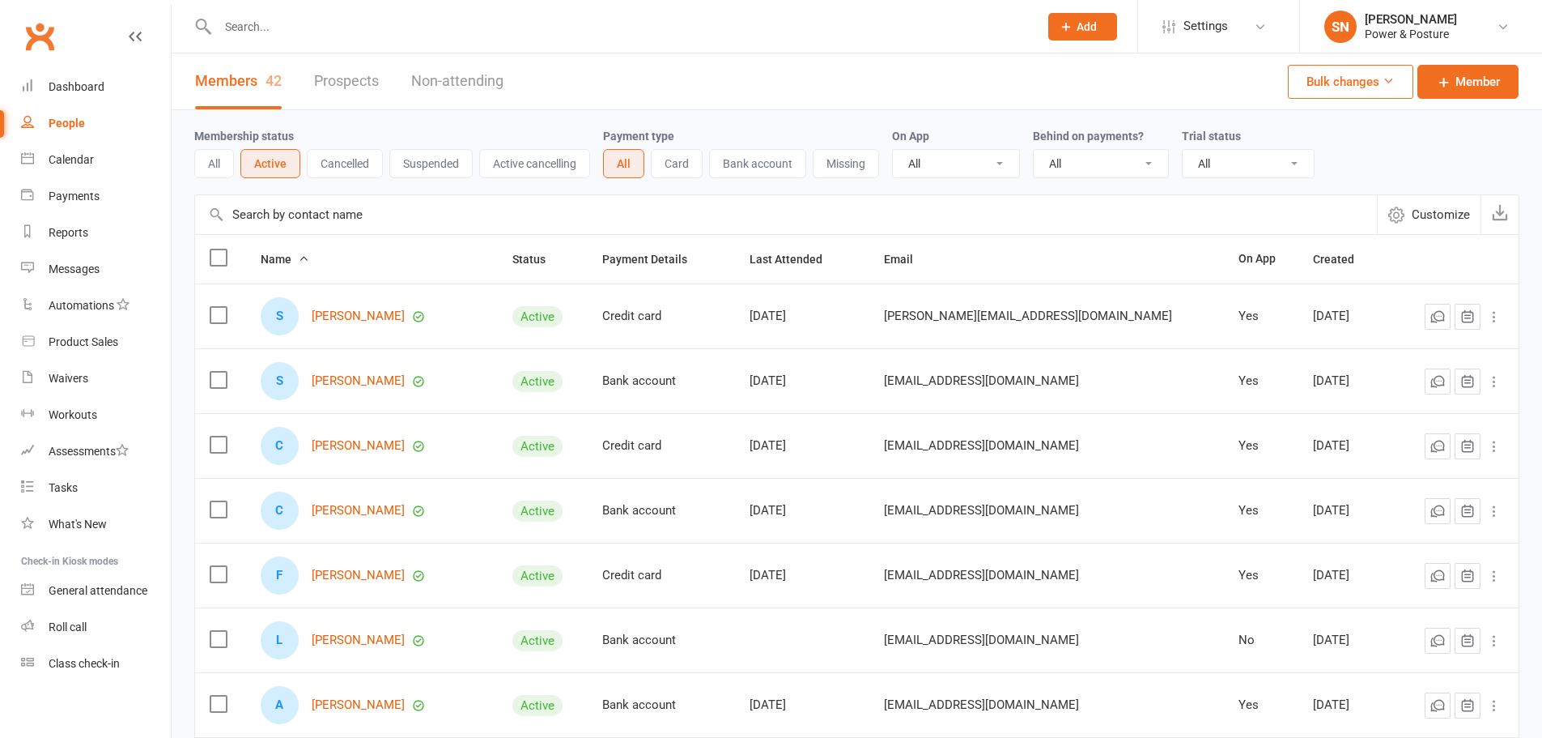
click at [674, 161] on button "Card" at bounding box center [677, 163] width 52 height 29
click at [326, 317] on link "Sarah Arabi" at bounding box center [358, 316] width 93 height 14
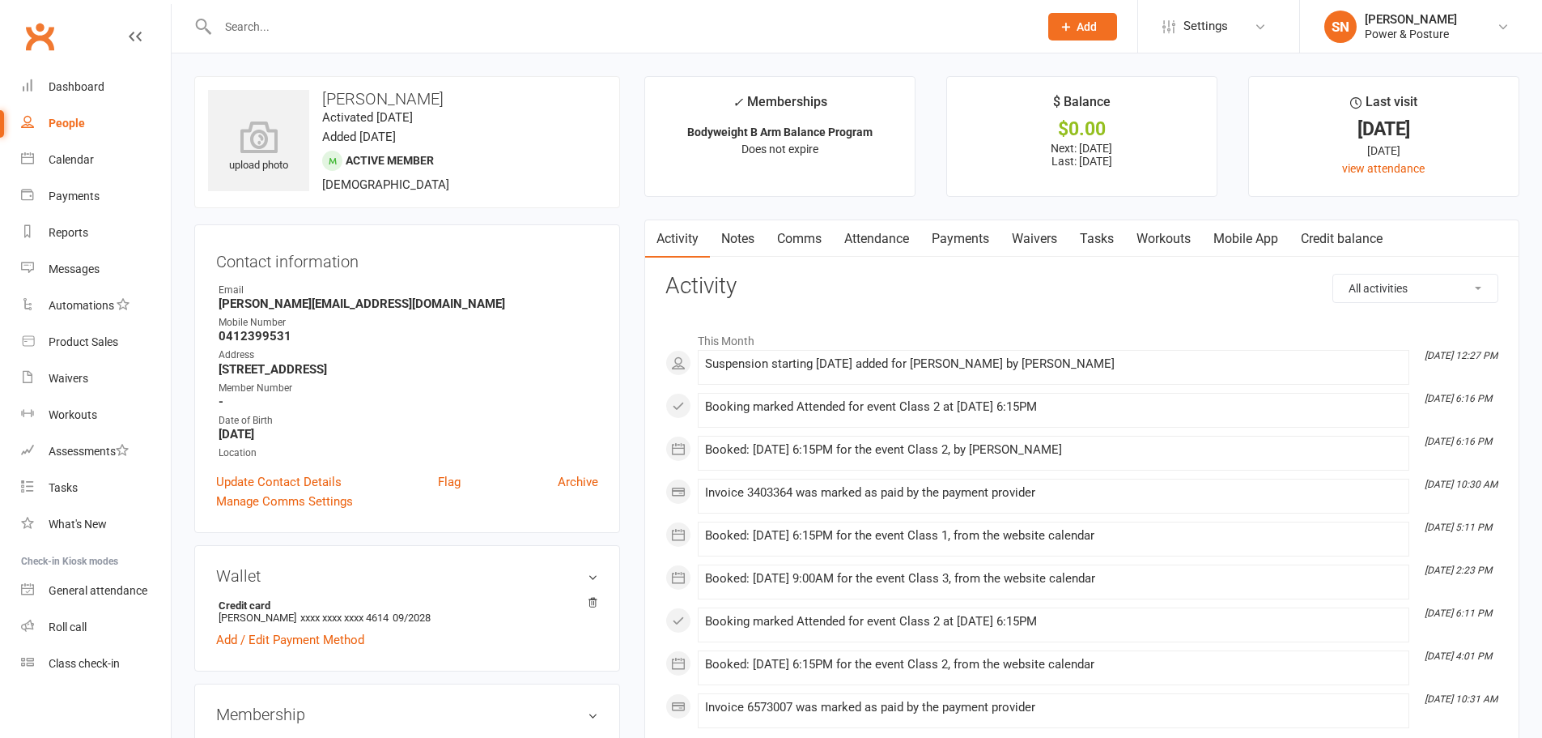
click at [959, 244] on link "Payments" at bounding box center [961, 238] width 80 height 37
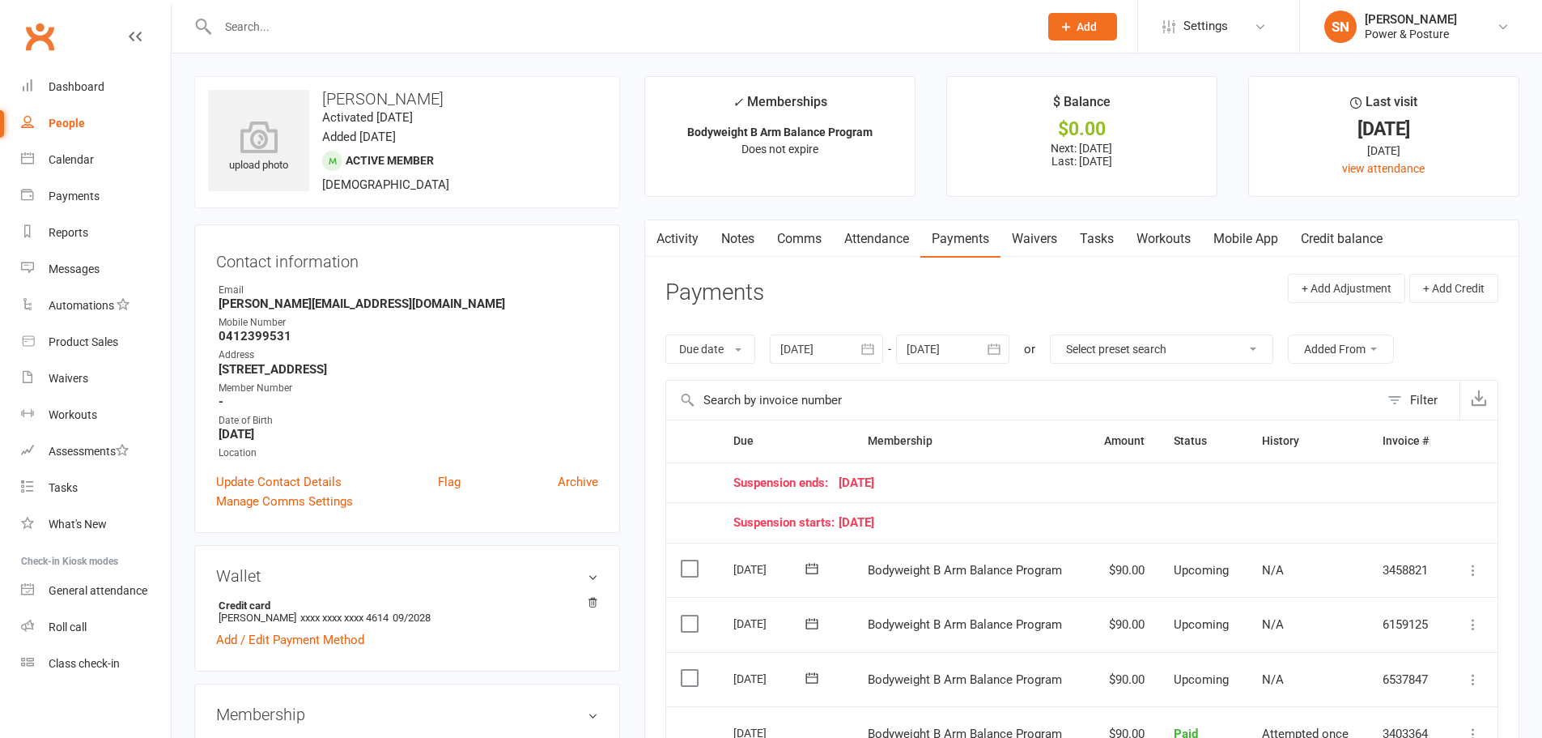
click at [1381, 23] on div "[PERSON_NAME]" at bounding box center [1411, 19] width 92 height 15
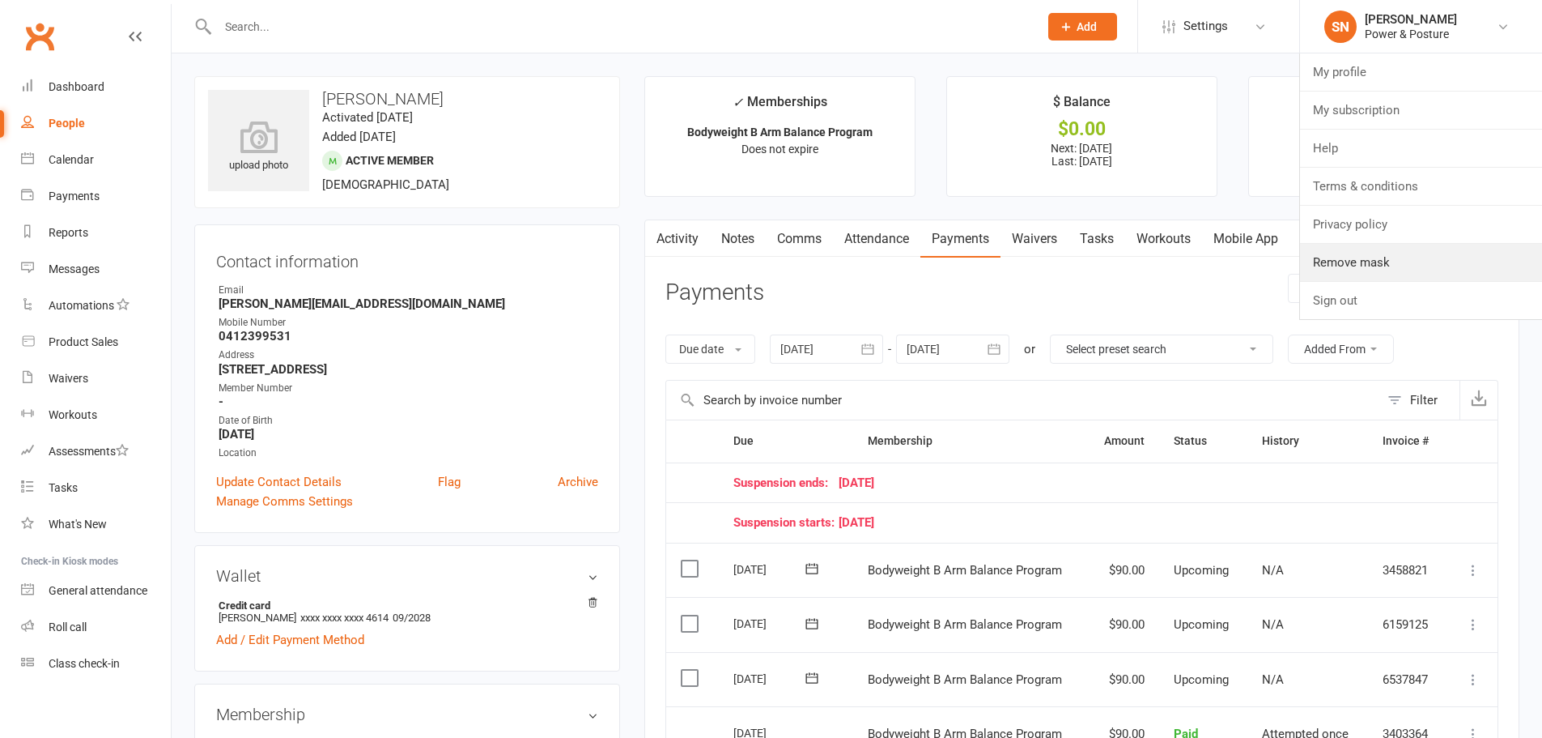
click at [1355, 272] on link "Remove mask" at bounding box center [1421, 262] width 242 height 37
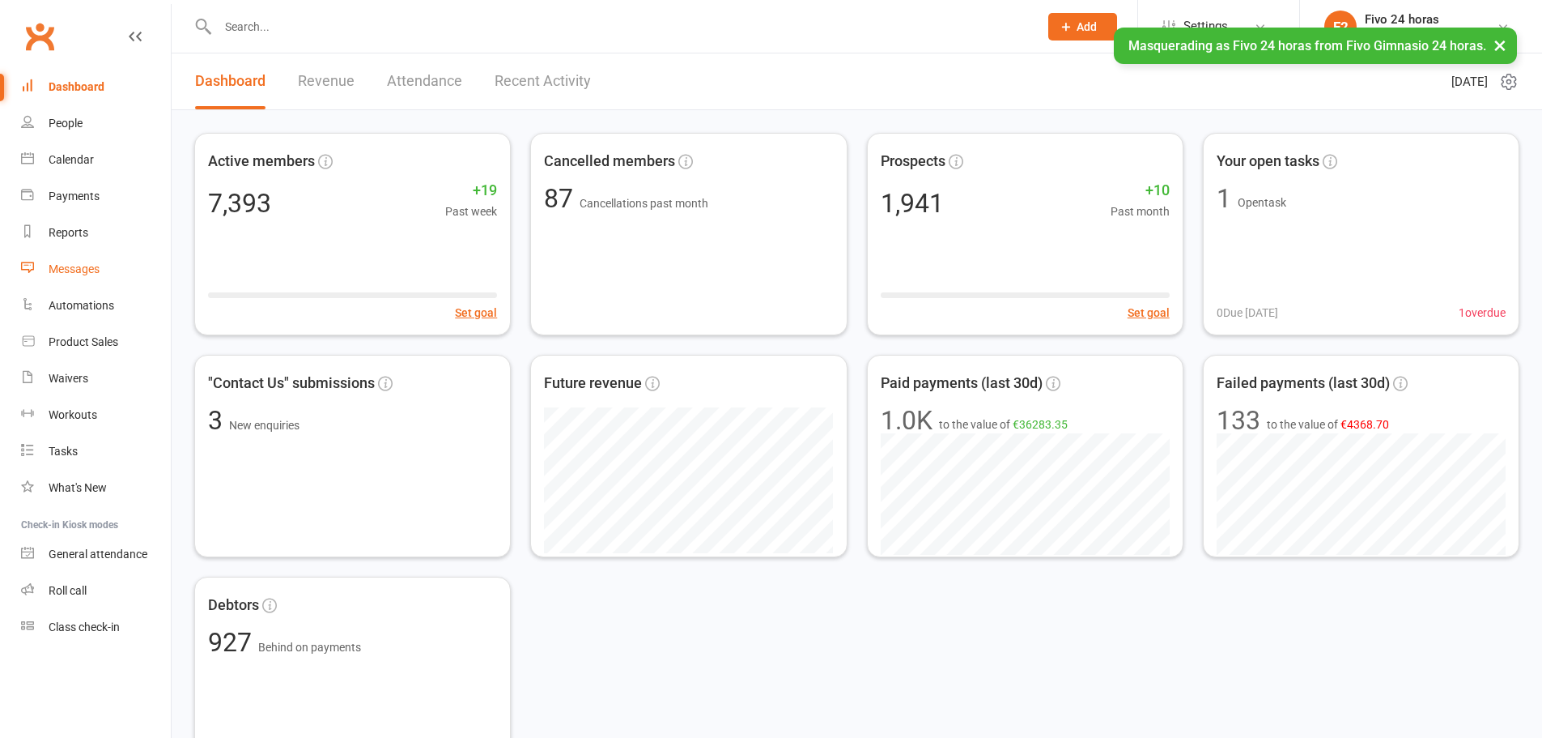
click at [62, 262] on div "Messages" at bounding box center [74, 268] width 51 height 13
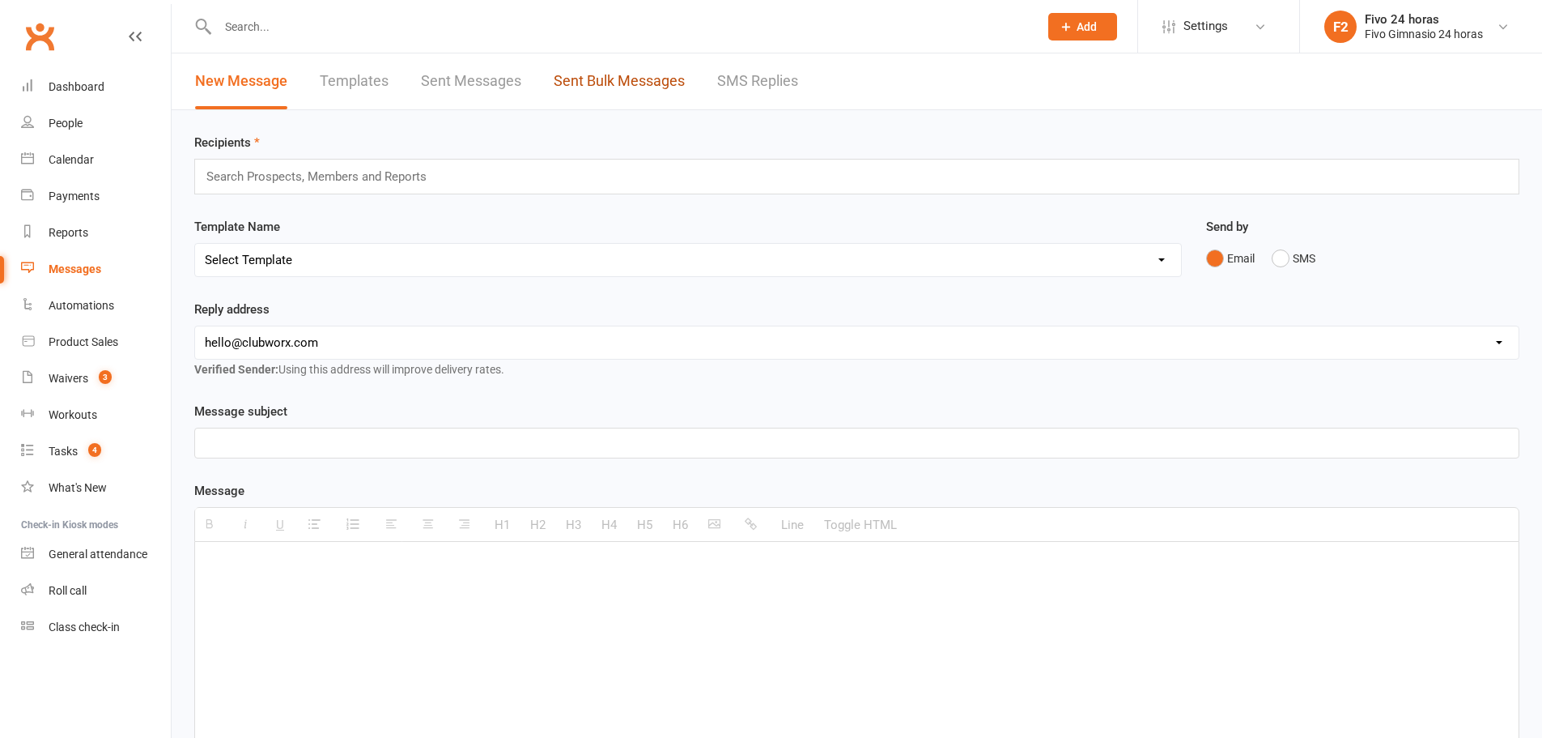
click at [586, 71] on link "Sent Bulk Messages" at bounding box center [619, 81] width 131 height 56
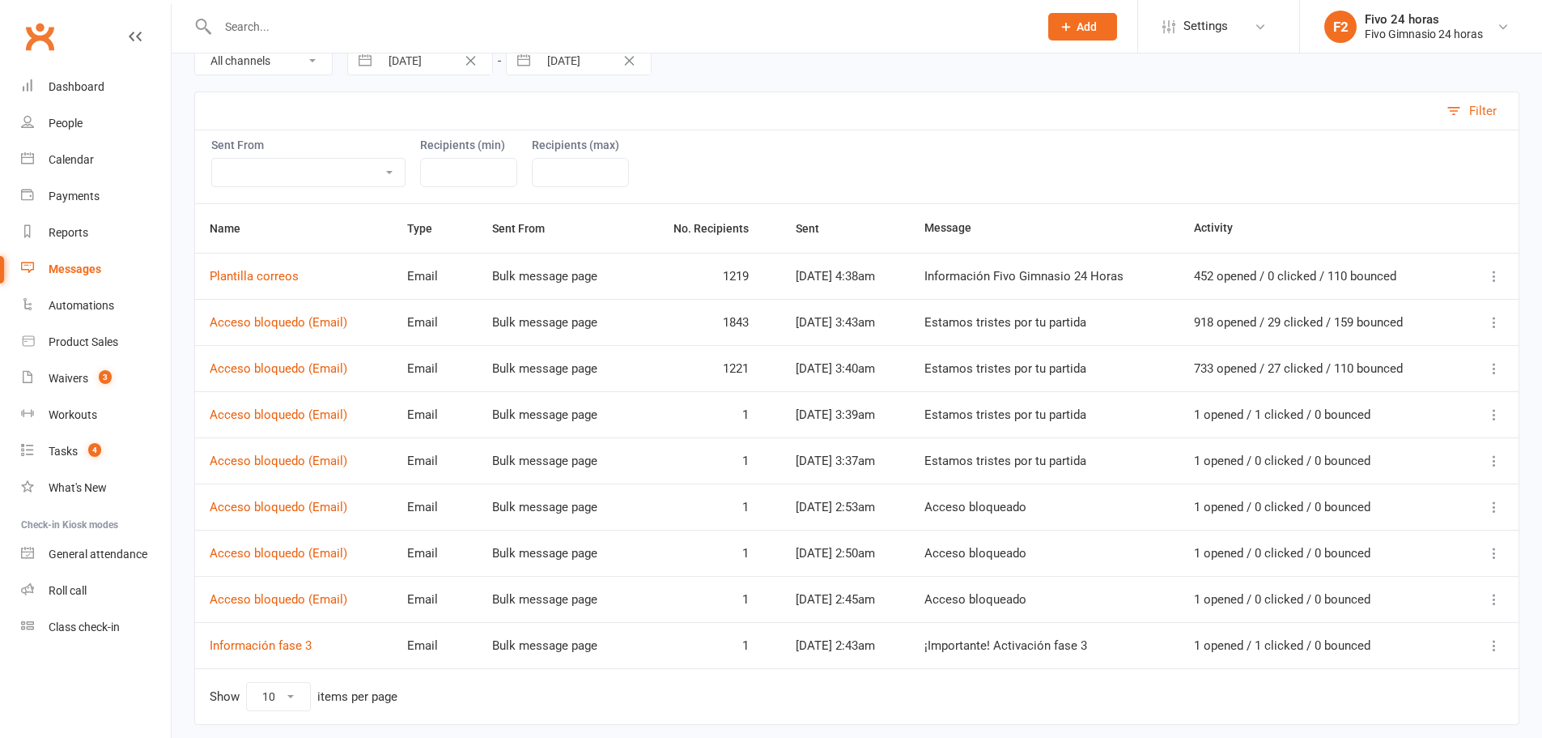
scroll to position [162, 0]
click at [1489, 372] on icon at bounding box center [1495, 368] width 16 height 16
click at [1367, 432] on link "Message Details" at bounding box center [1381, 431] width 222 height 32
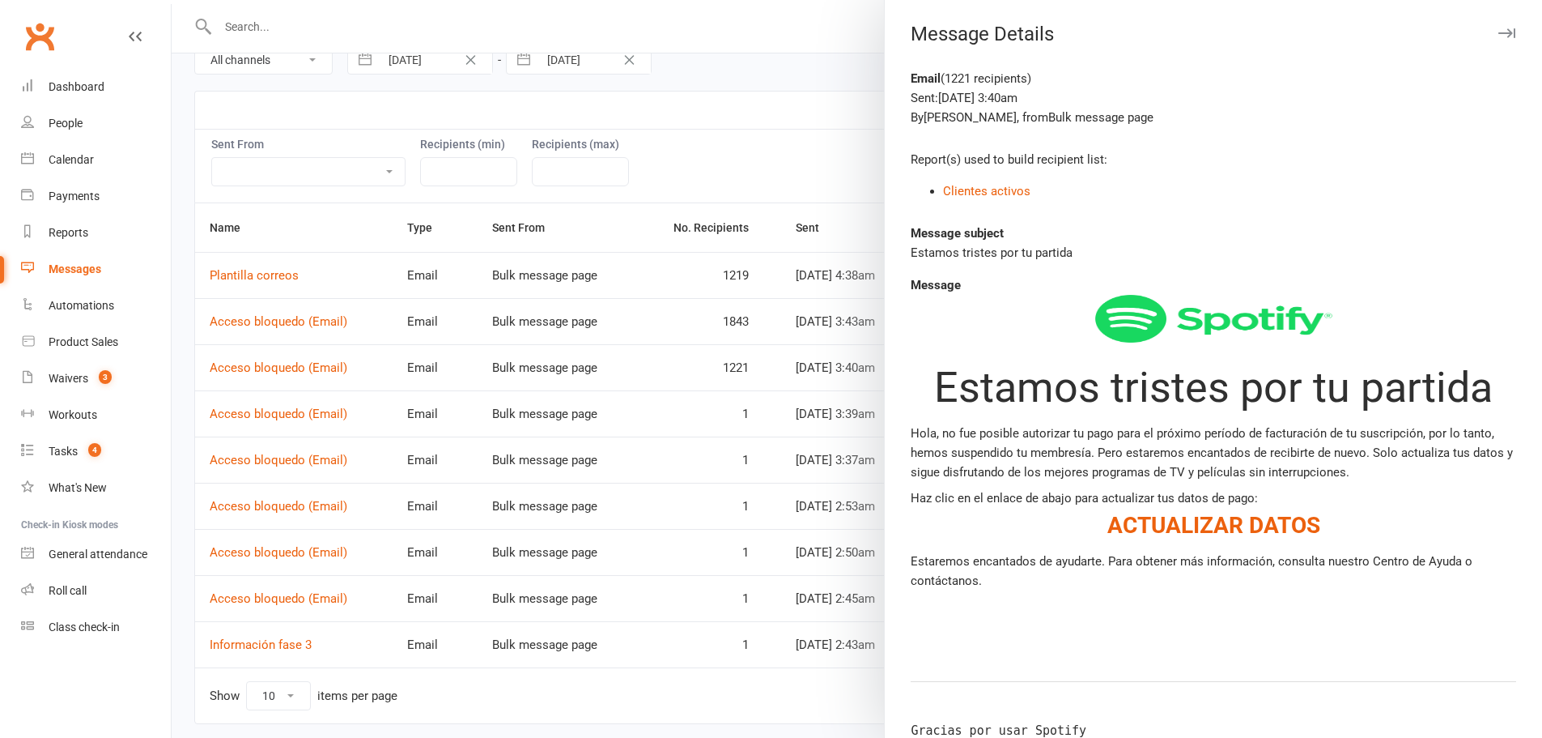
click at [733, 93] on div at bounding box center [857, 369] width 1371 height 738
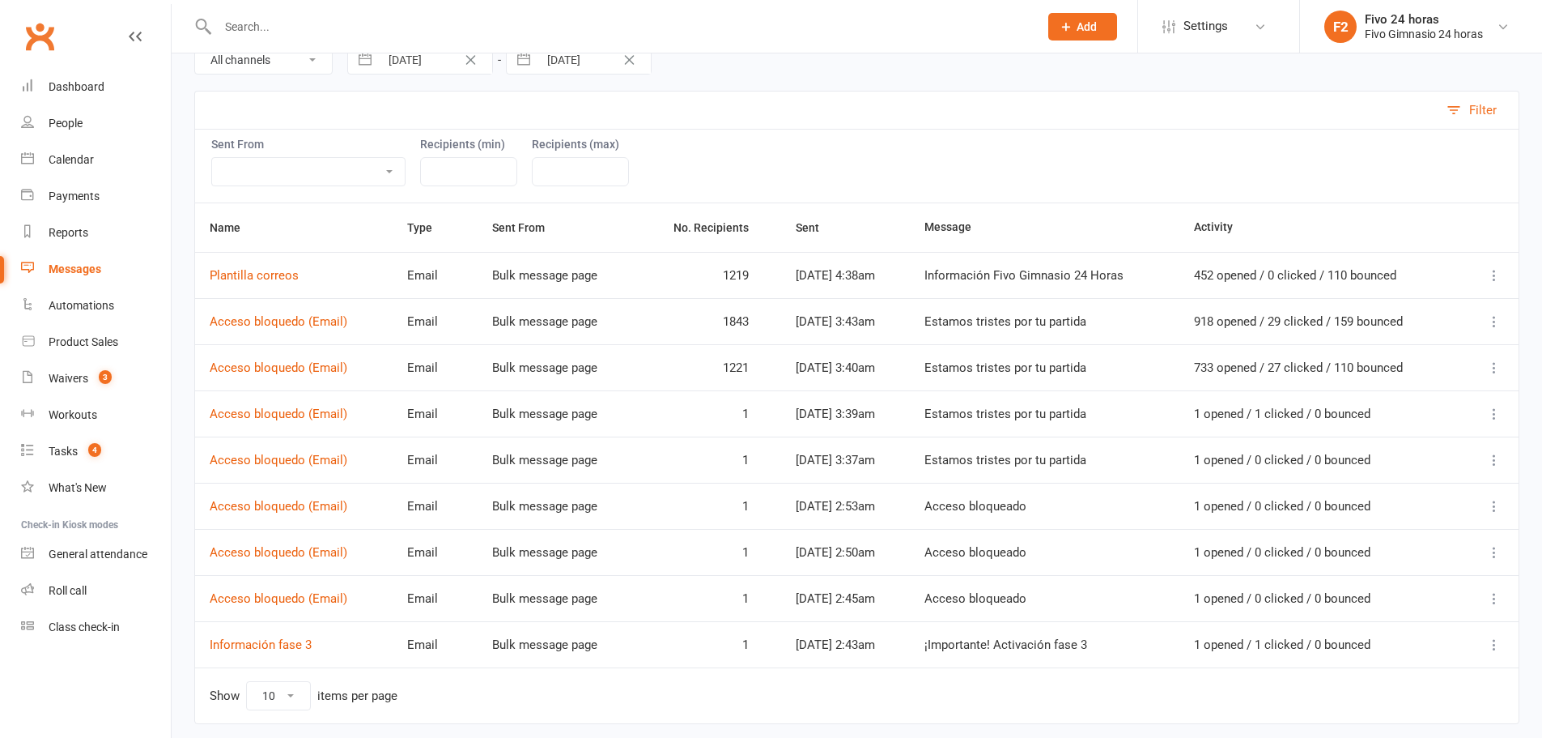
click at [1489, 281] on icon at bounding box center [1495, 275] width 16 height 16
click at [1364, 330] on link "Message Details" at bounding box center [1381, 339] width 222 height 32
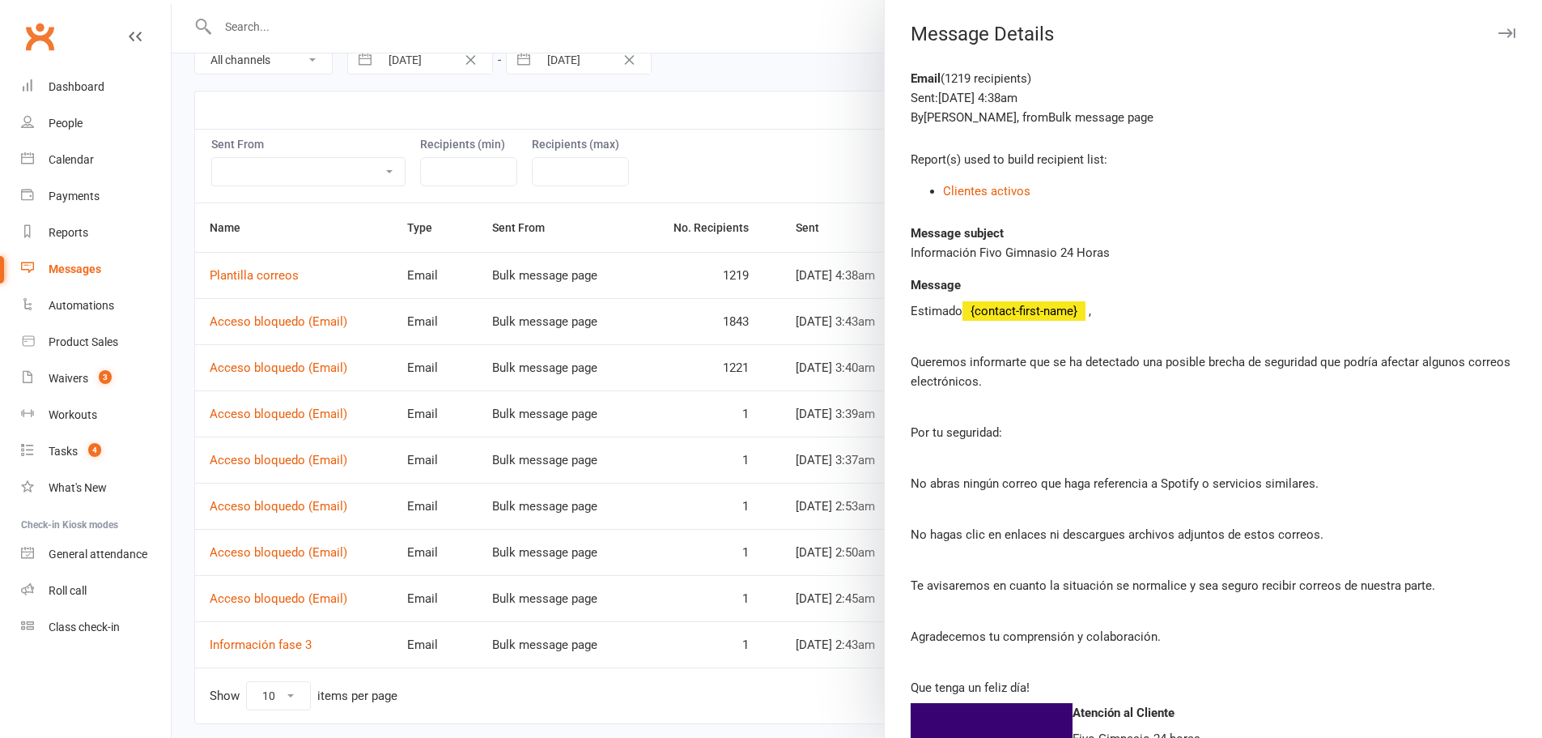
click at [843, 124] on div at bounding box center [857, 369] width 1371 height 738
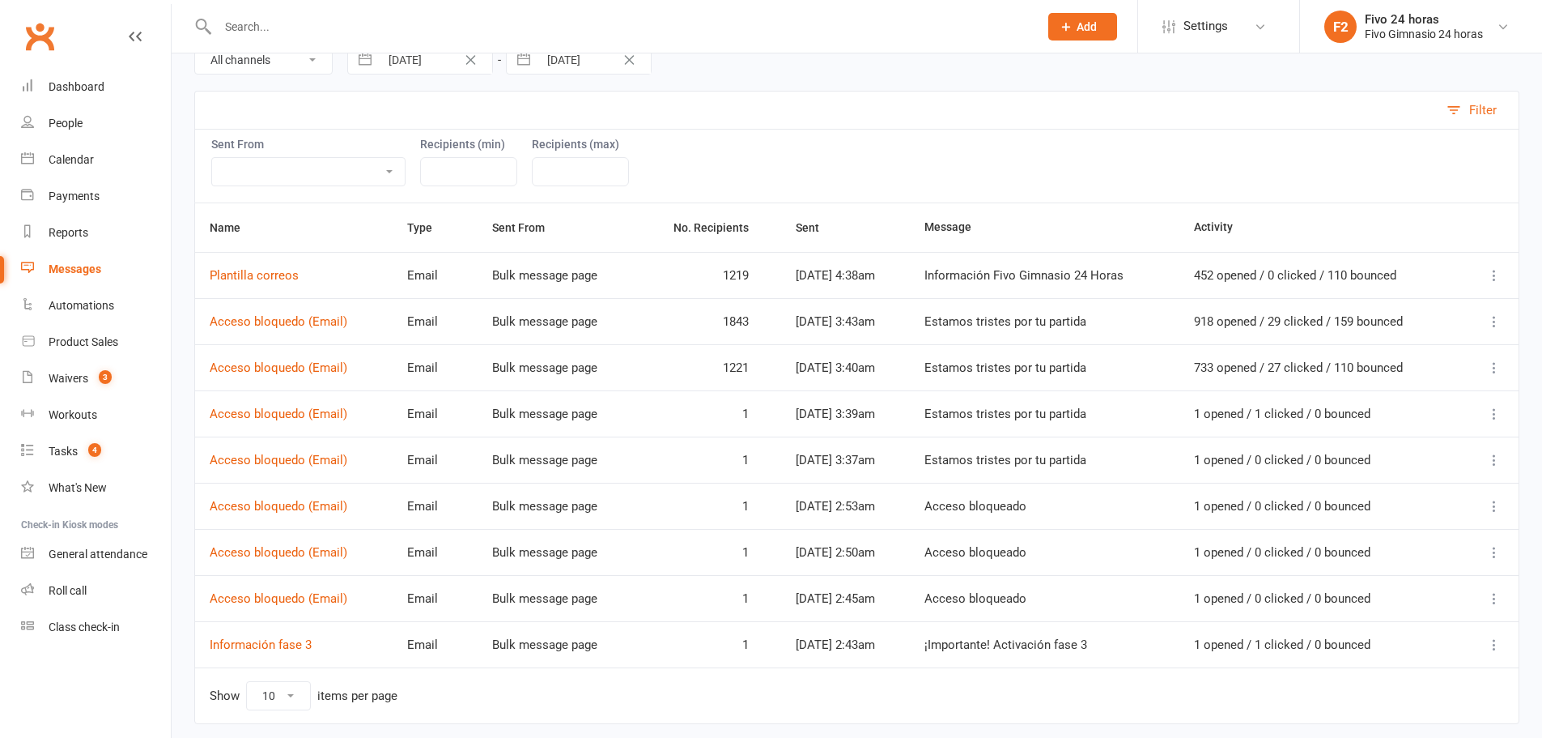
click at [1503, 371] on button at bounding box center [1494, 367] width 19 height 19
click at [1364, 437] on link "Message Details" at bounding box center [1381, 431] width 222 height 32
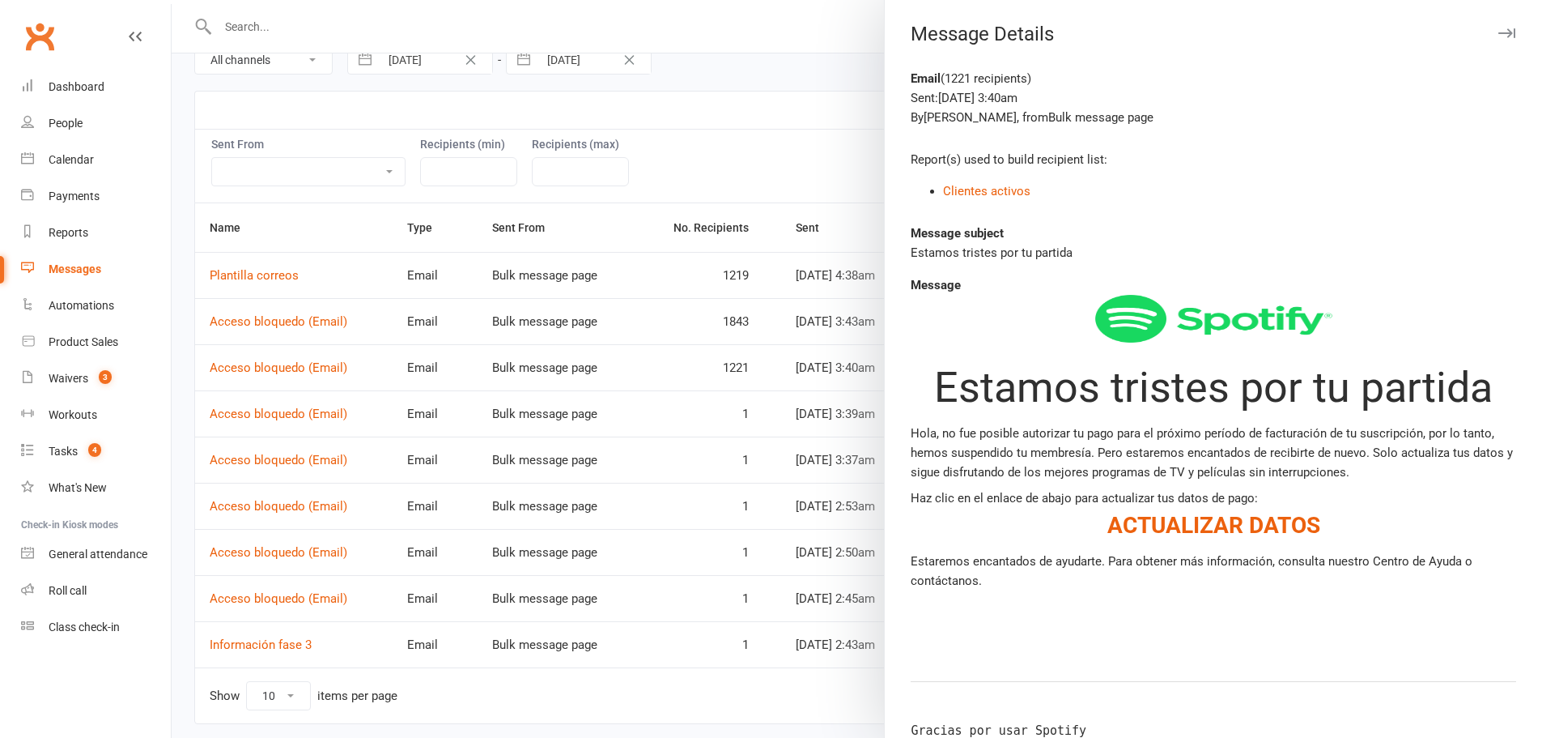
click at [836, 122] on div at bounding box center [857, 369] width 1371 height 738
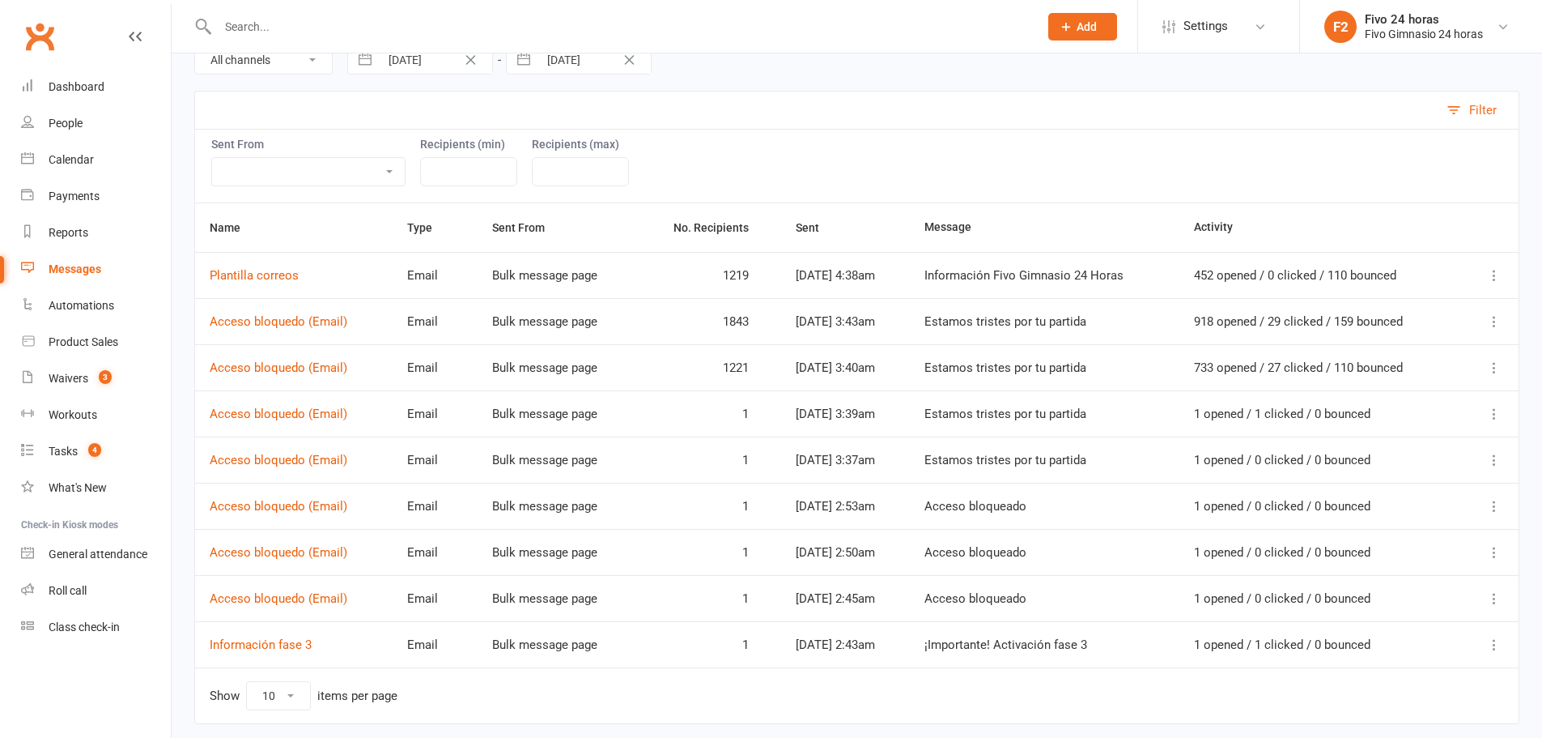
click at [1186, 35] on span "Settings" at bounding box center [1206, 26] width 45 height 36
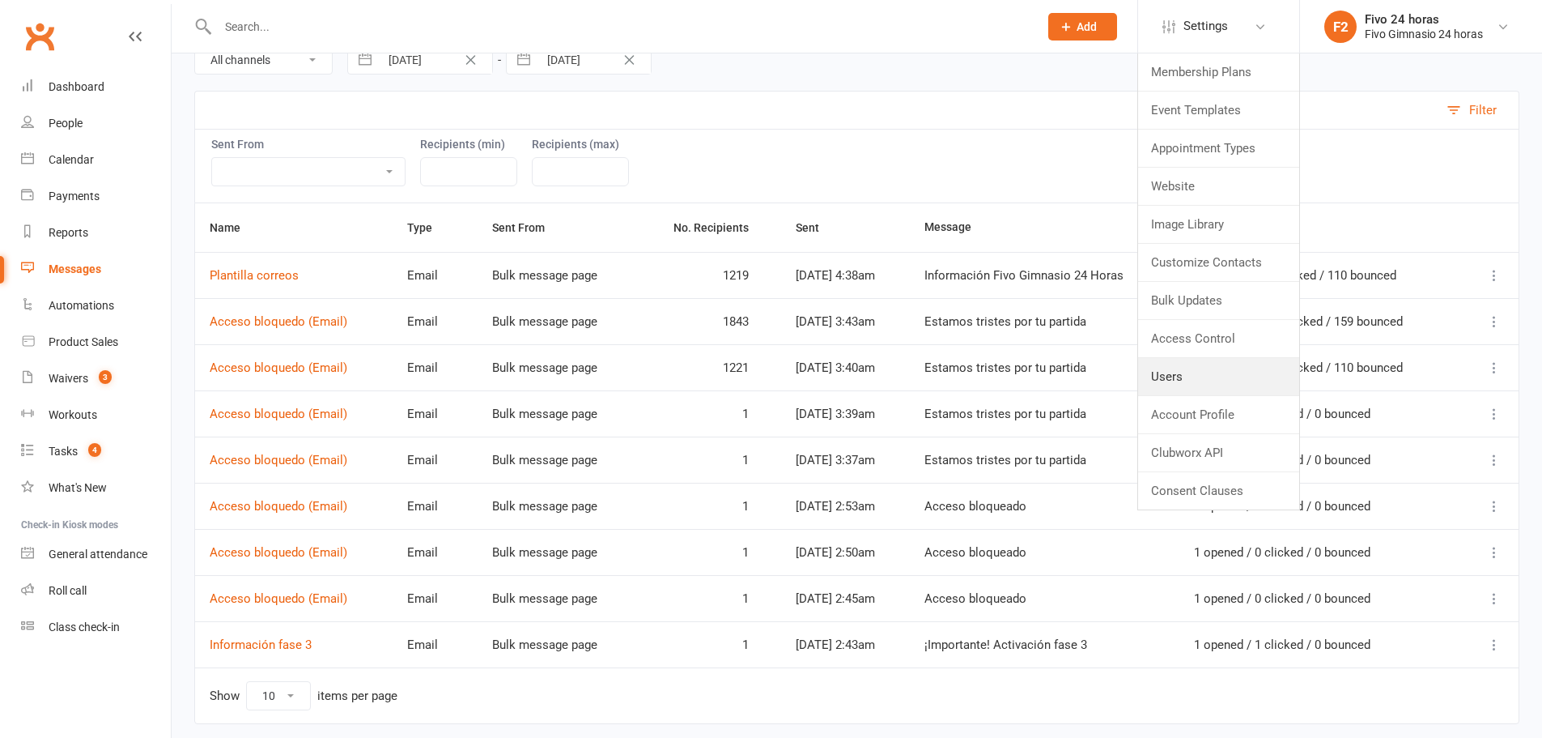
click at [1191, 375] on link "Users" at bounding box center [1218, 376] width 161 height 37
